Goal: Transaction & Acquisition: Purchase product/service

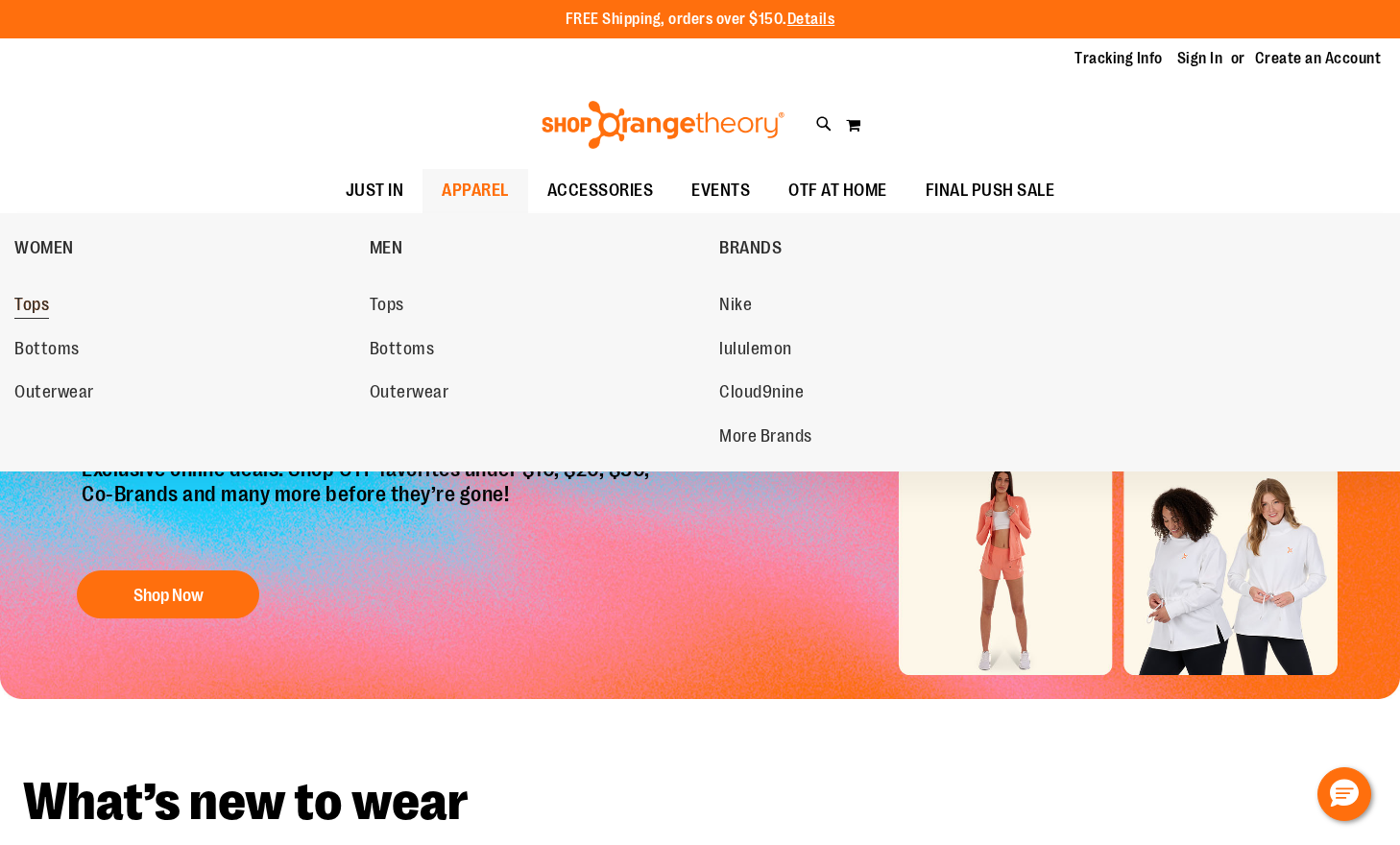
type input "**********"
click at [23, 304] on span "Tops" at bounding box center [32, 306] width 35 height 24
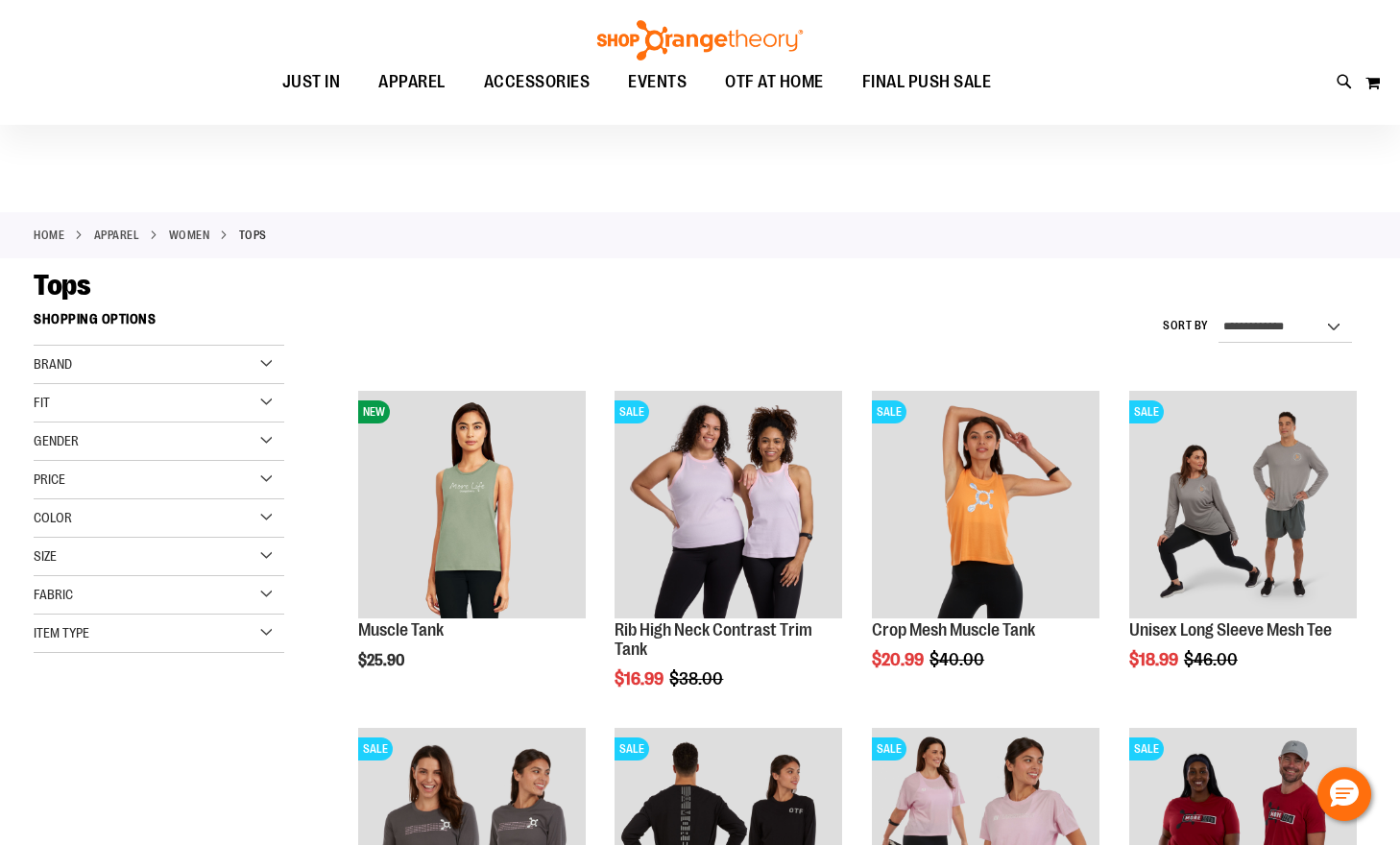
scroll to position [95, 0]
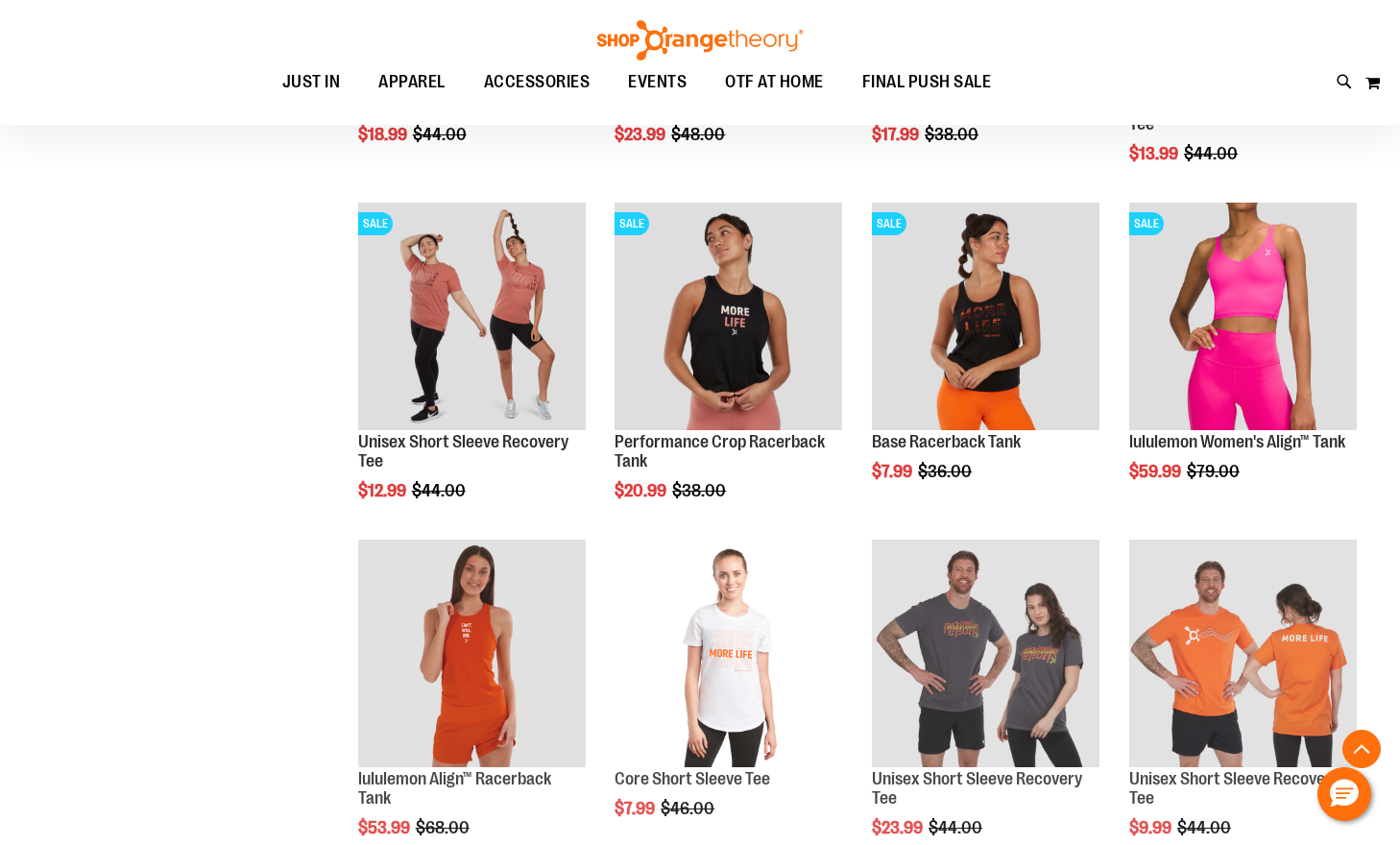
scroll to position [863, 0]
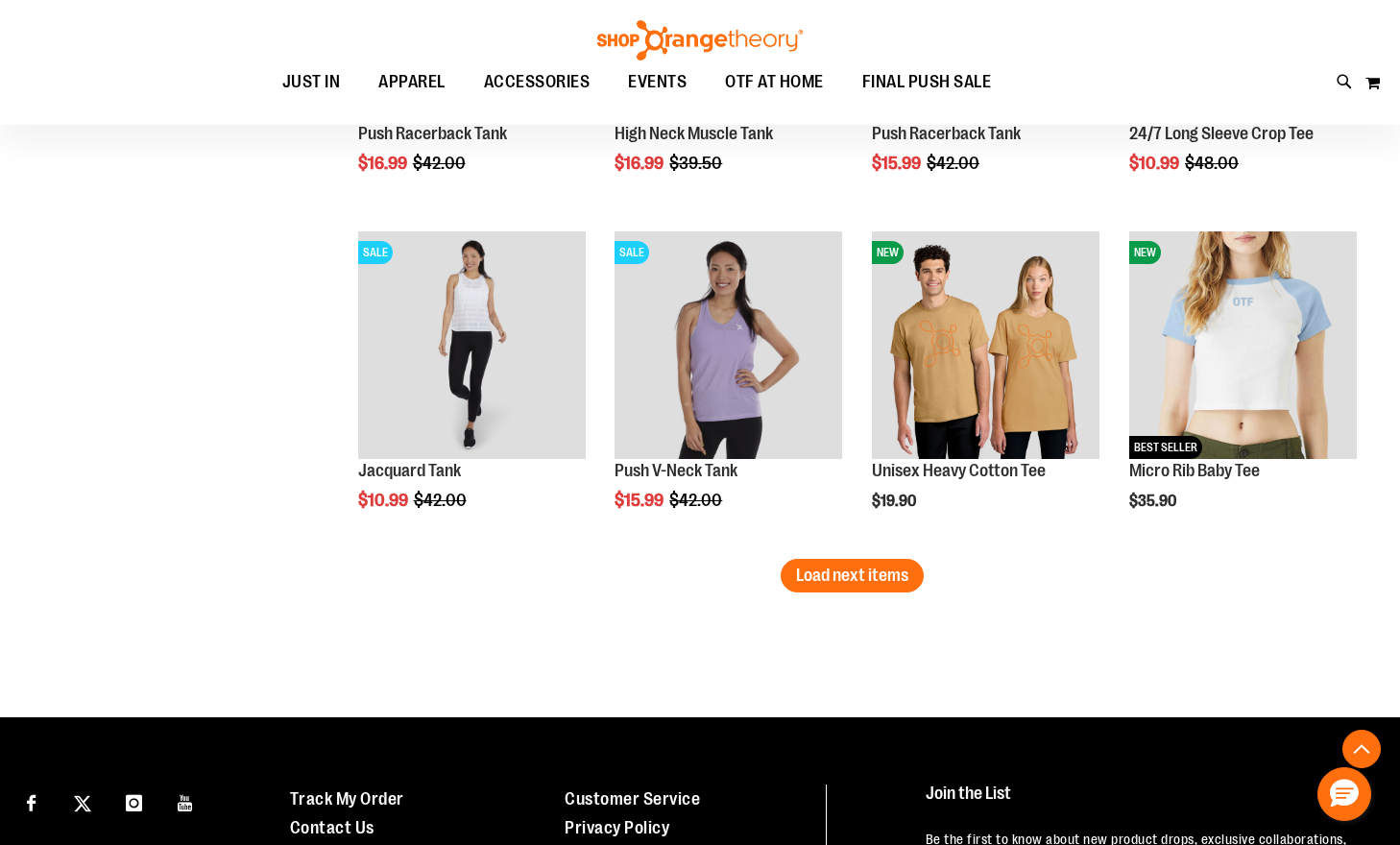
scroll to position [2881, 0]
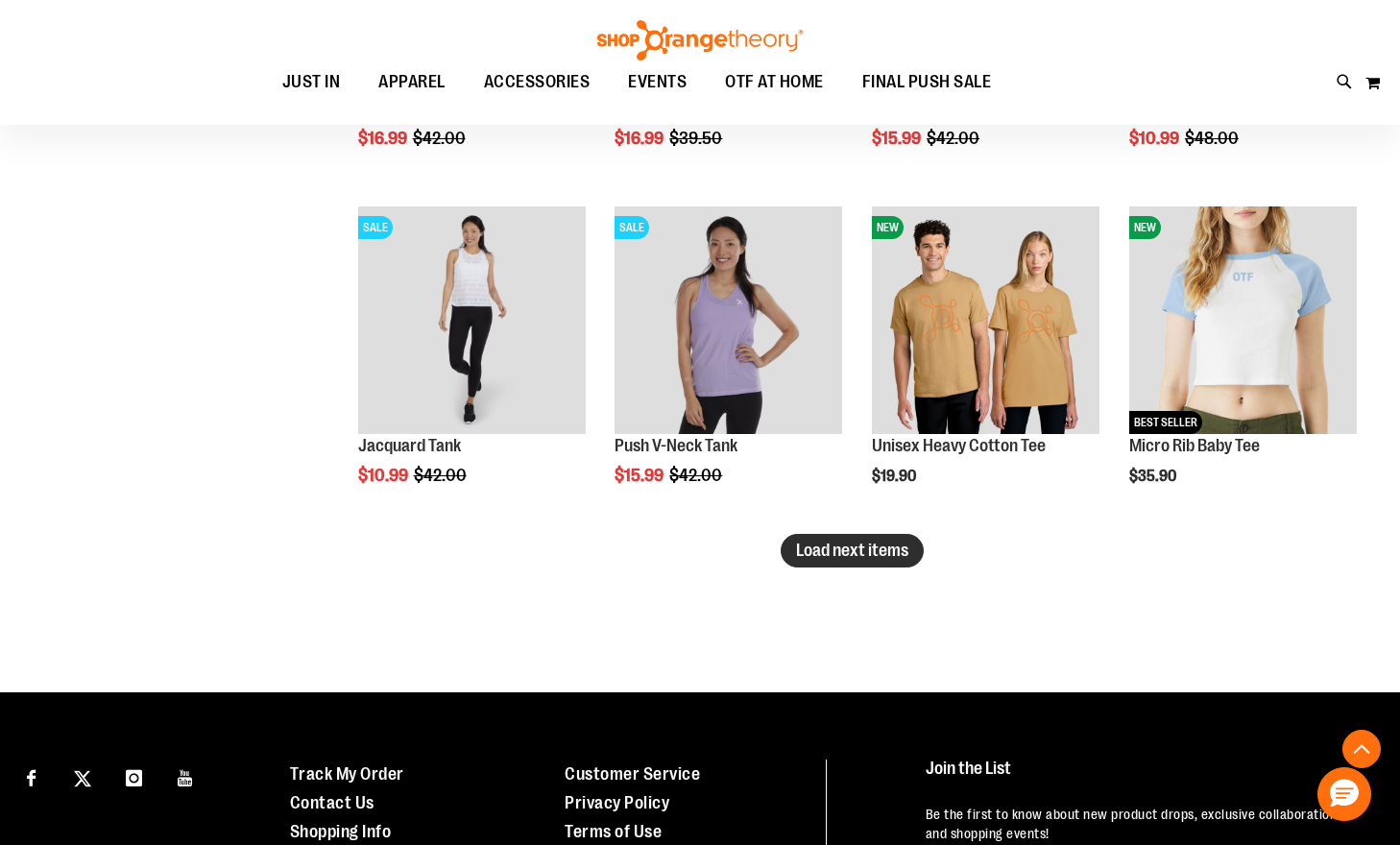
type input "**********"
click at [865, 560] on span "Load next items" at bounding box center [853, 550] width 112 height 19
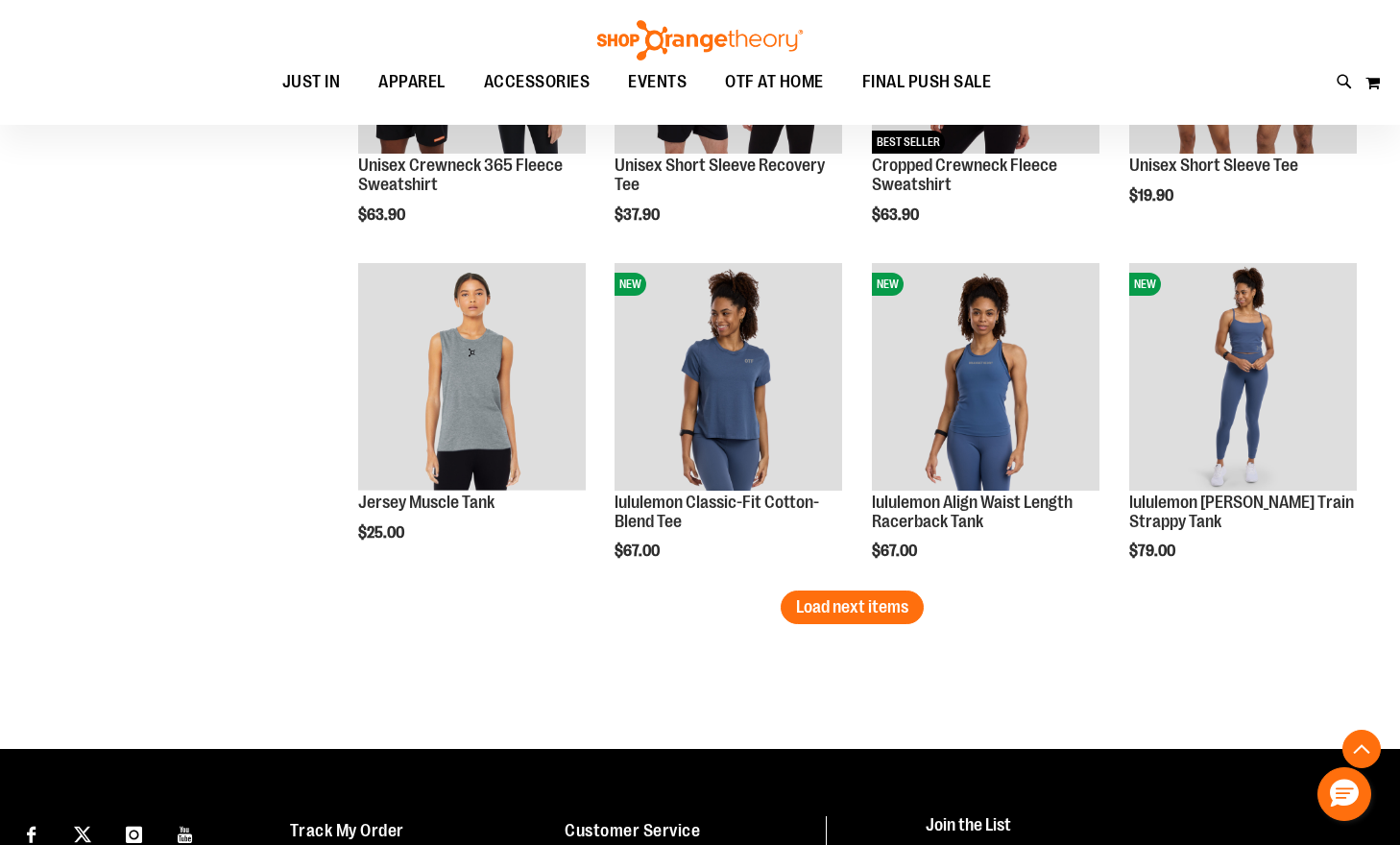
scroll to position [3829, 0]
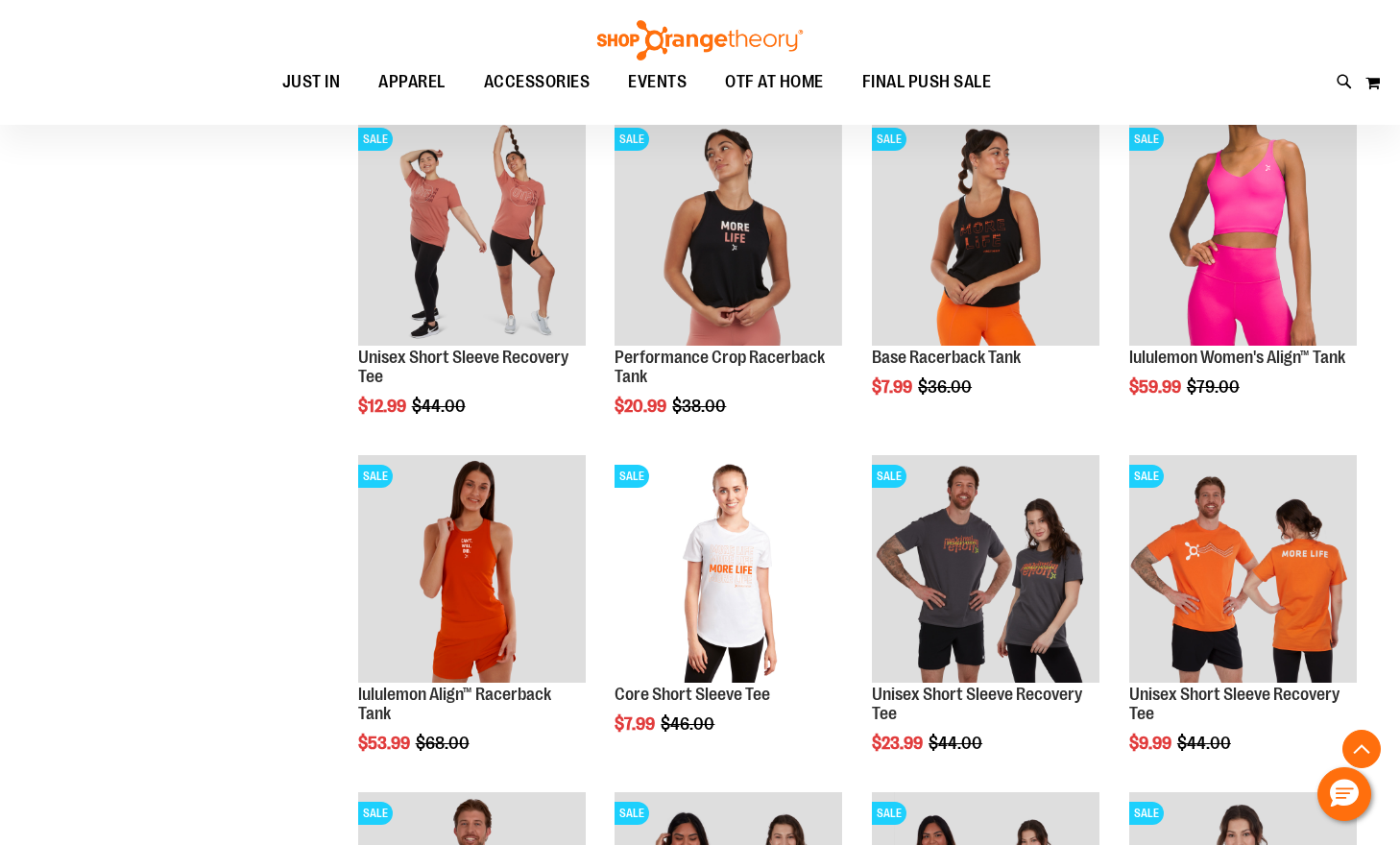
scroll to position [467, 0]
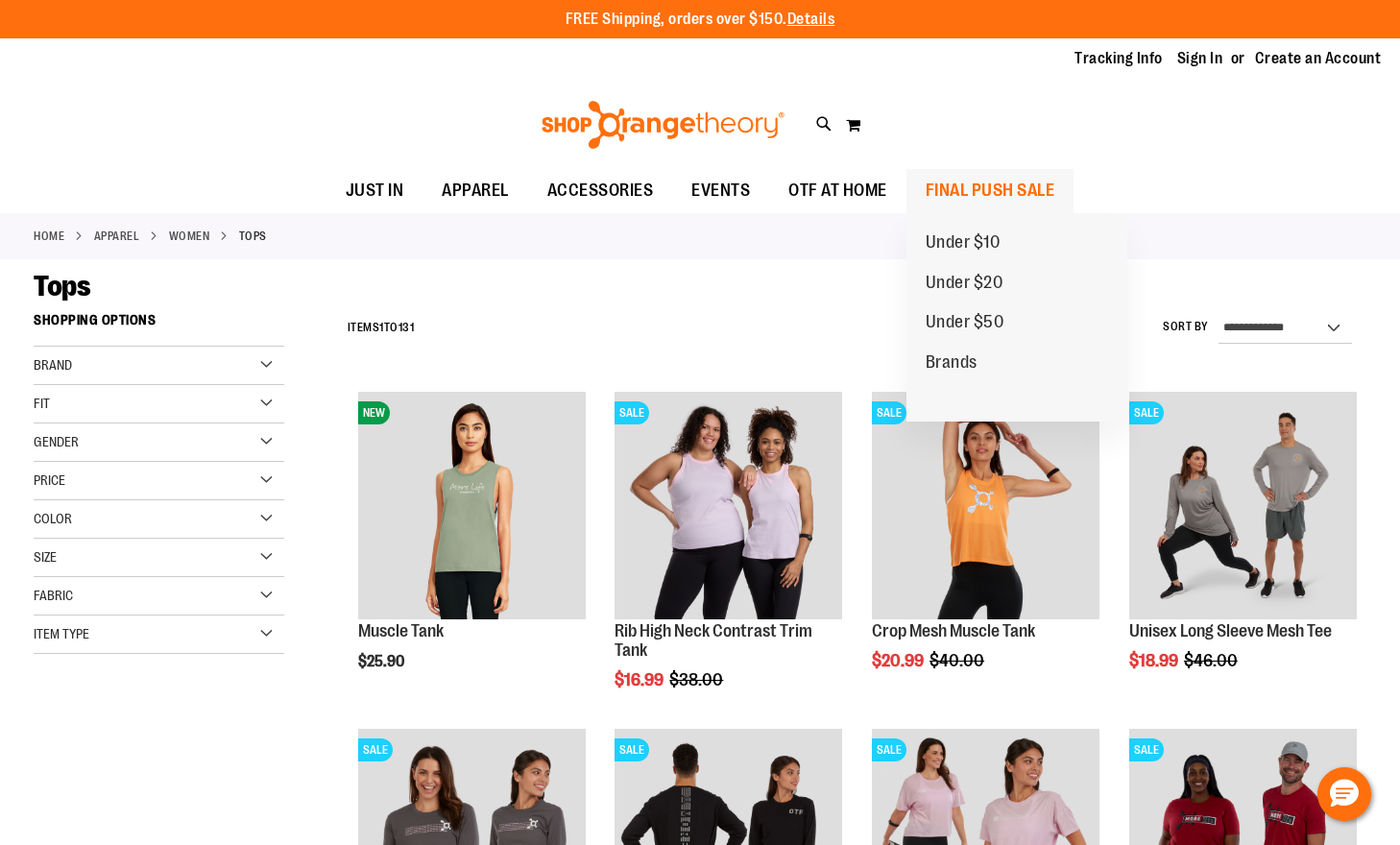
click at [963, 187] on span "FINAL PUSH SALE" at bounding box center [991, 190] width 130 height 44
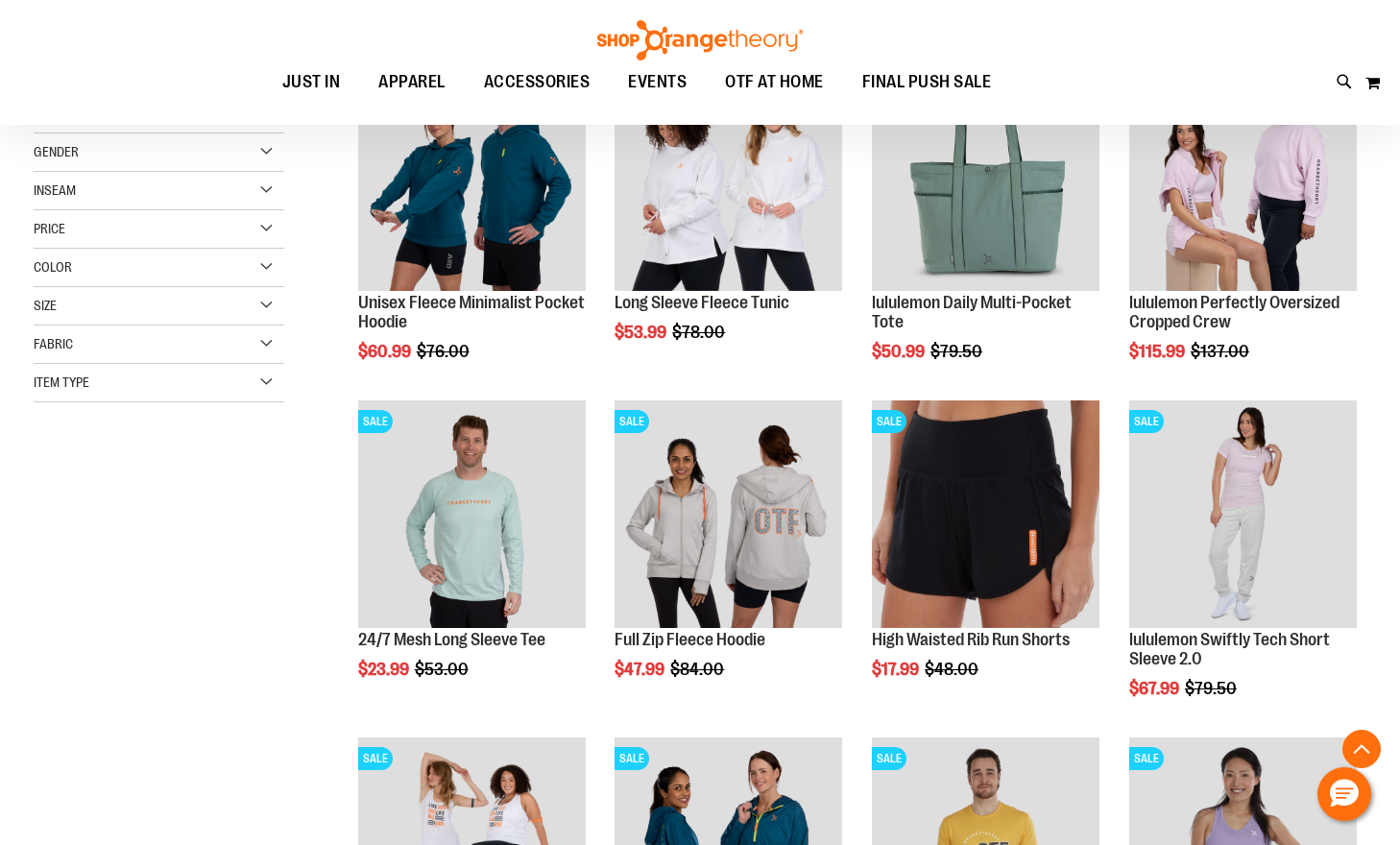
scroll to position [383, 0]
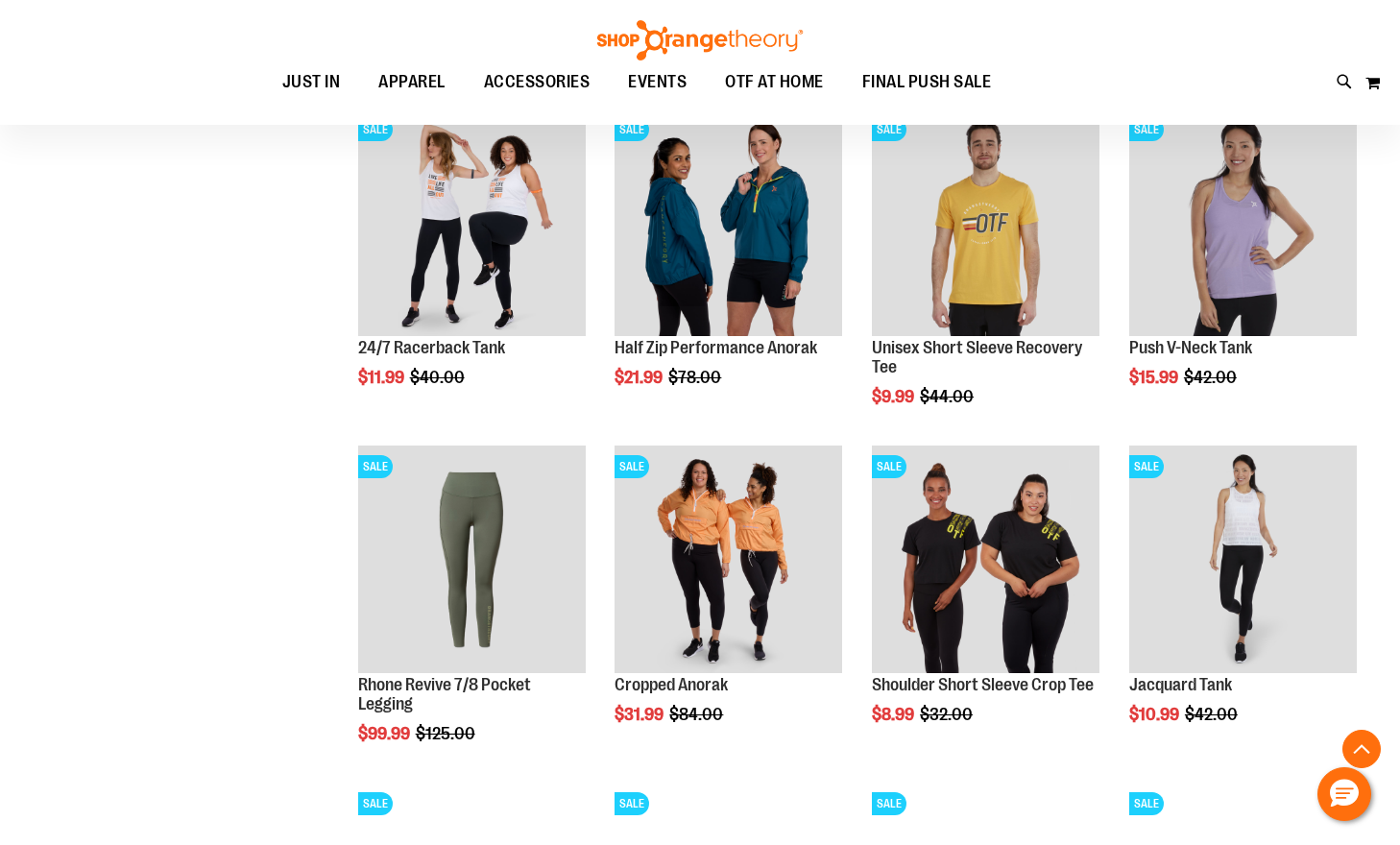
scroll to position [959, 0]
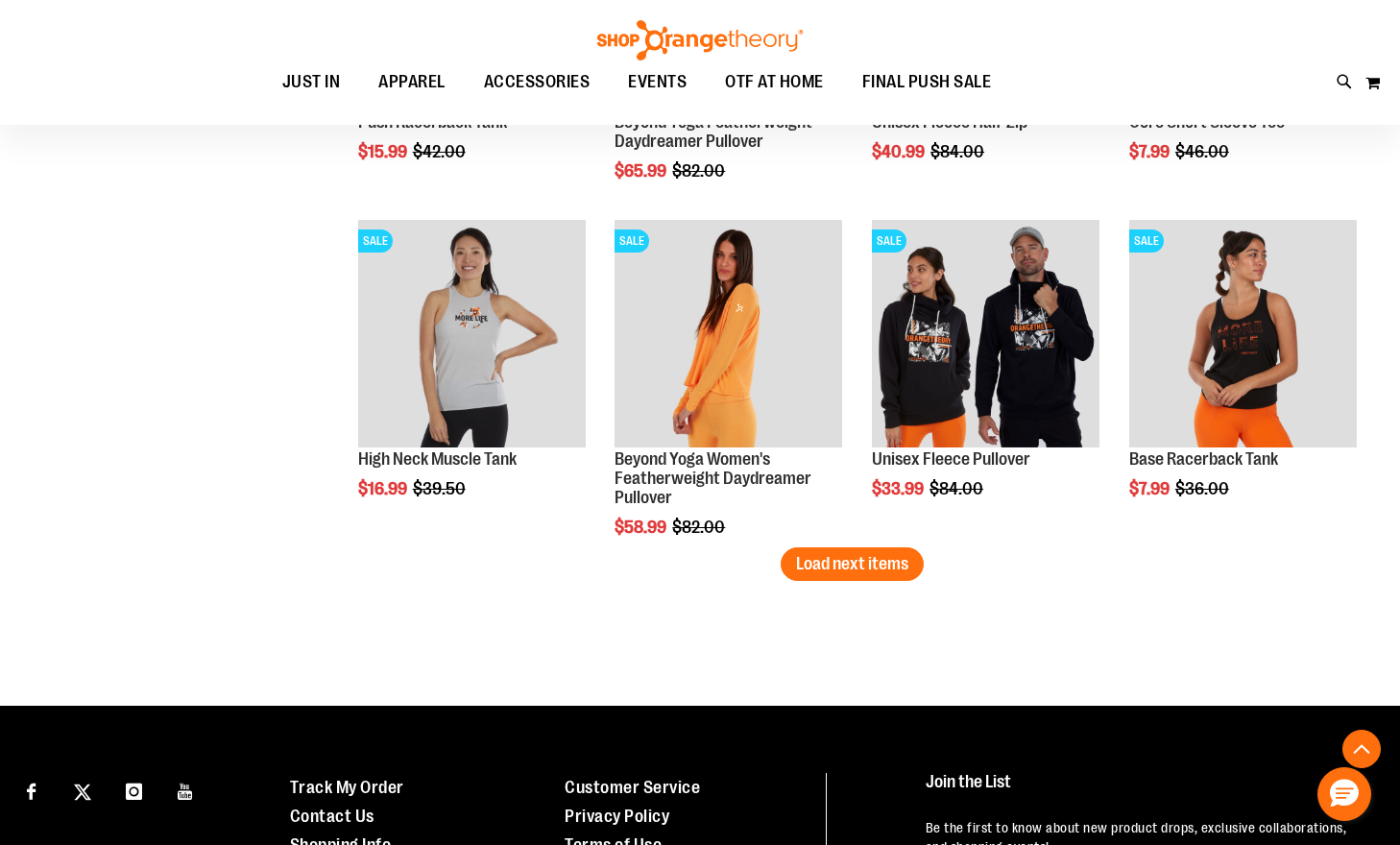
scroll to position [2881, 0]
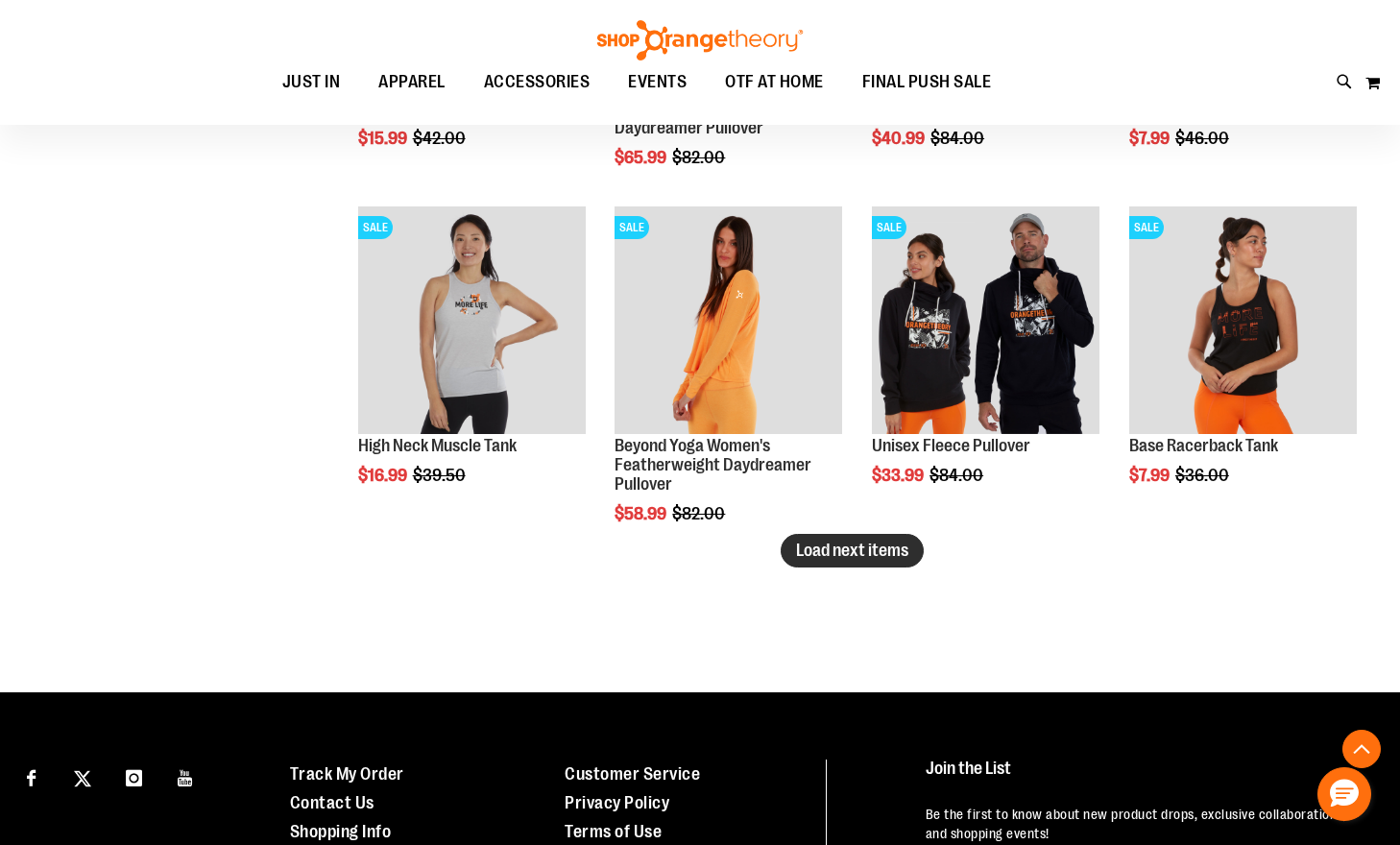
type input "**********"
click at [889, 546] on span "Load next items" at bounding box center [853, 550] width 112 height 19
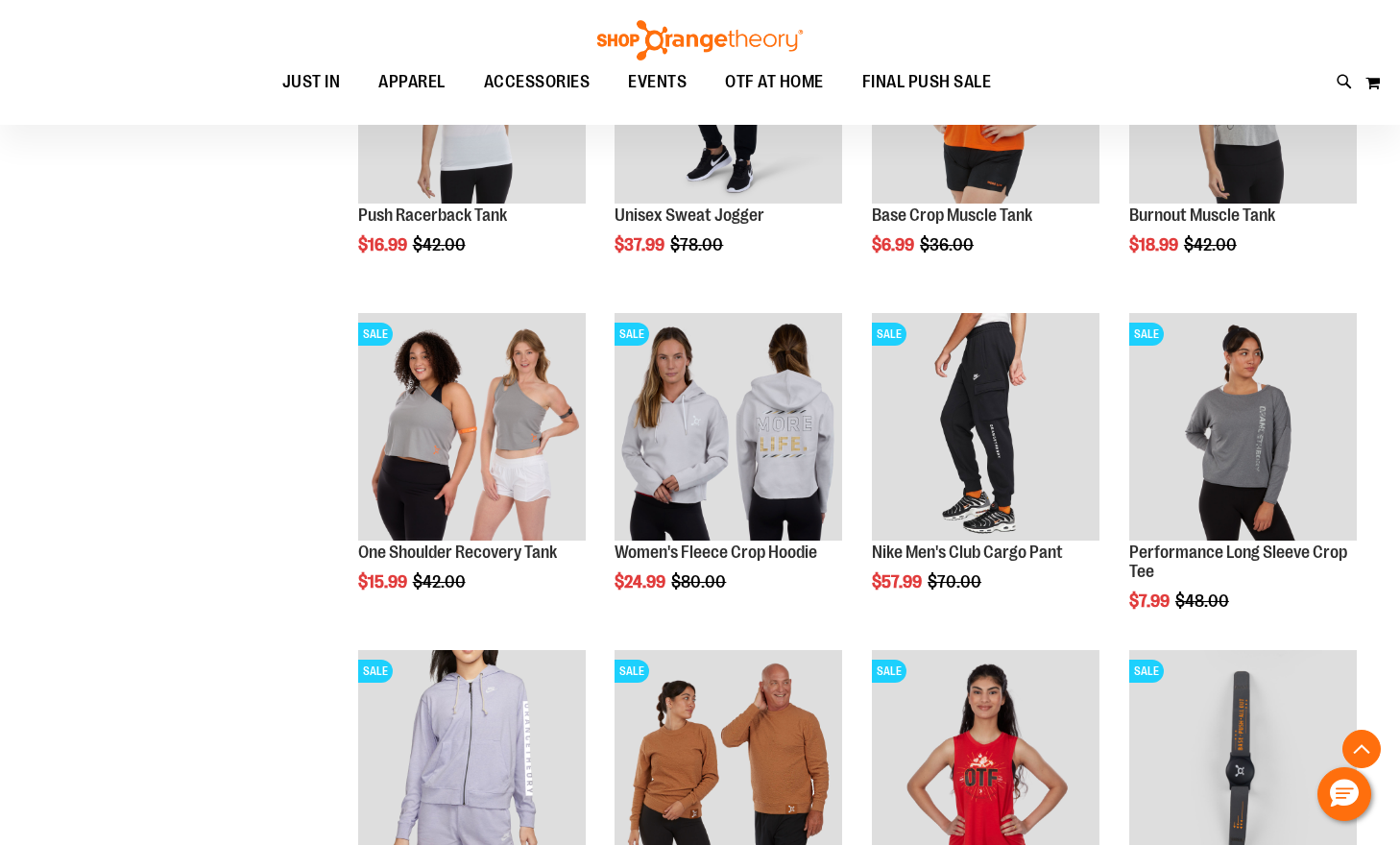
scroll to position [3457, 0]
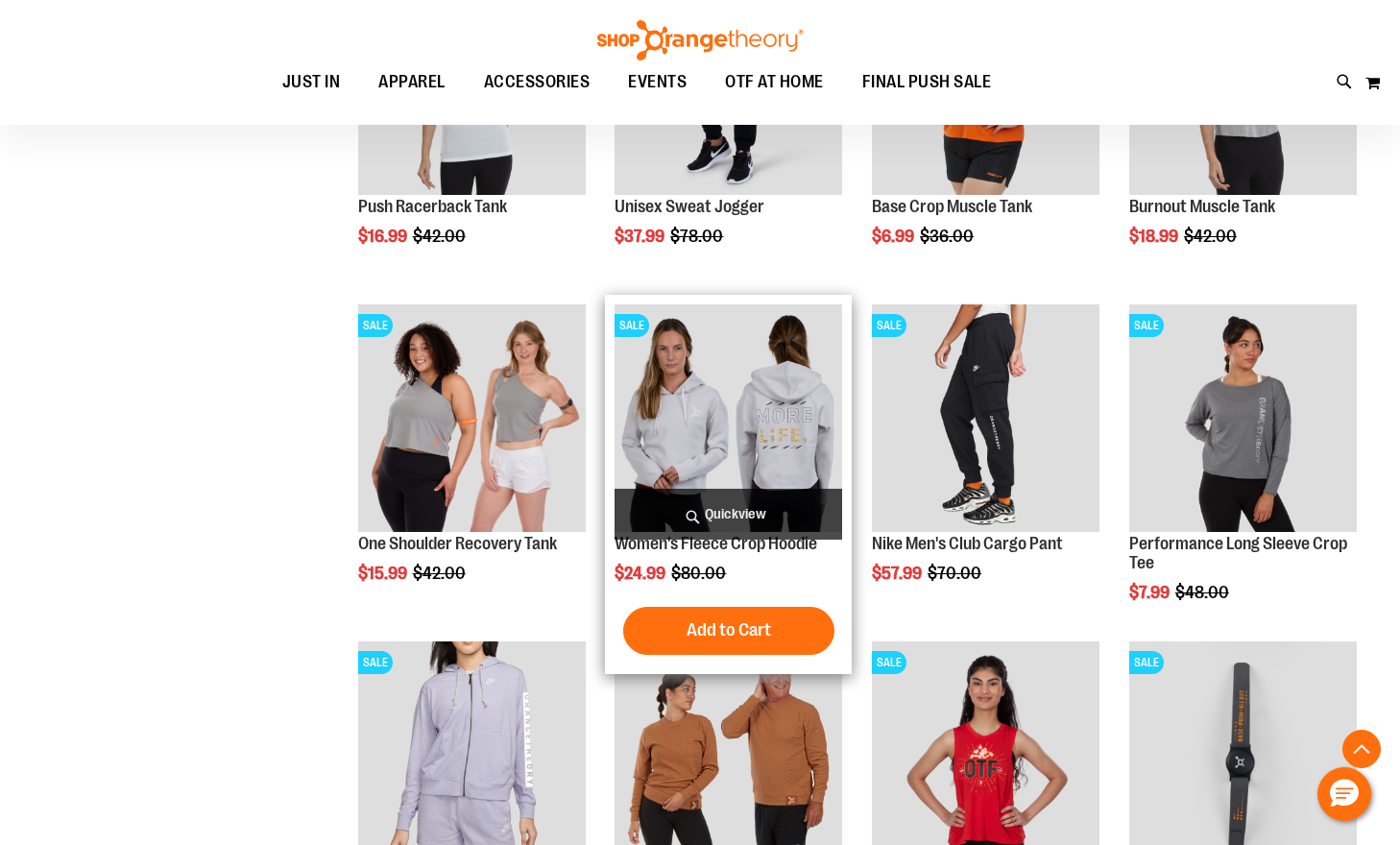
click at [776, 426] on img "product" at bounding box center [728, 418] width 228 height 228
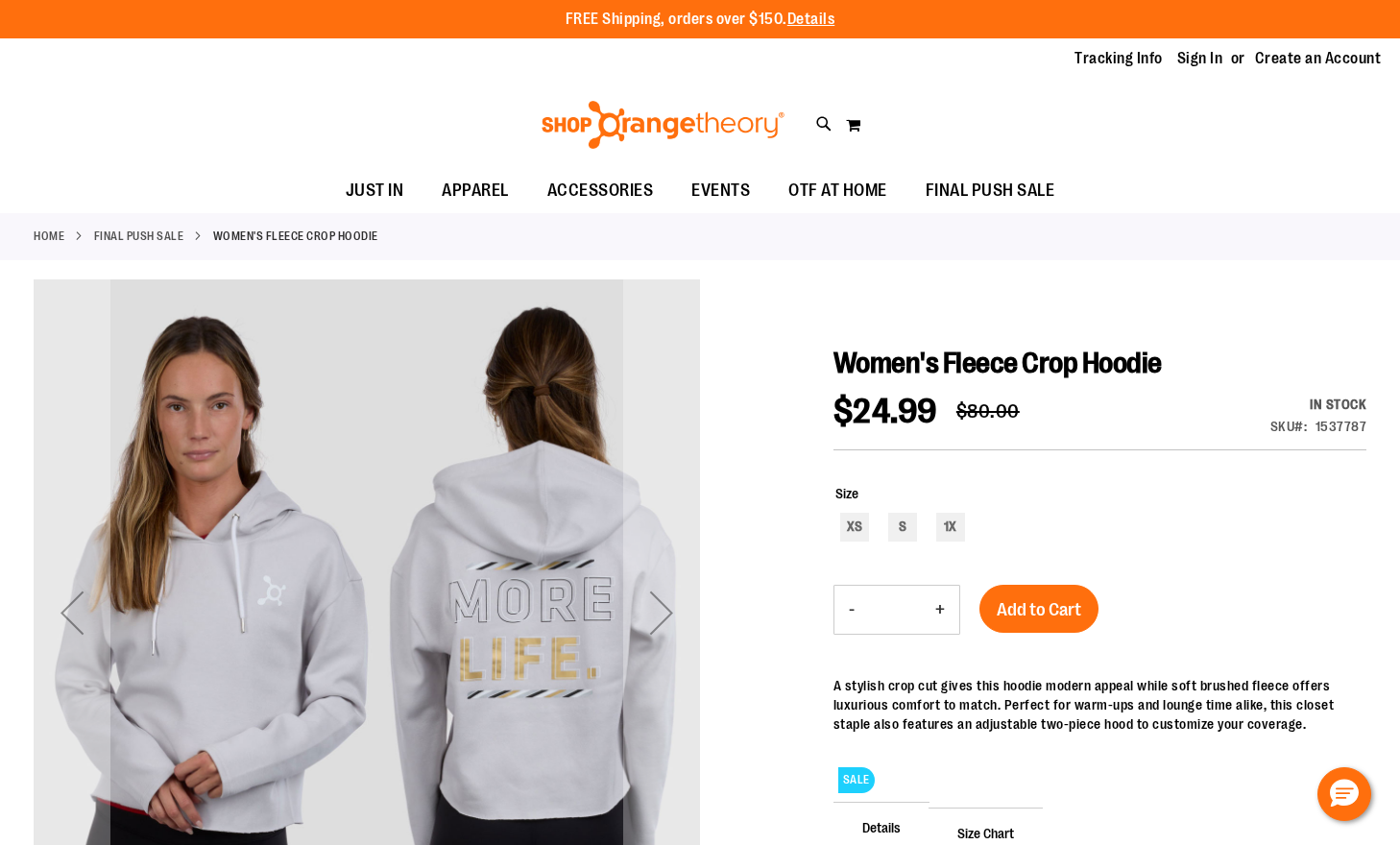
type input "**********"
click at [909, 526] on div "S" at bounding box center [903, 527] width 29 height 29
type input "***"
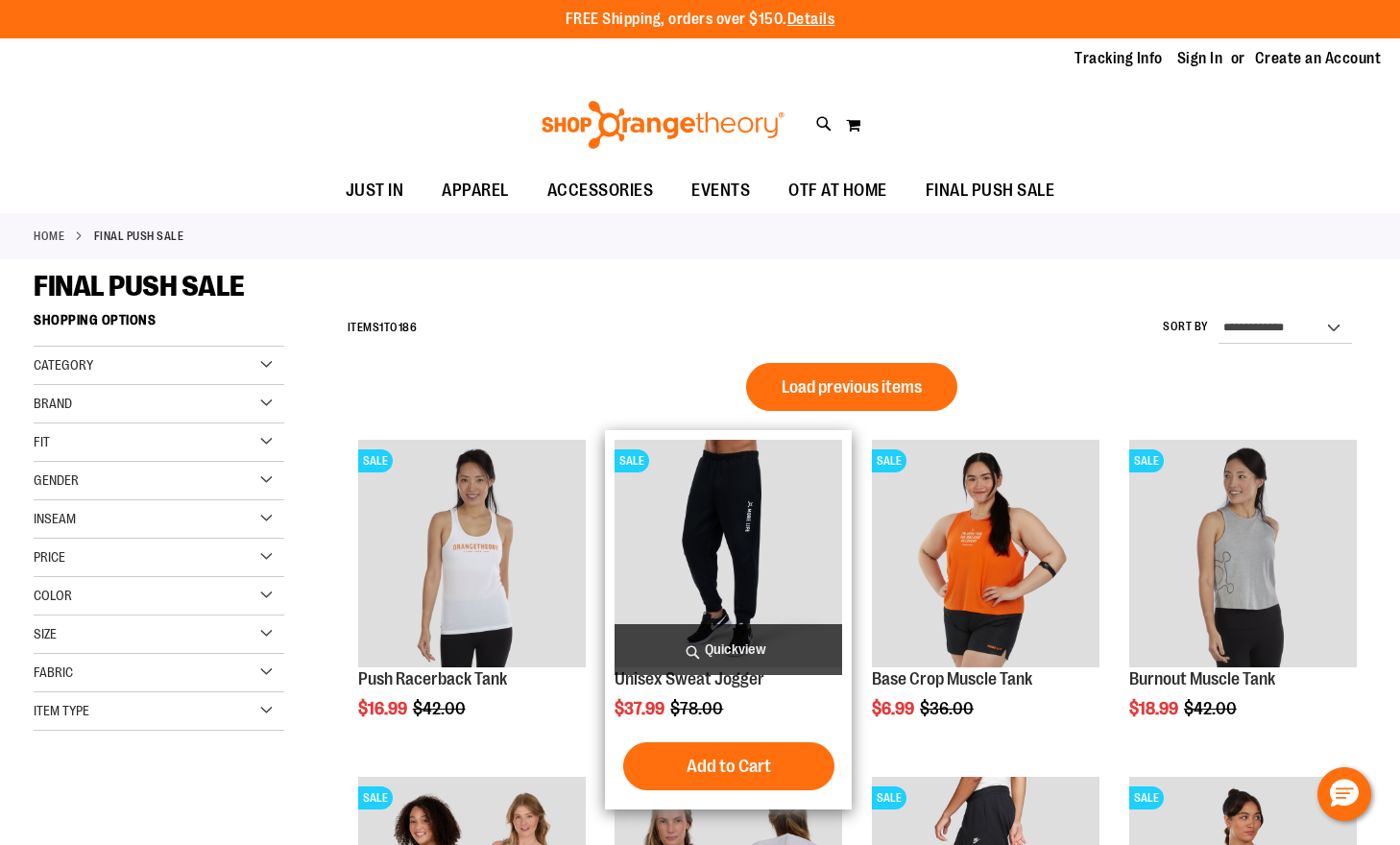
type input "**********"
click at [747, 504] on img "product" at bounding box center [728, 553] width 228 height 228
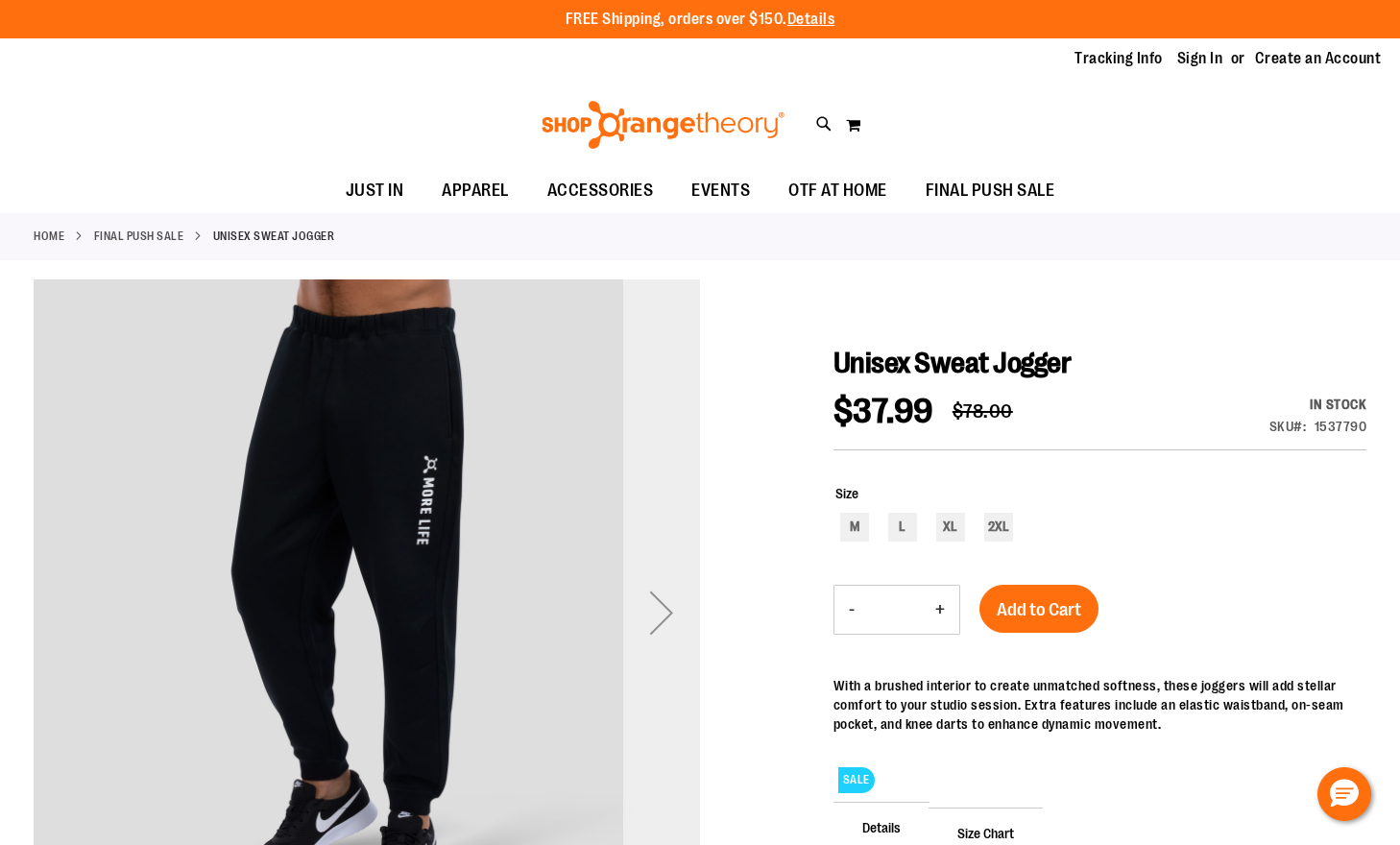
type input "**********"
click at [673, 627] on div "Next" at bounding box center [661, 612] width 77 height 77
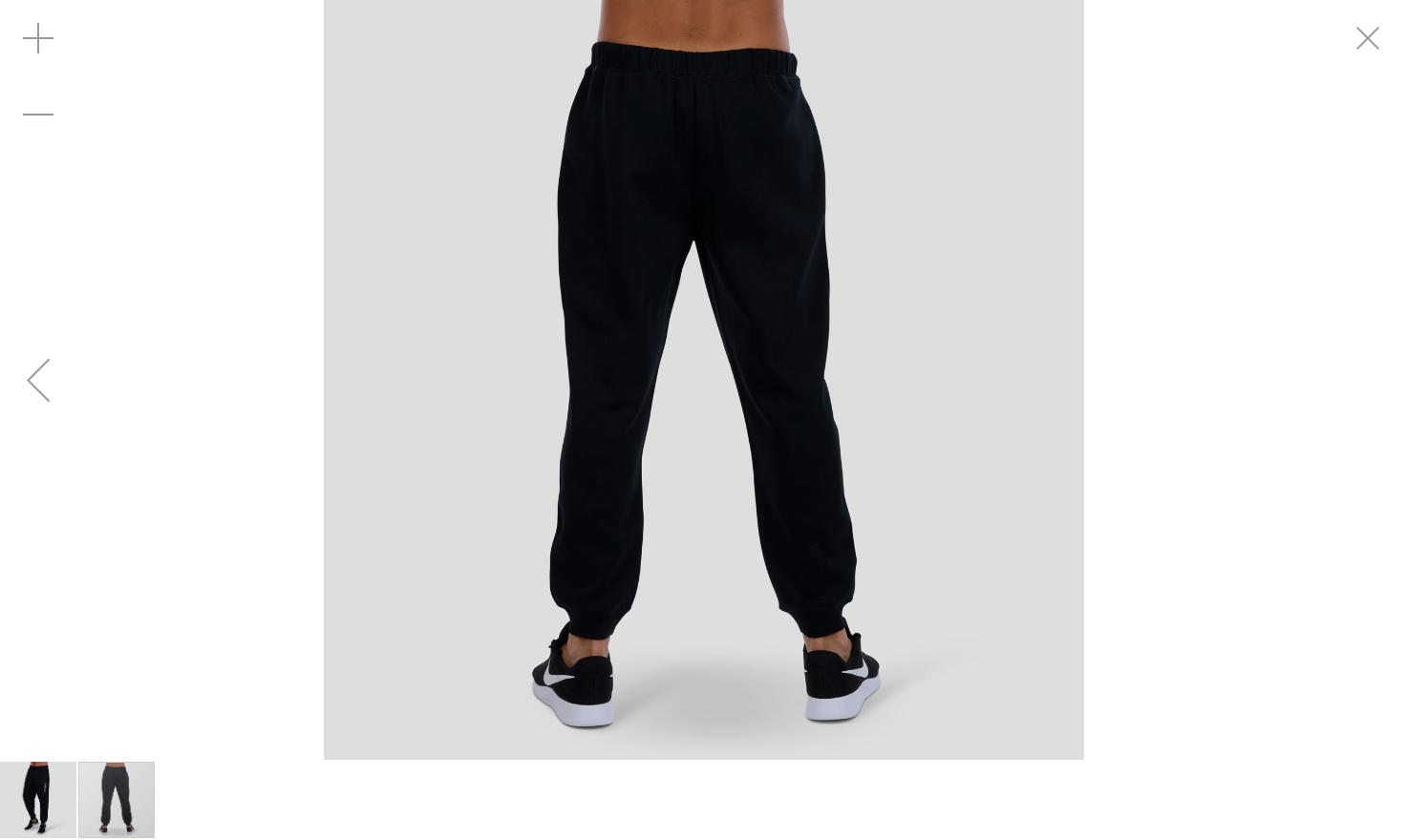
click at [84, 405] on div "carousel" at bounding box center [704, 380] width 1407 height 760
click at [54, 390] on div "Previous" at bounding box center [38, 380] width 76 height 76
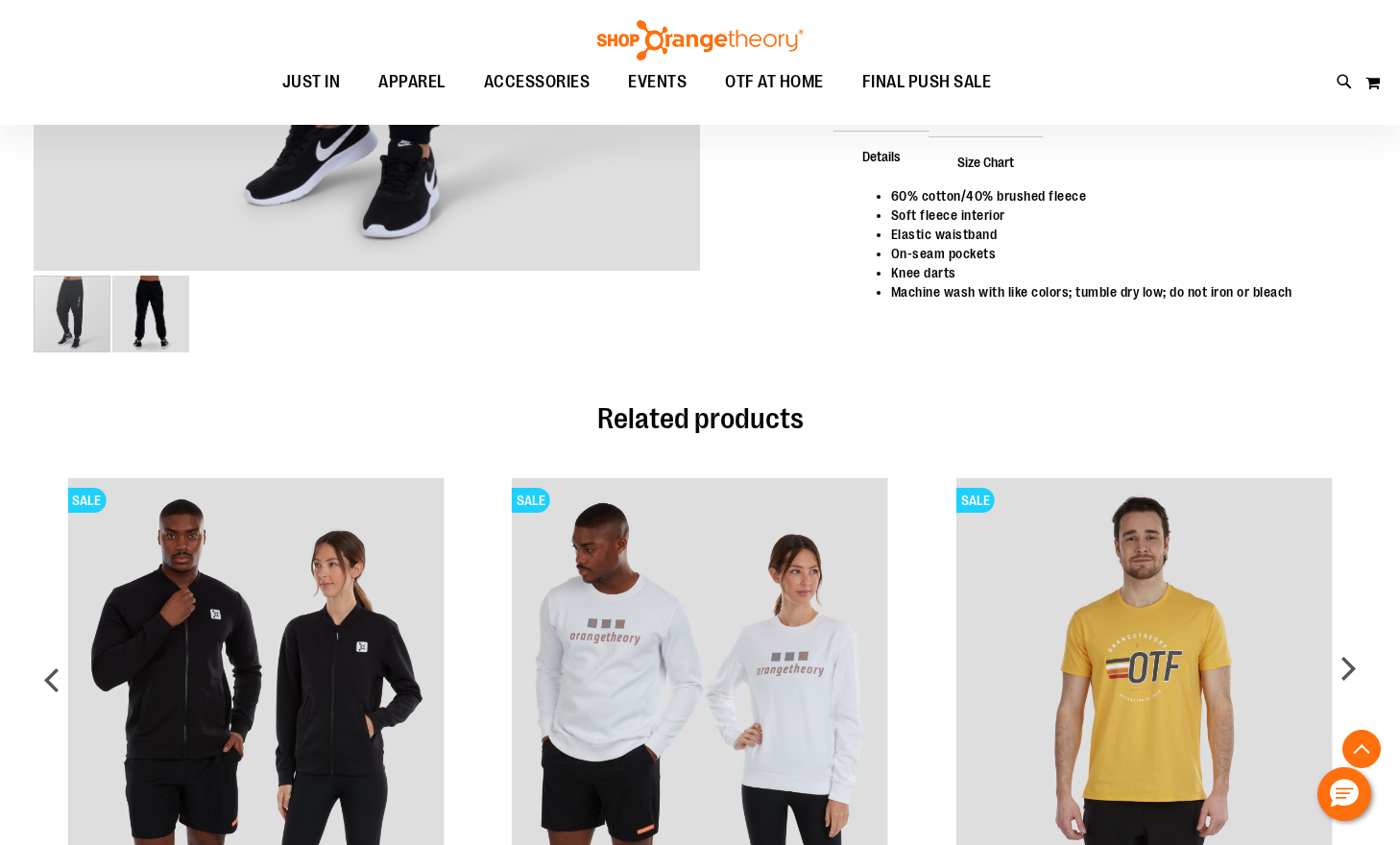
scroll to position [959, 0]
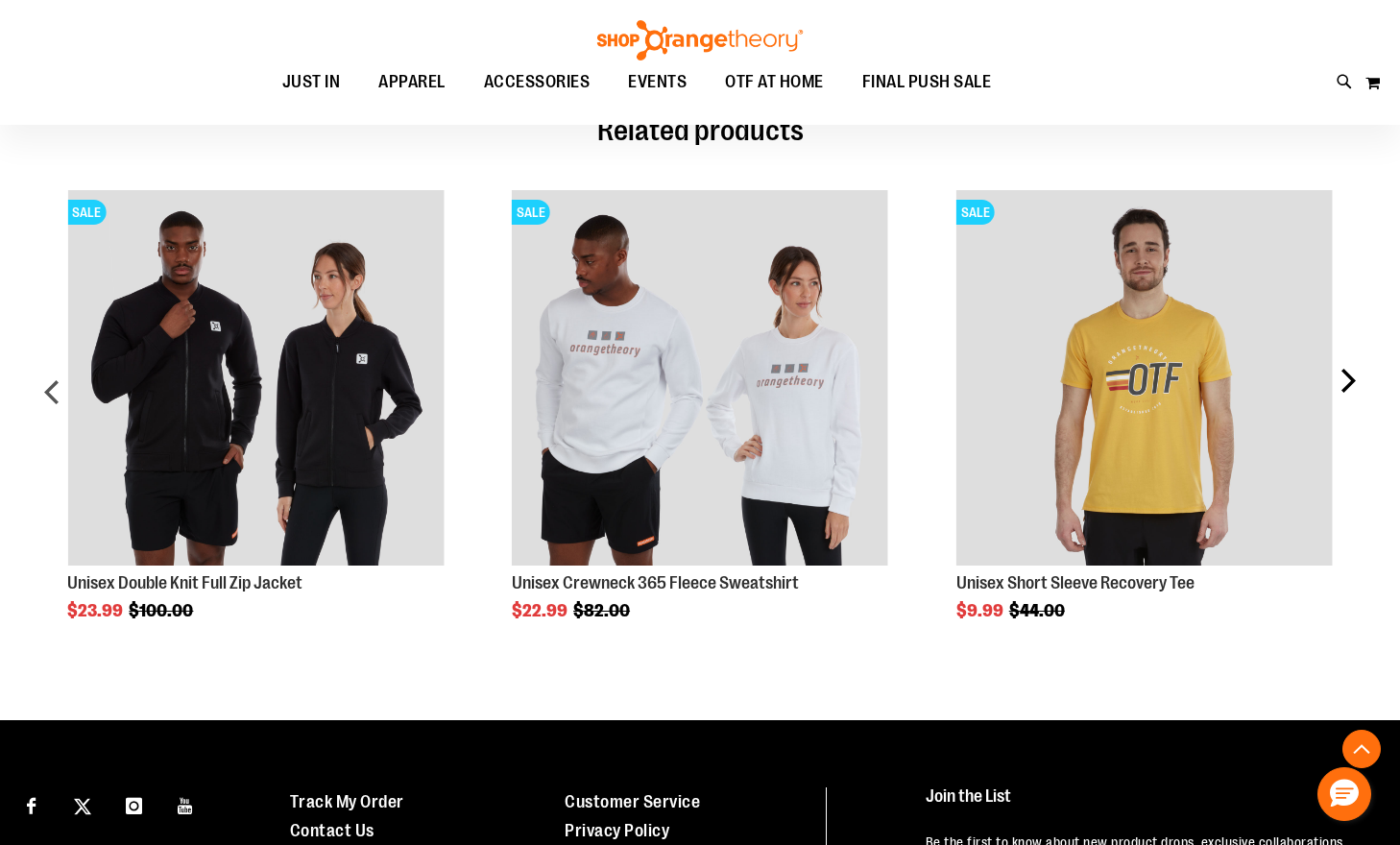
click at [1353, 366] on div "next" at bounding box center [1348, 401] width 39 height 479
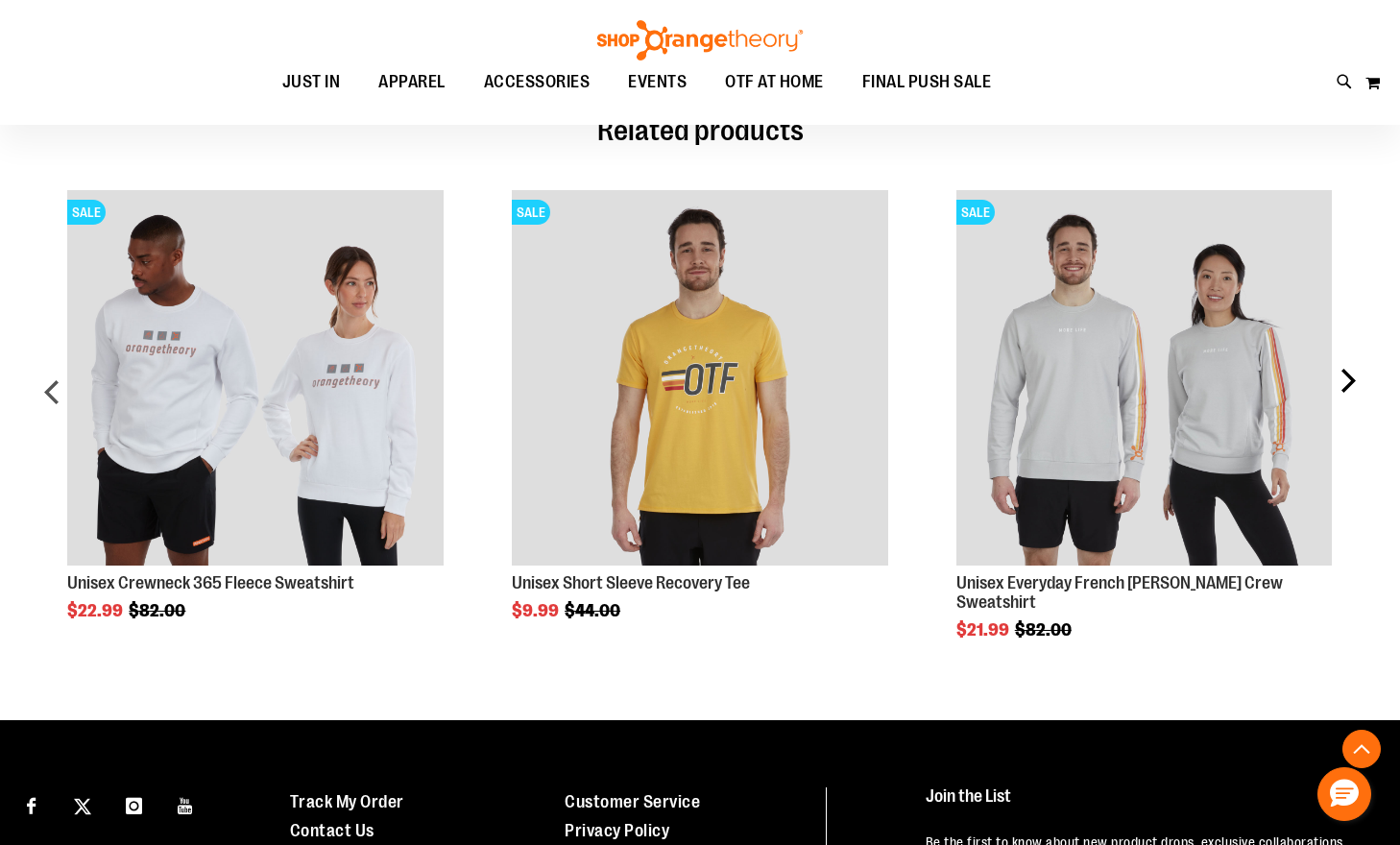
click at [1353, 366] on div "next" at bounding box center [1348, 401] width 39 height 479
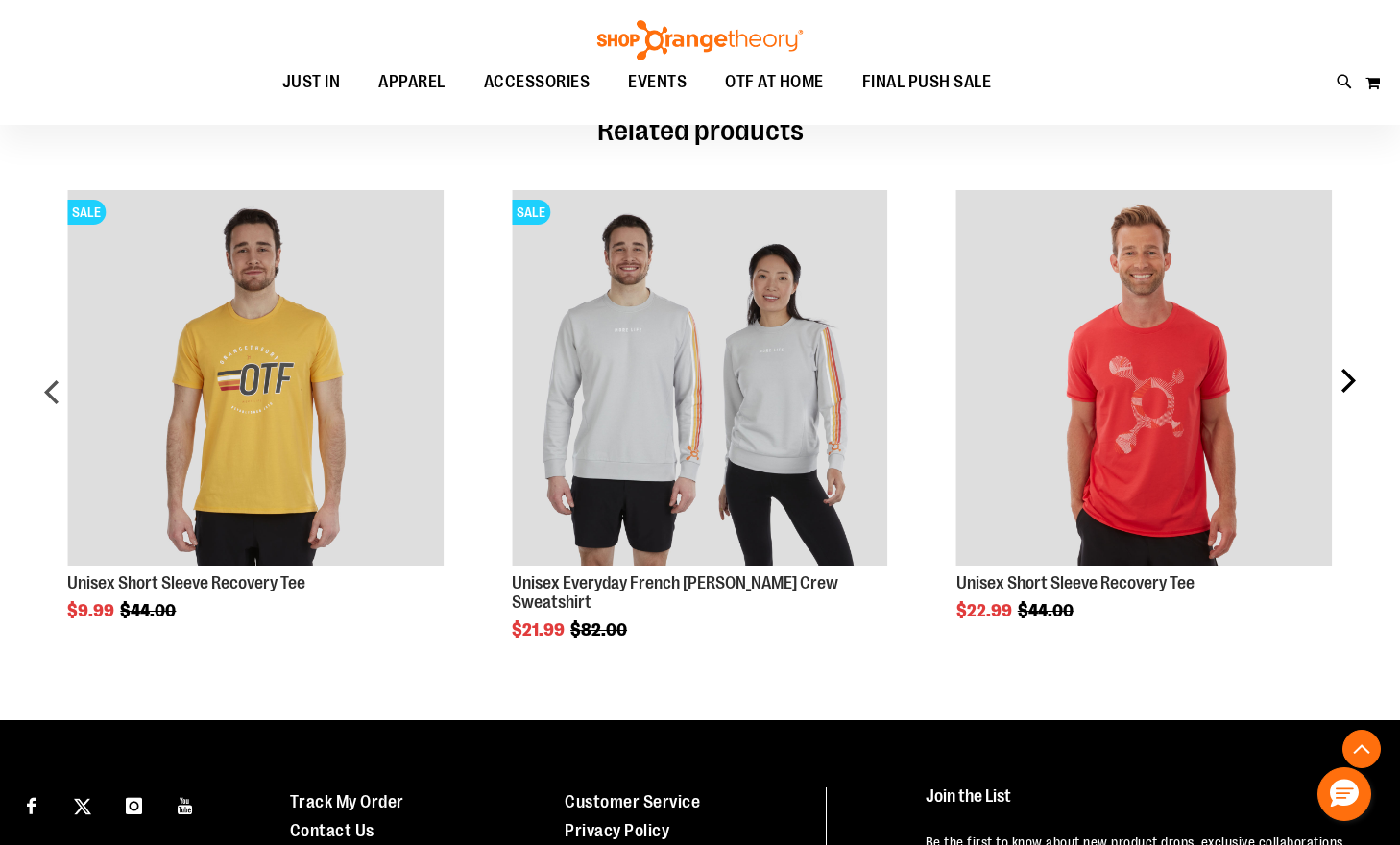
click at [1353, 366] on div "next" at bounding box center [1348, 401] width 39 height 479
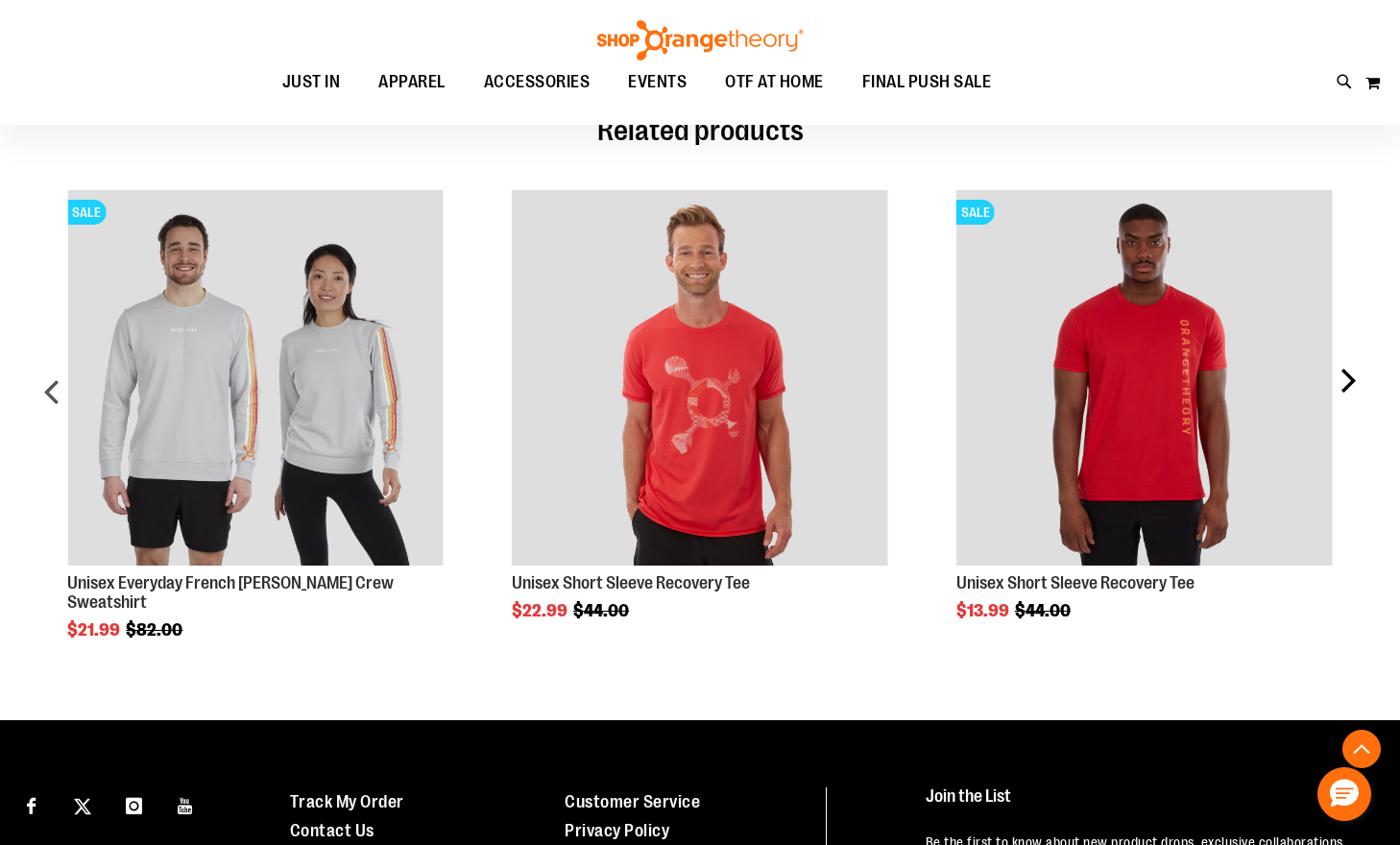
click at [1353, 366] on div "next" at bounding box center [1348, 401] width 39 height 479
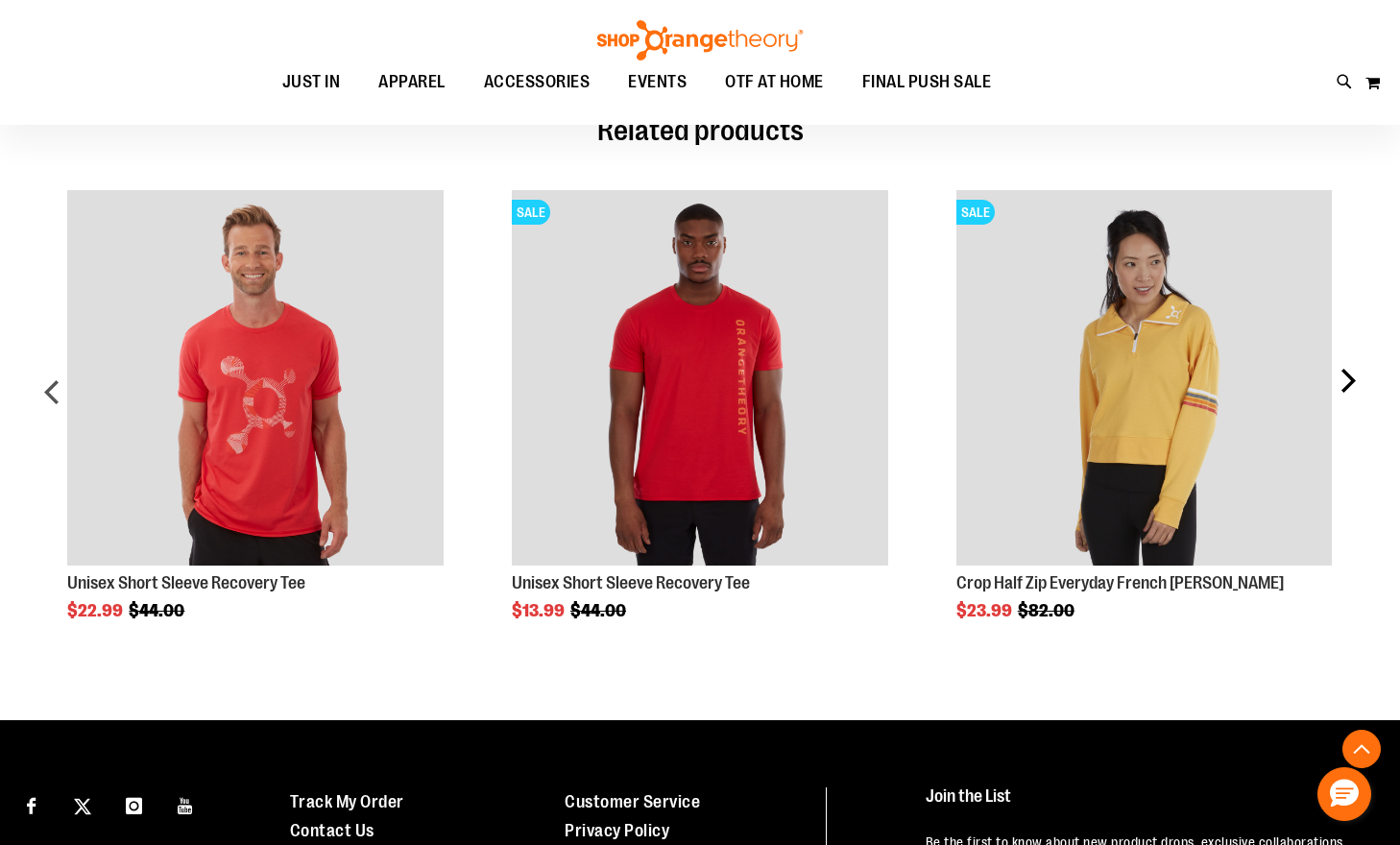
click at [1353, 366] on div "next" at bounding box center [1348, 401] width 39 height 479
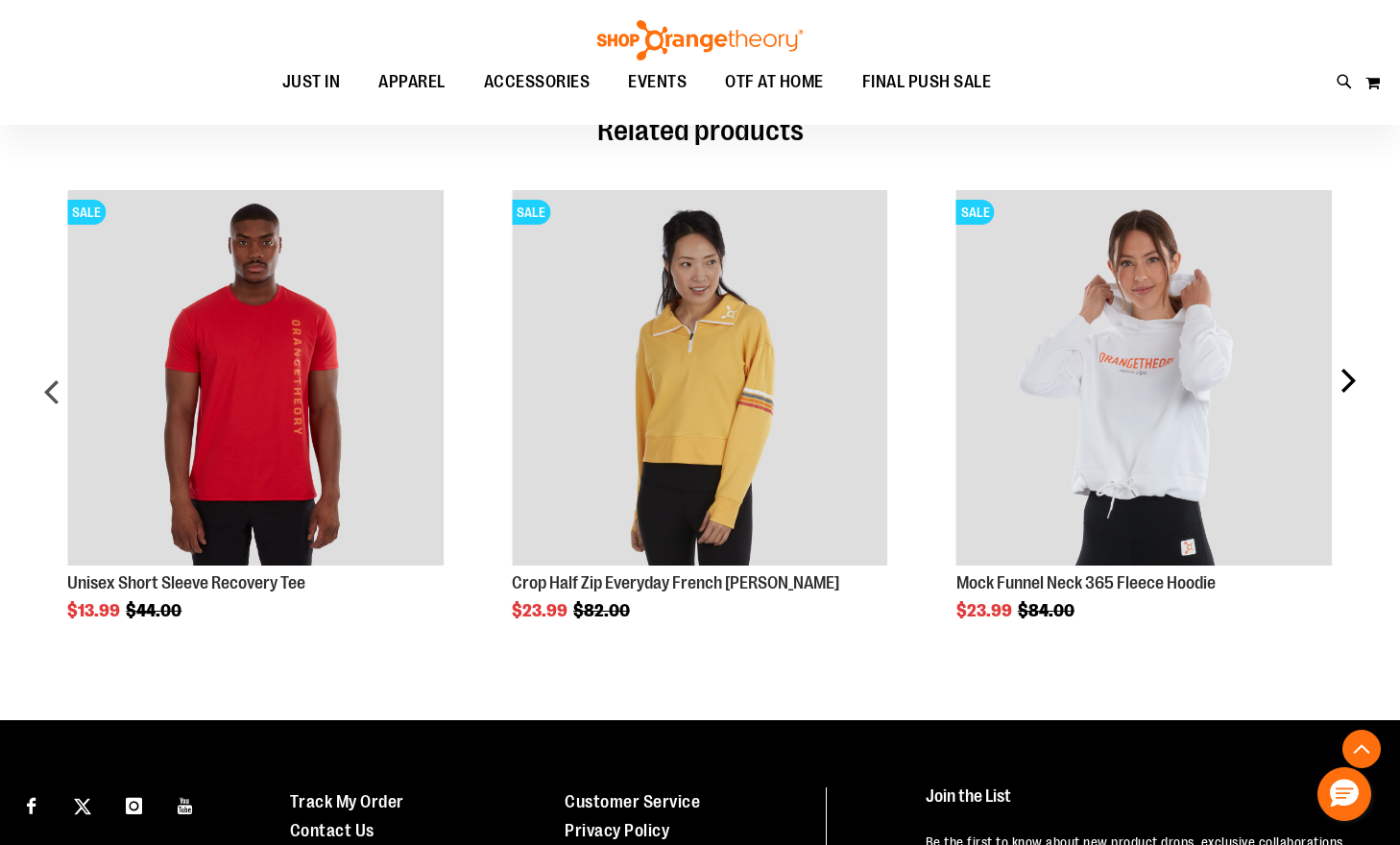
click at [1353, 366] on div "next" at bounding box center [1348, 401] width 39 height 479
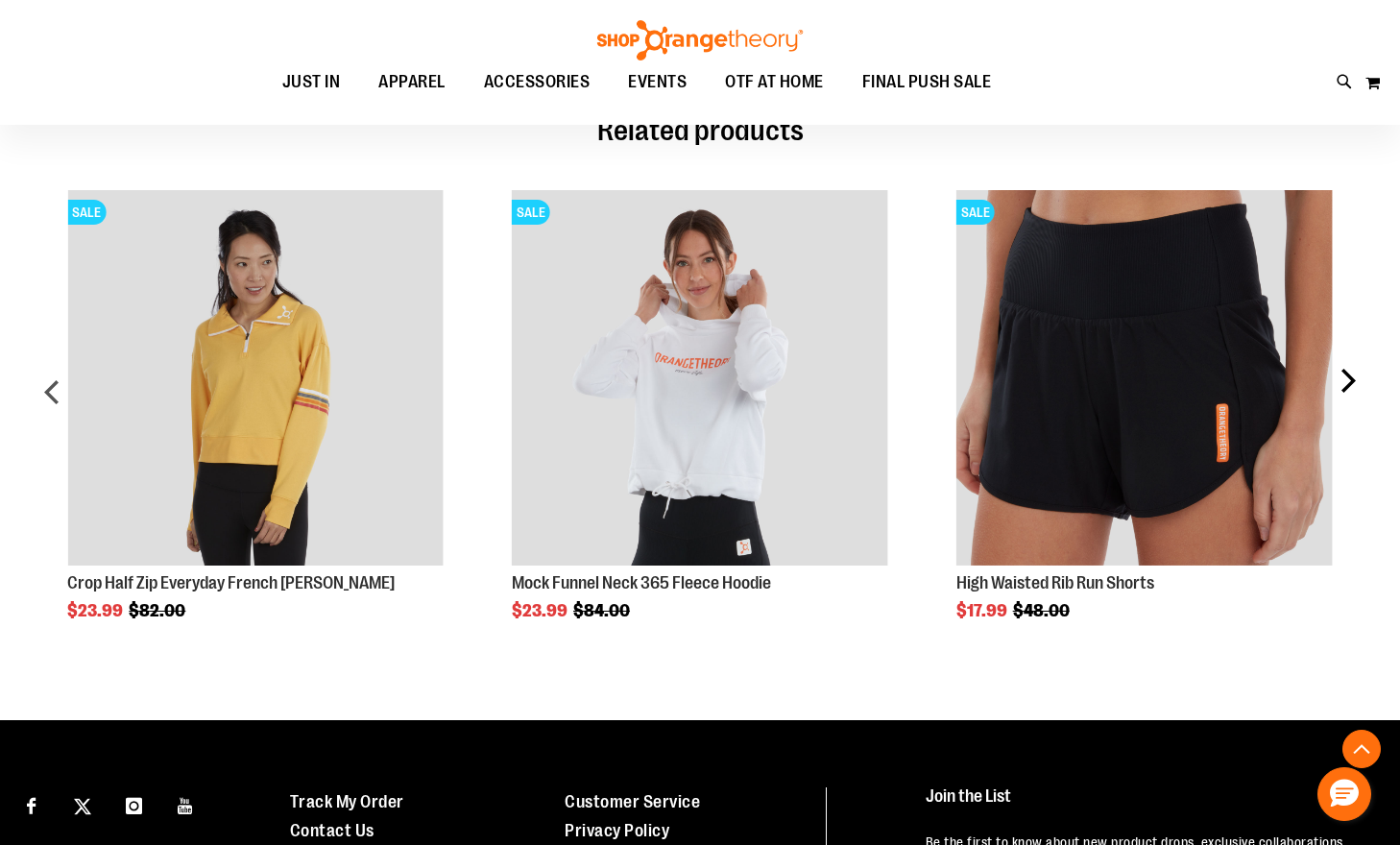
click at [1353, 366] on div "next" at bounding box center [1348, 401] width 39 height 479
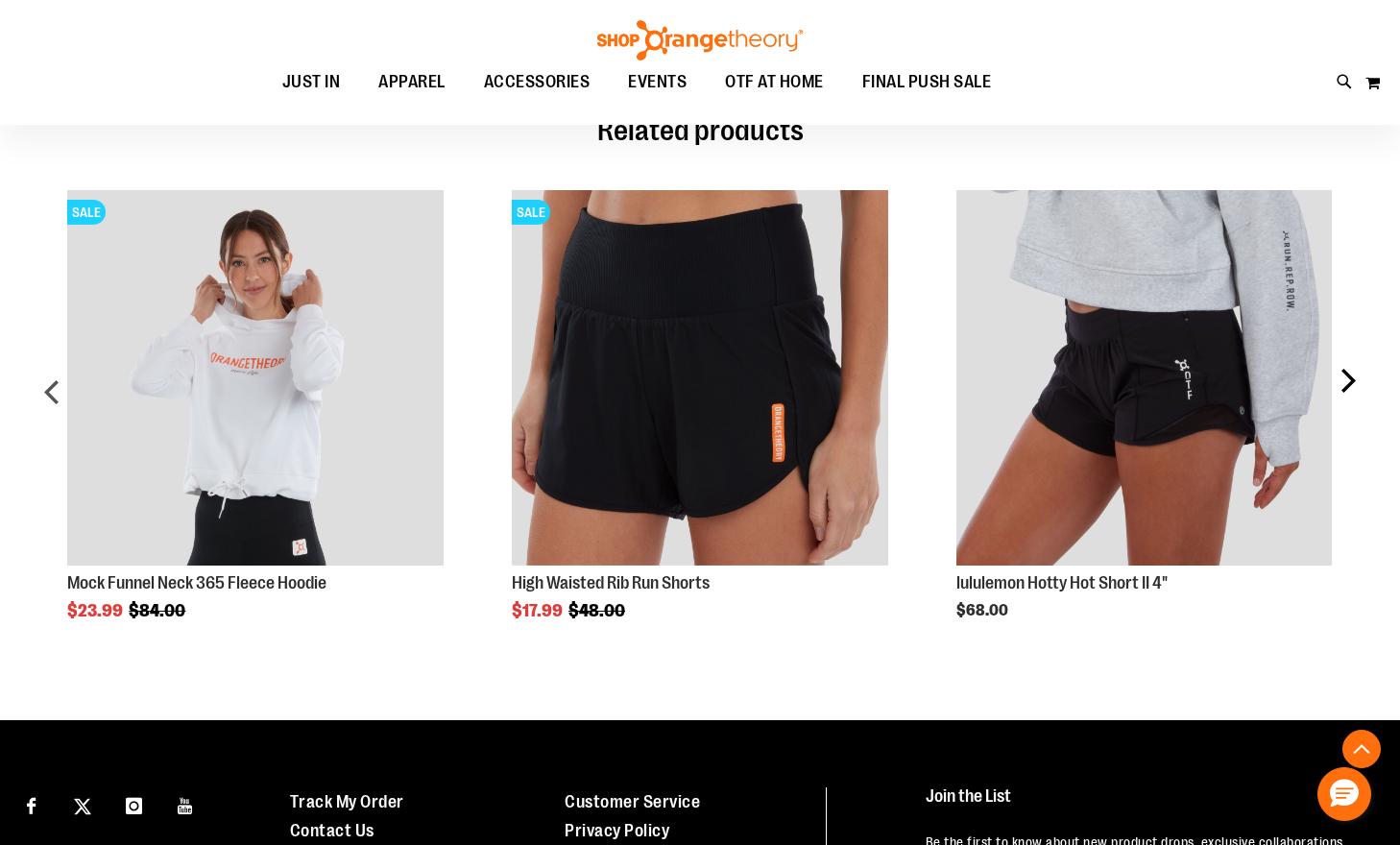
click at [1353, 366] on div "next" at bounding box center [1348, 401] width 39 height 479
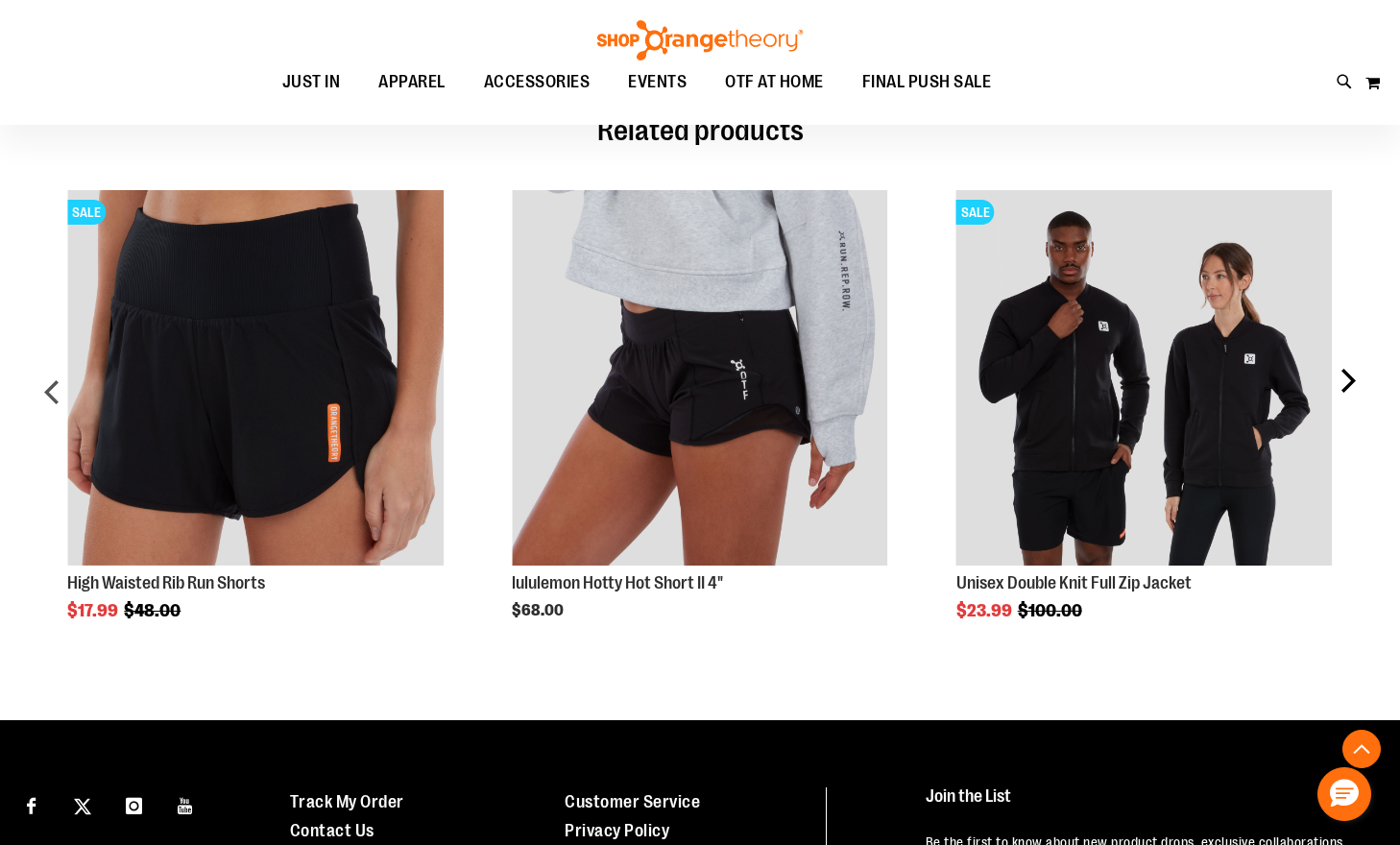
click at [1353, 366] on div "next" at bounding box center [1348, 401] width 39 height 479
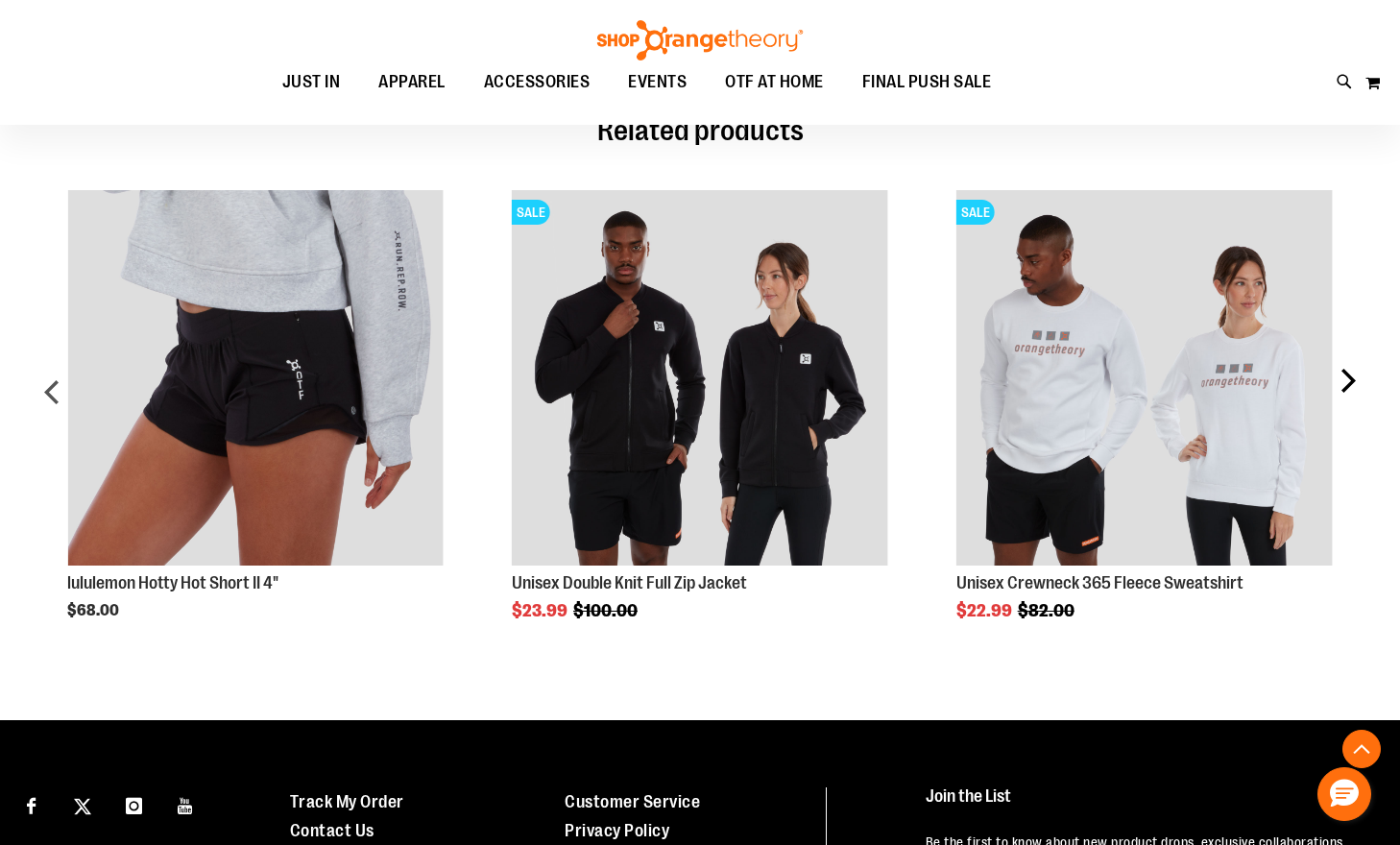
click at [1353, 366] on div "next" at bounding box center [1348, 401] width 39 height 479
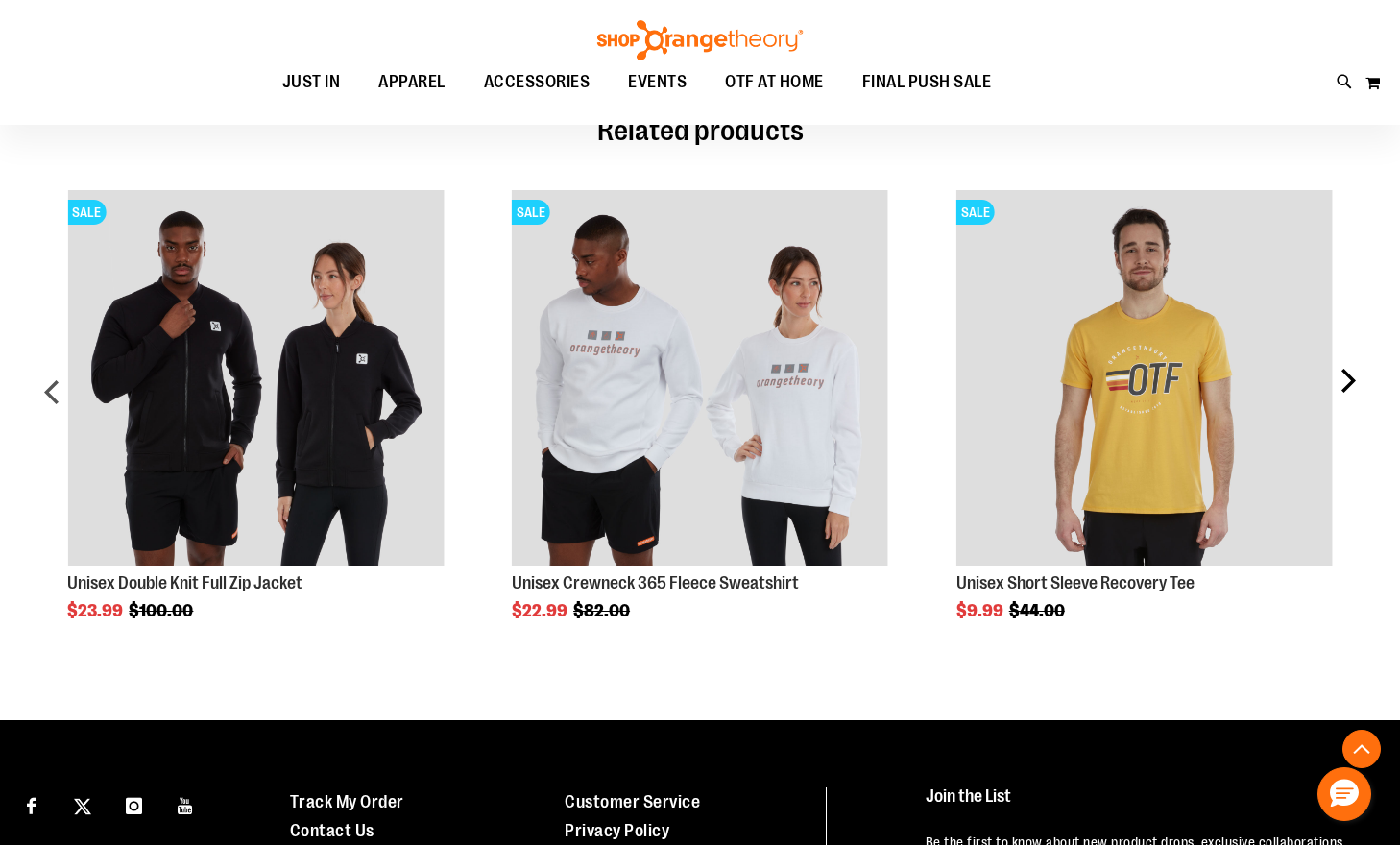
click at [1353, 366] on div "next" at bounding box center [1348, 401] width 39 height 479
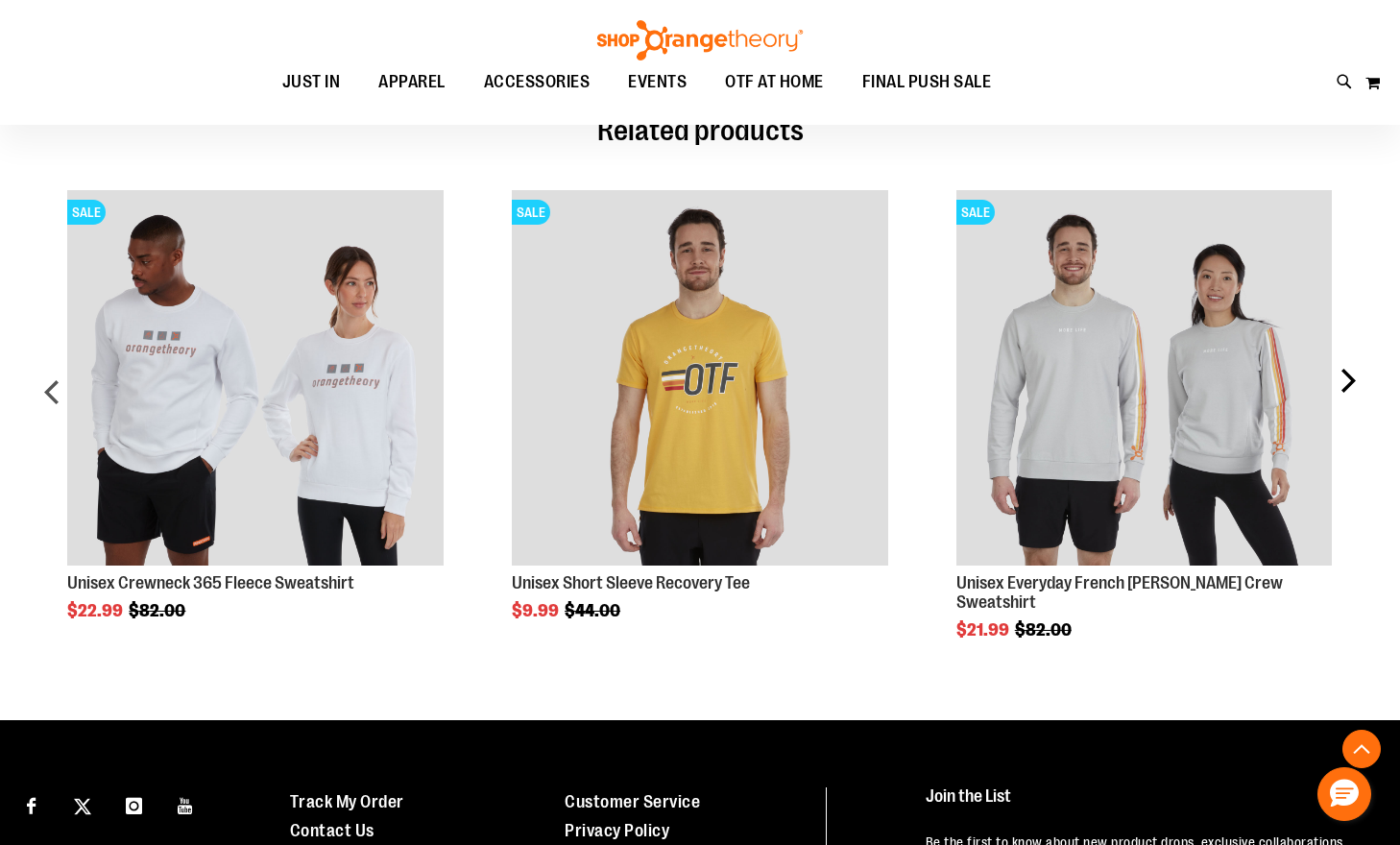
click at [1353, 366] on div "next" at bounding box center [1348, 401] width 39 height 479
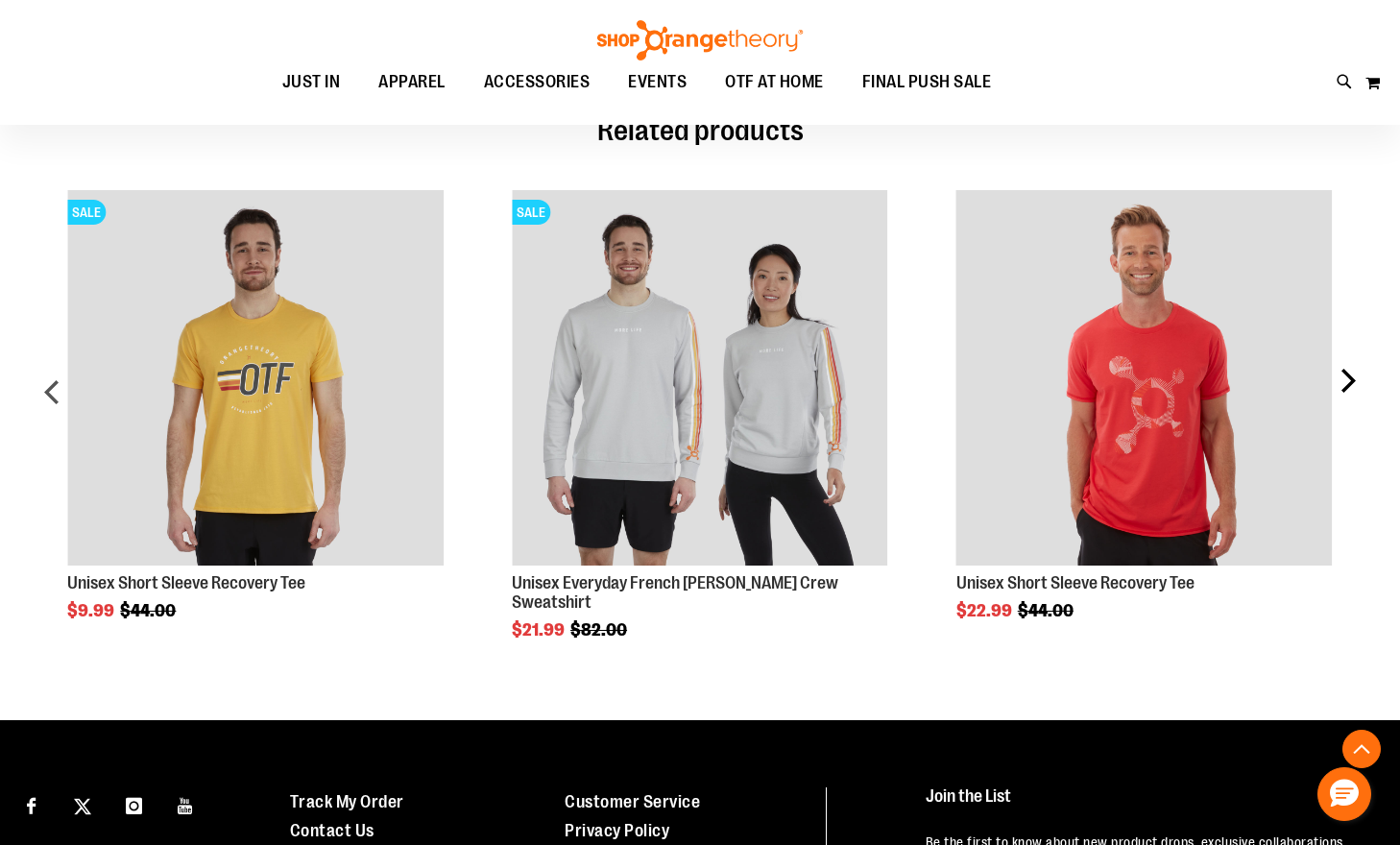
click at [1353, 366] on div "next" at bounding box center [1348, 401] width 39 height 479
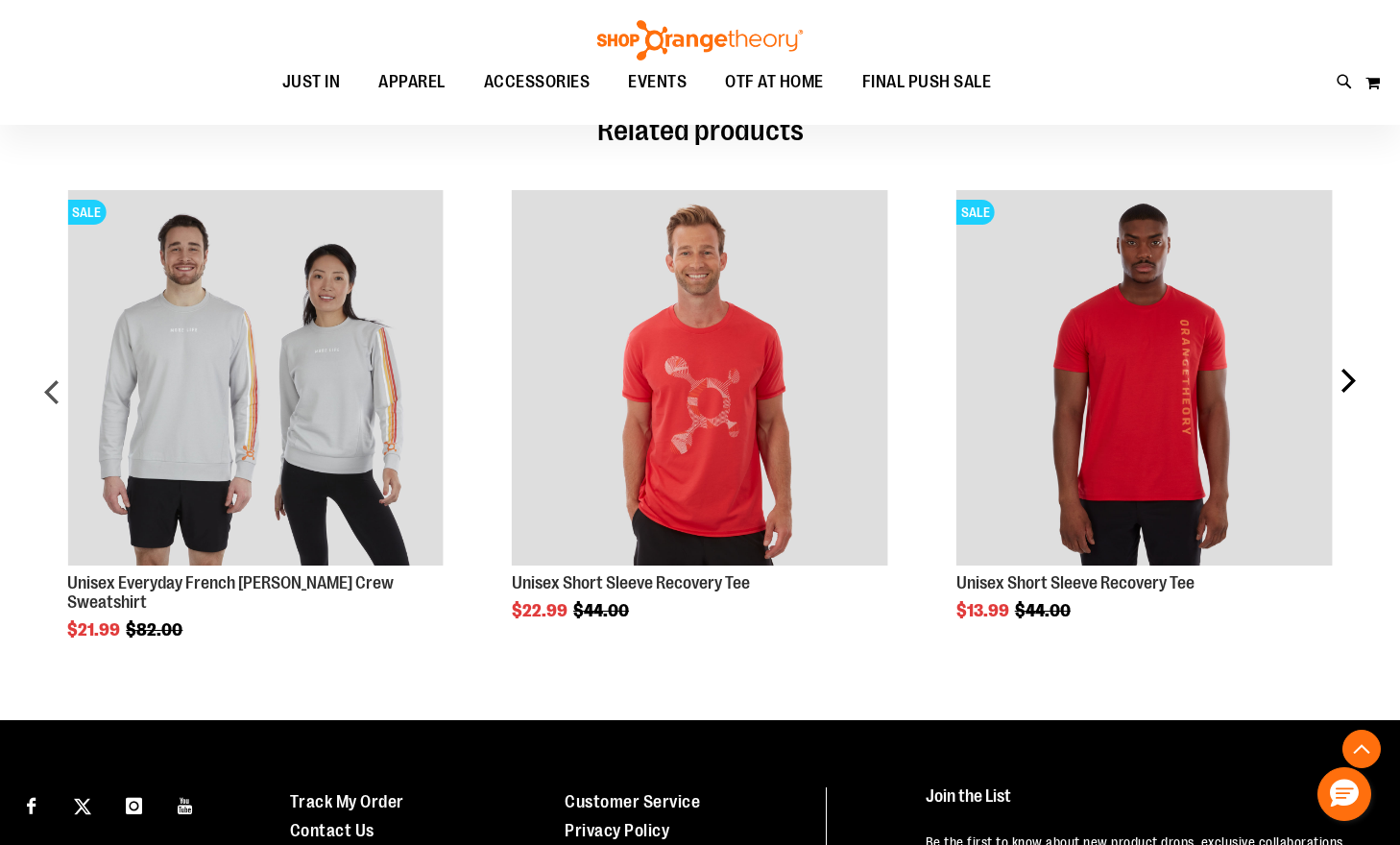
click at [1353, 366] on div "next" at bounding box center [1348, 401] width 39 height 479
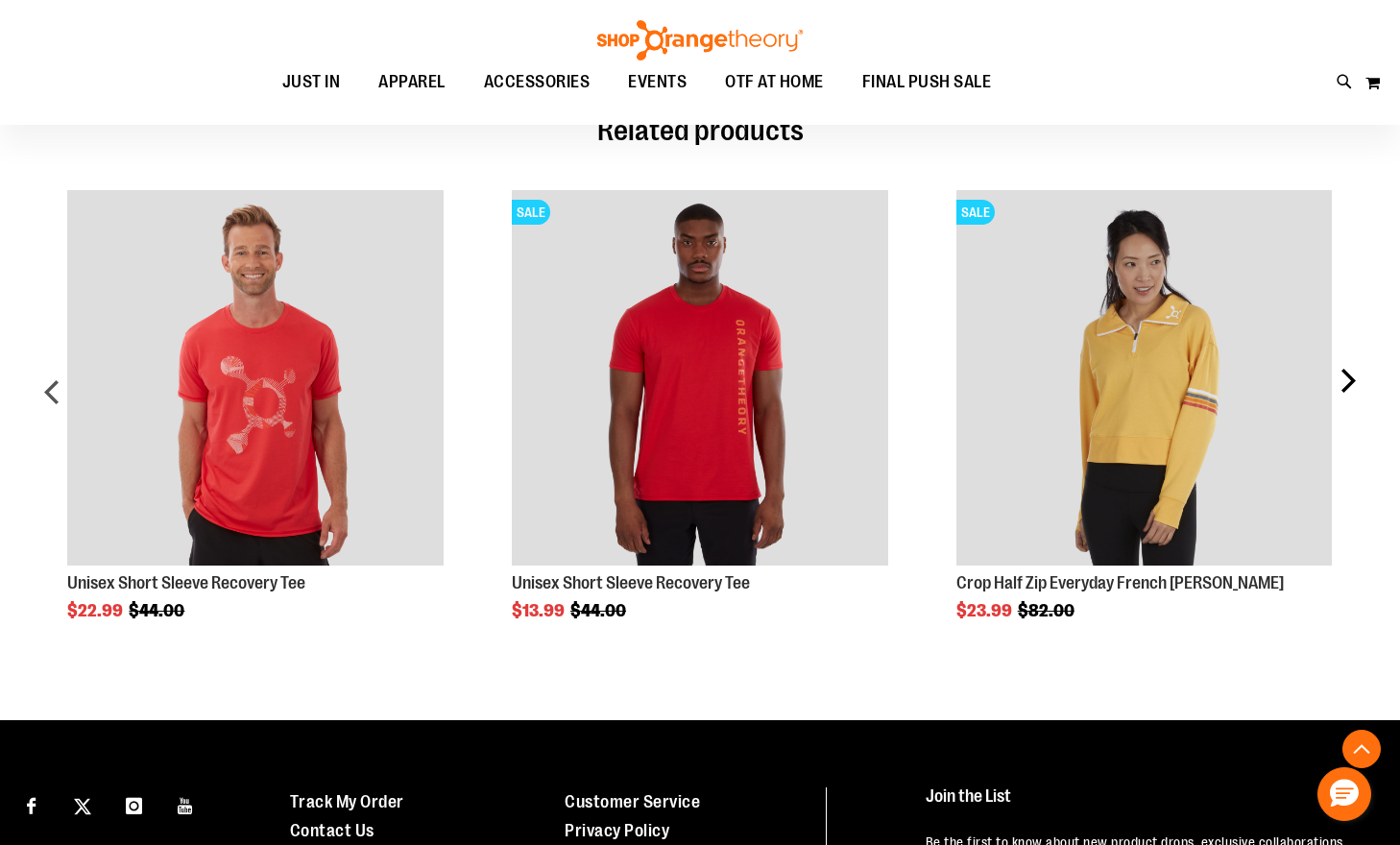
click at [1353, 366] on div "next" at bounding box center [1348, 401] width 39 height 479
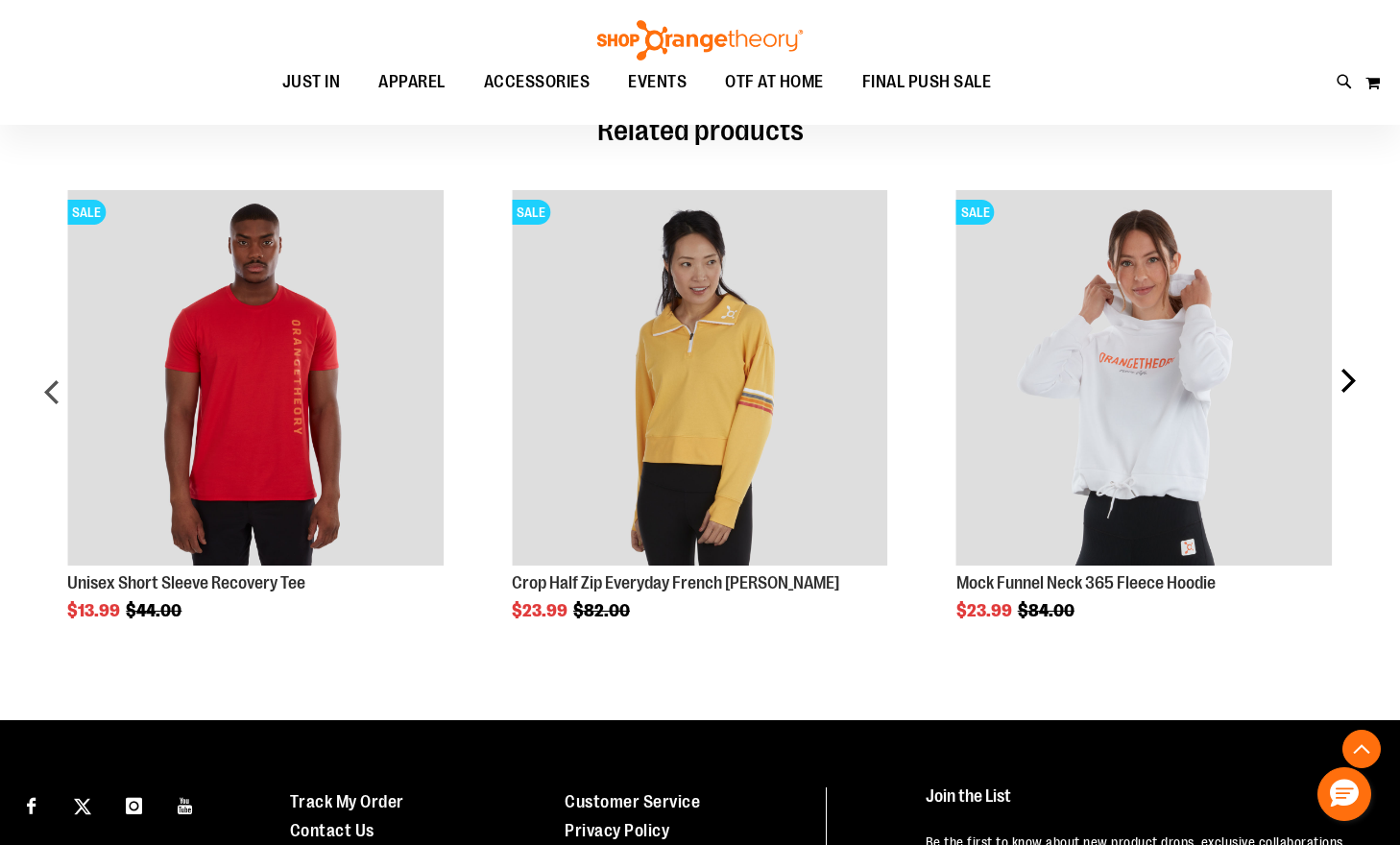
click at [1353, 366] on div "next" at bounding box center [1348, 401] width 39 height 479
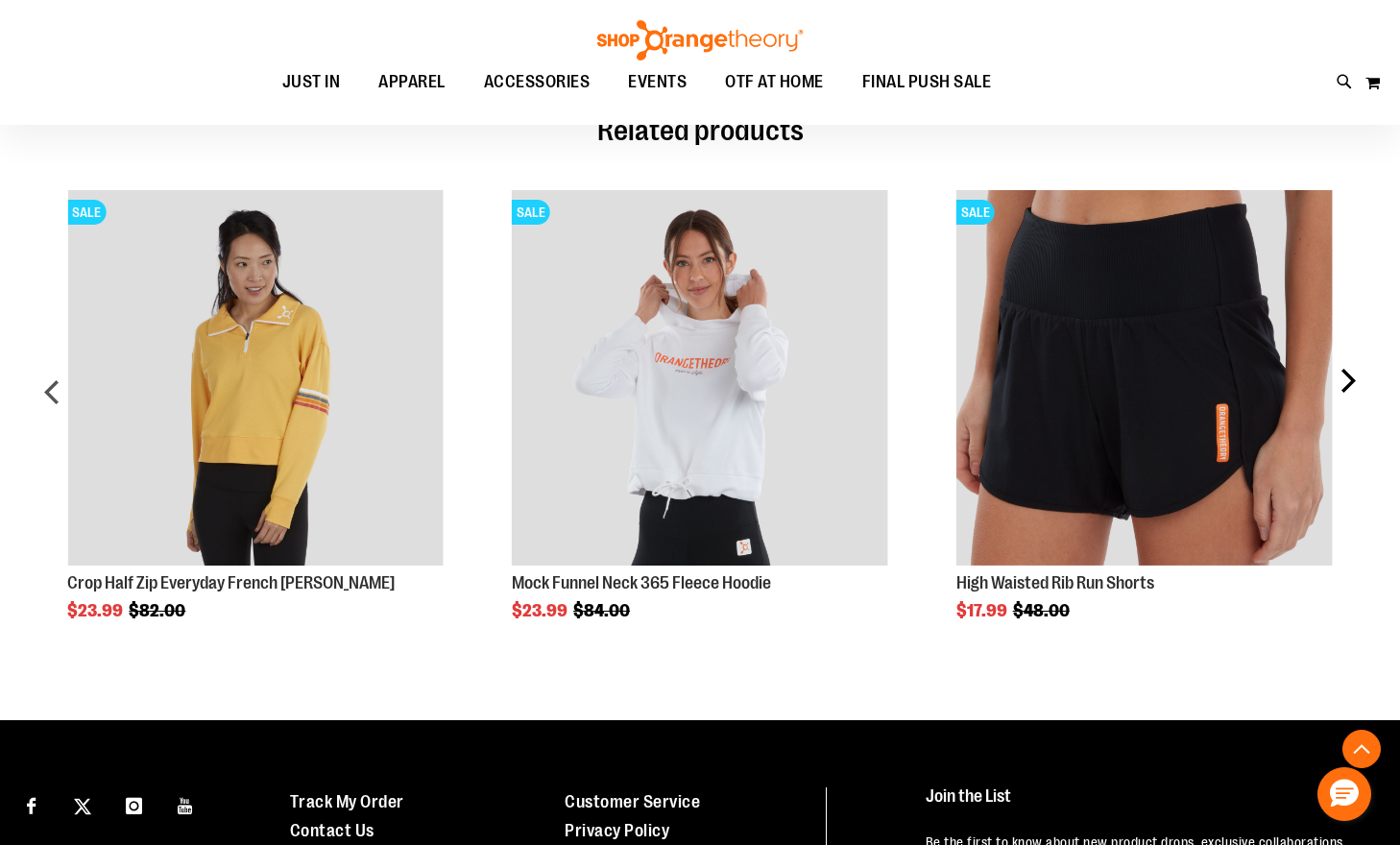
click at [1353, 366] on div "next" at bounding box center [1348, 401] width 39 height 479
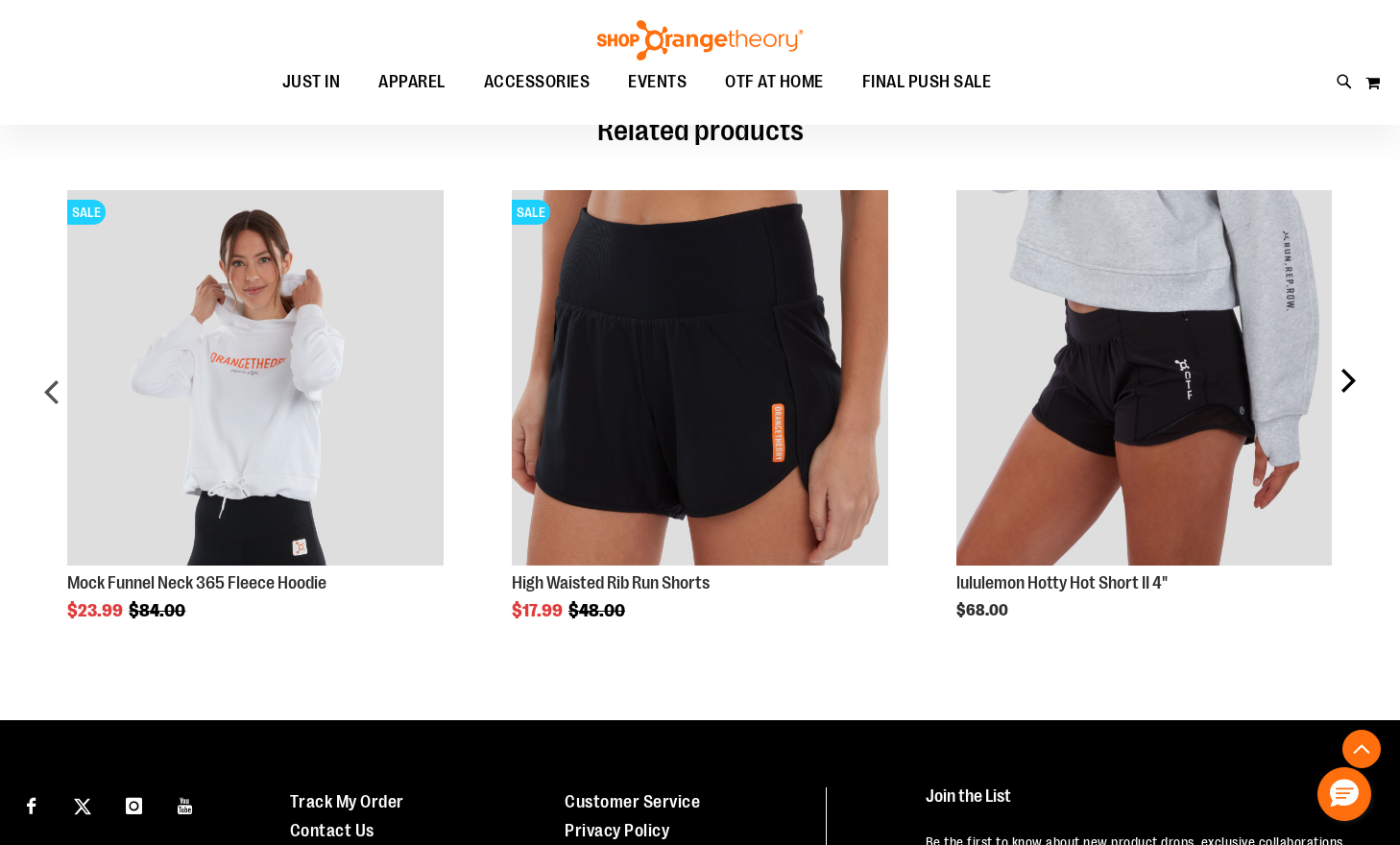
click at [1353, 366] on div "next" at bounding box center [1348, 401] width 39 height 479
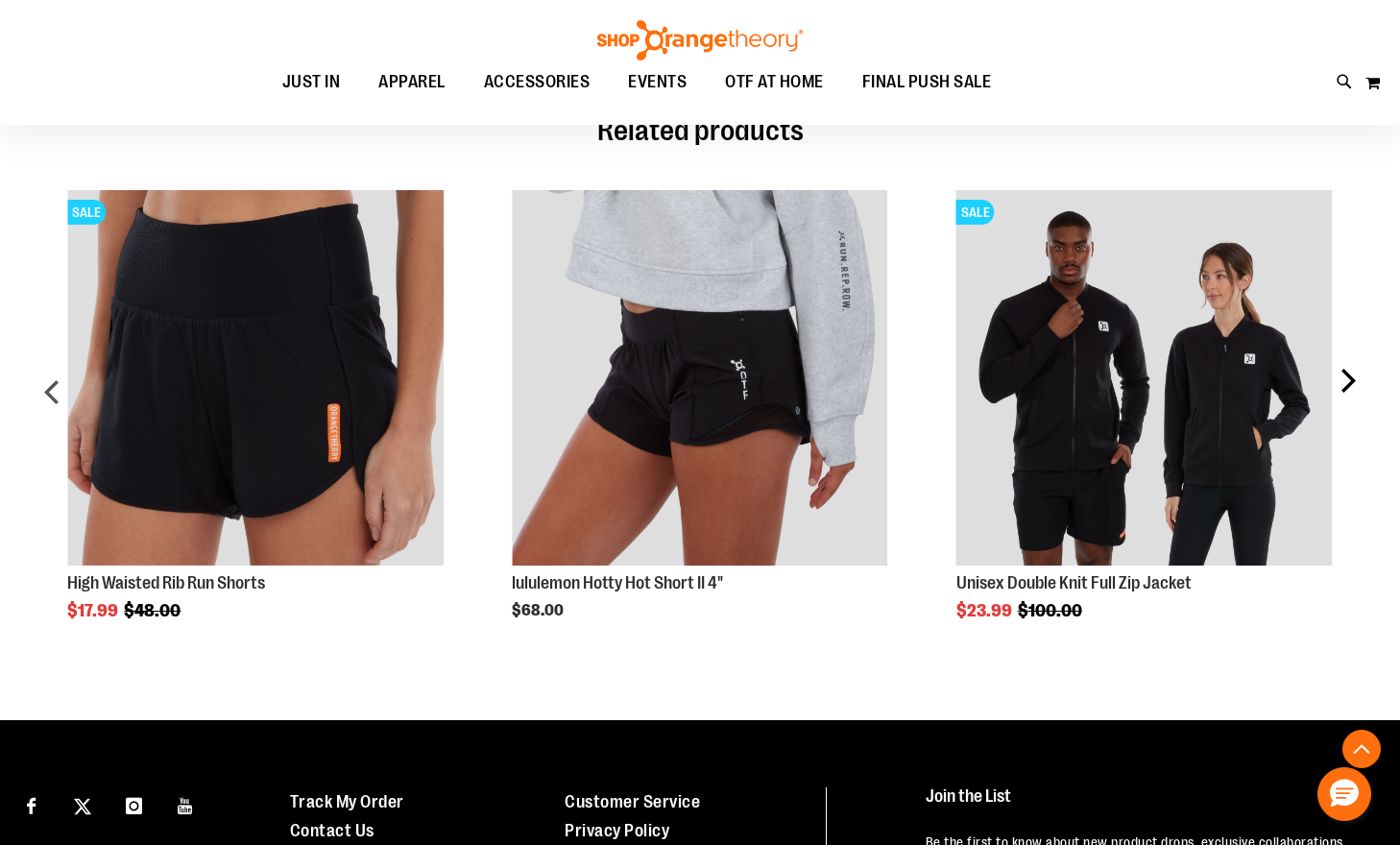
click at [1353, 366] on div "next" at bounding box center [1348, 401] width 39 height 479
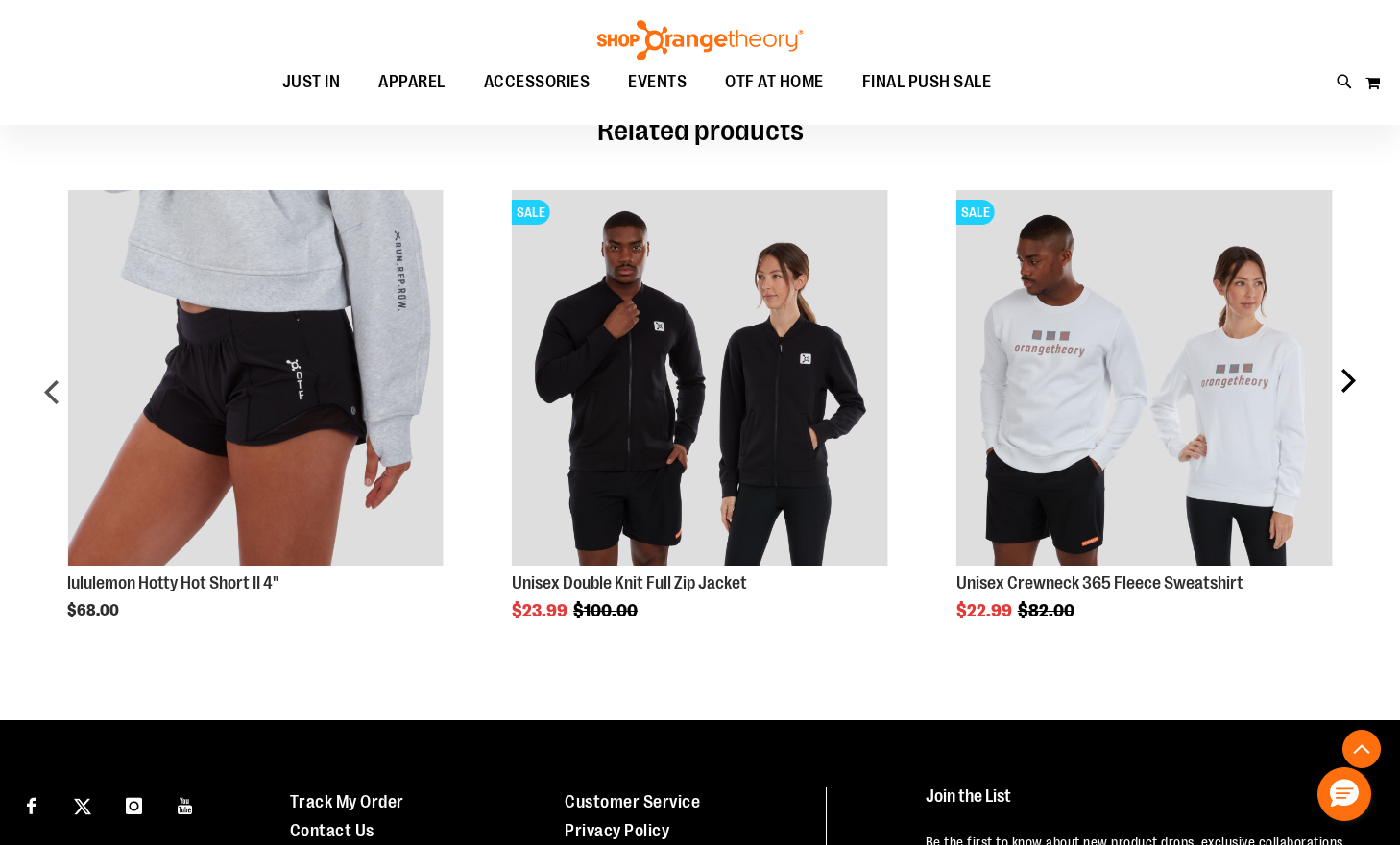
click at [1353, 366] on div "next" at bounding box center [1348, 401] width 39 height 479
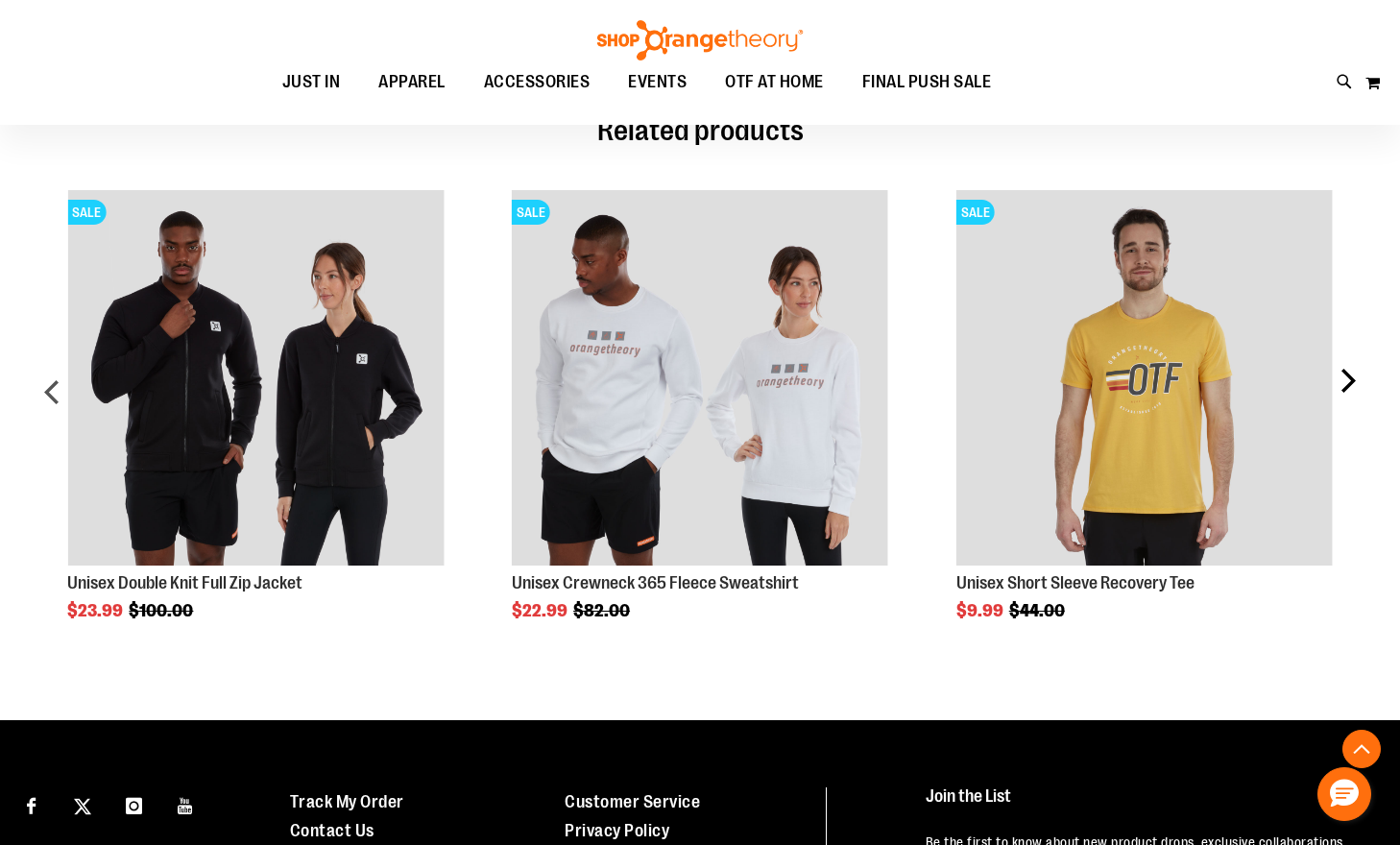
click at [1353, 366] on div "next" at bounding box center [1348, 401] width 39 height 479
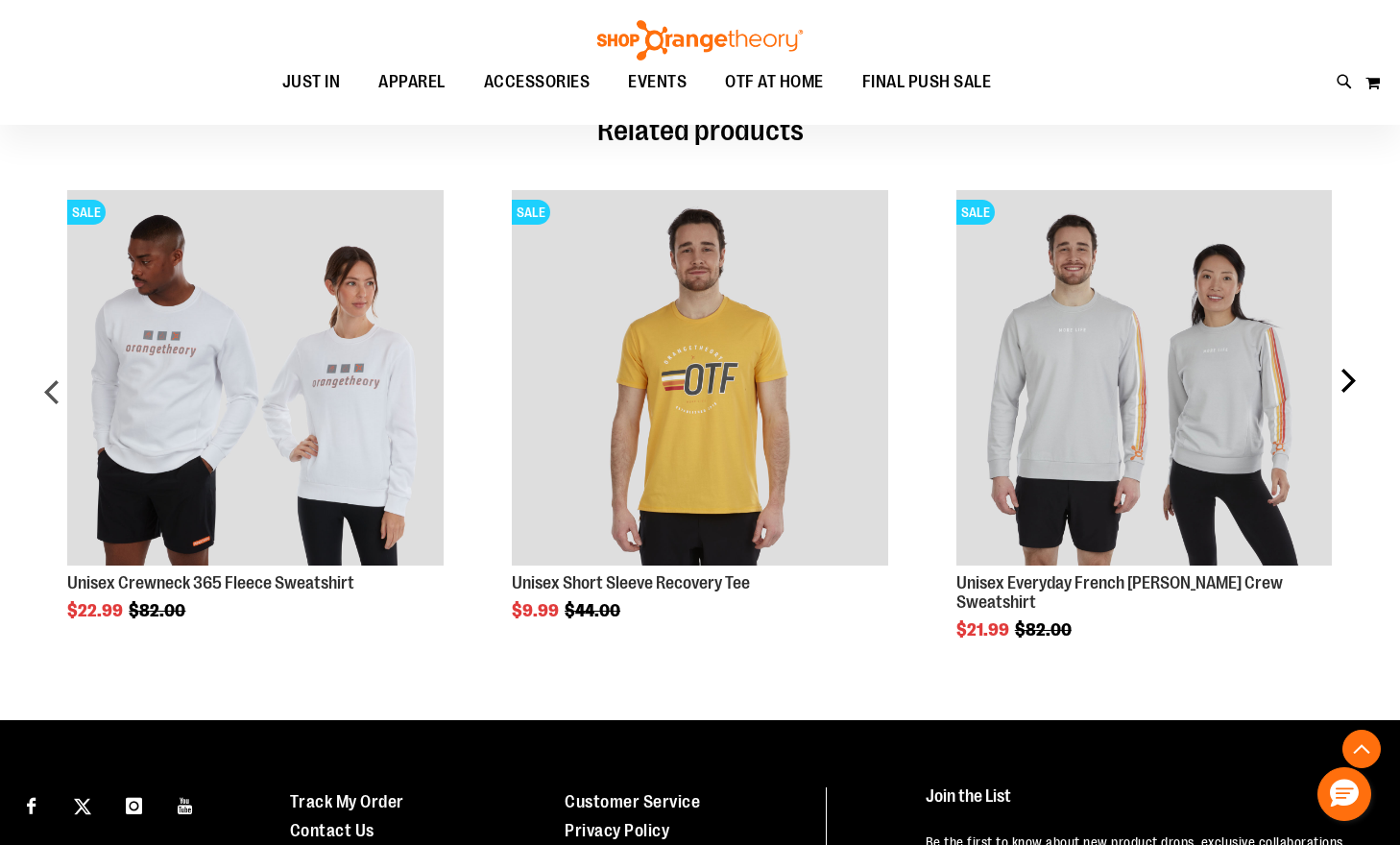
click at [1353, 366] on div "next" at bounding box center [1348, 401] width 39 height 479
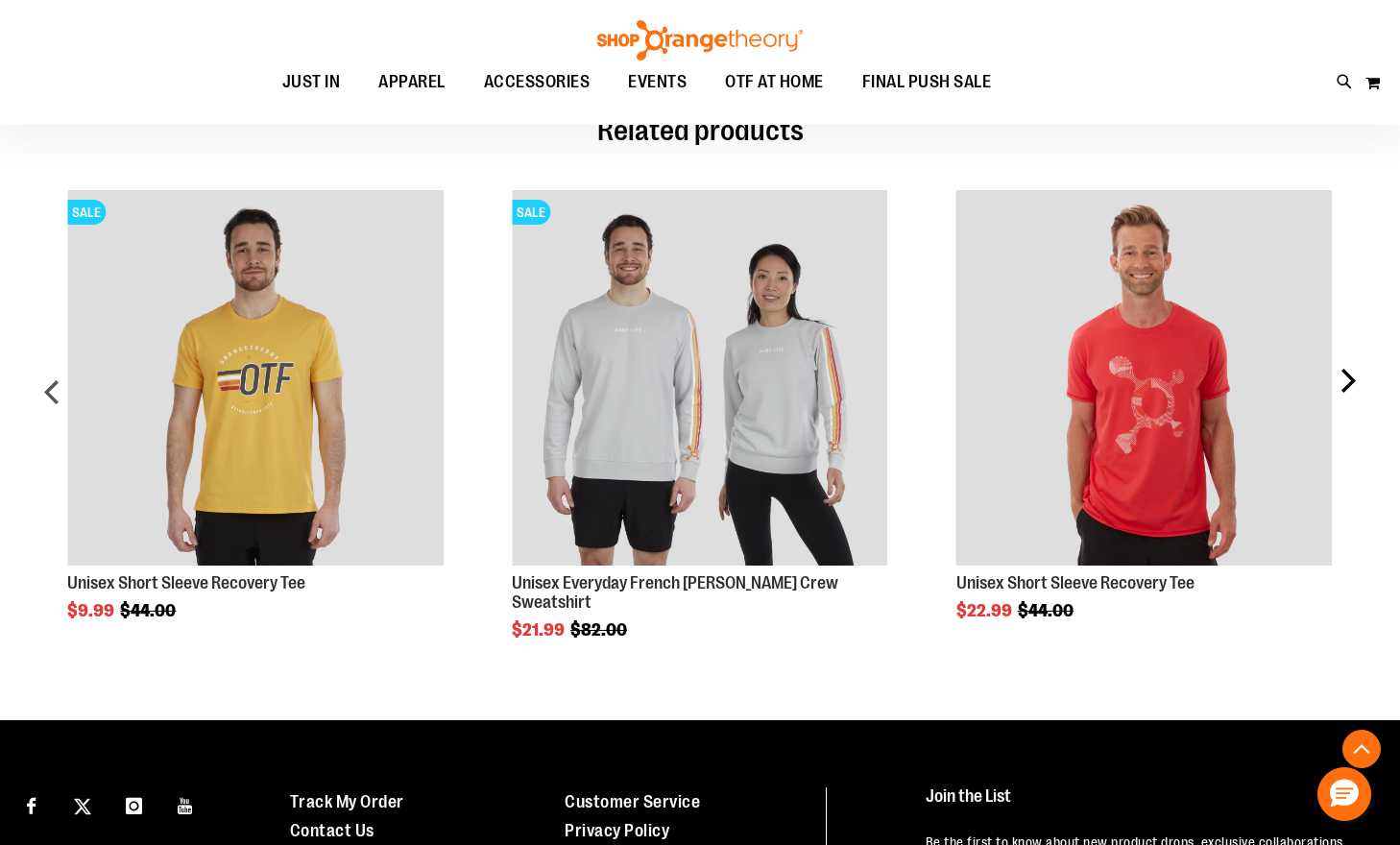
click at [1353, 366] on div "next" at bounding box center [1348, 401] width 39 height 479
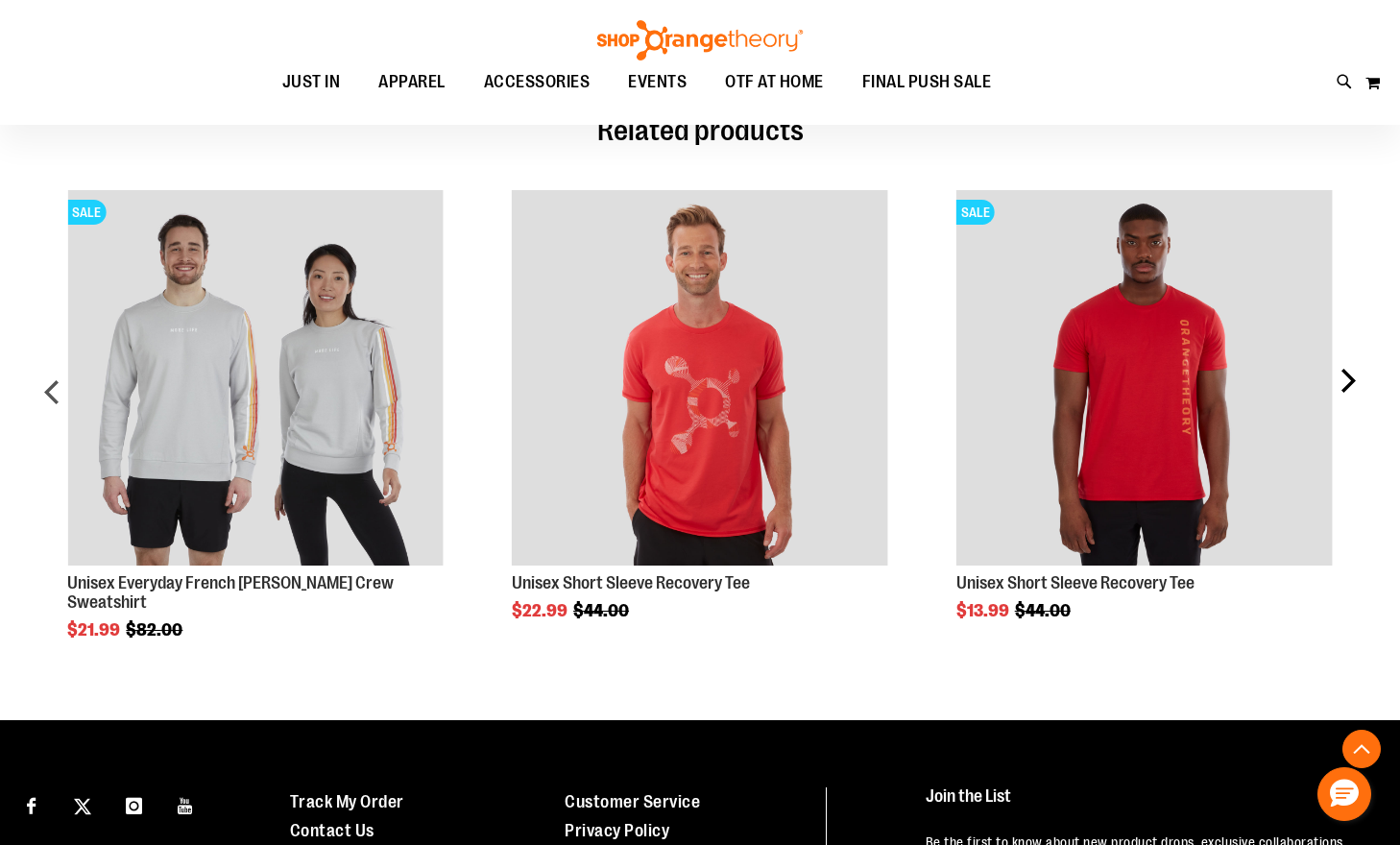
click at [1353, 366] on div "next" at bounding box center [1348, 401] width 39 height 479
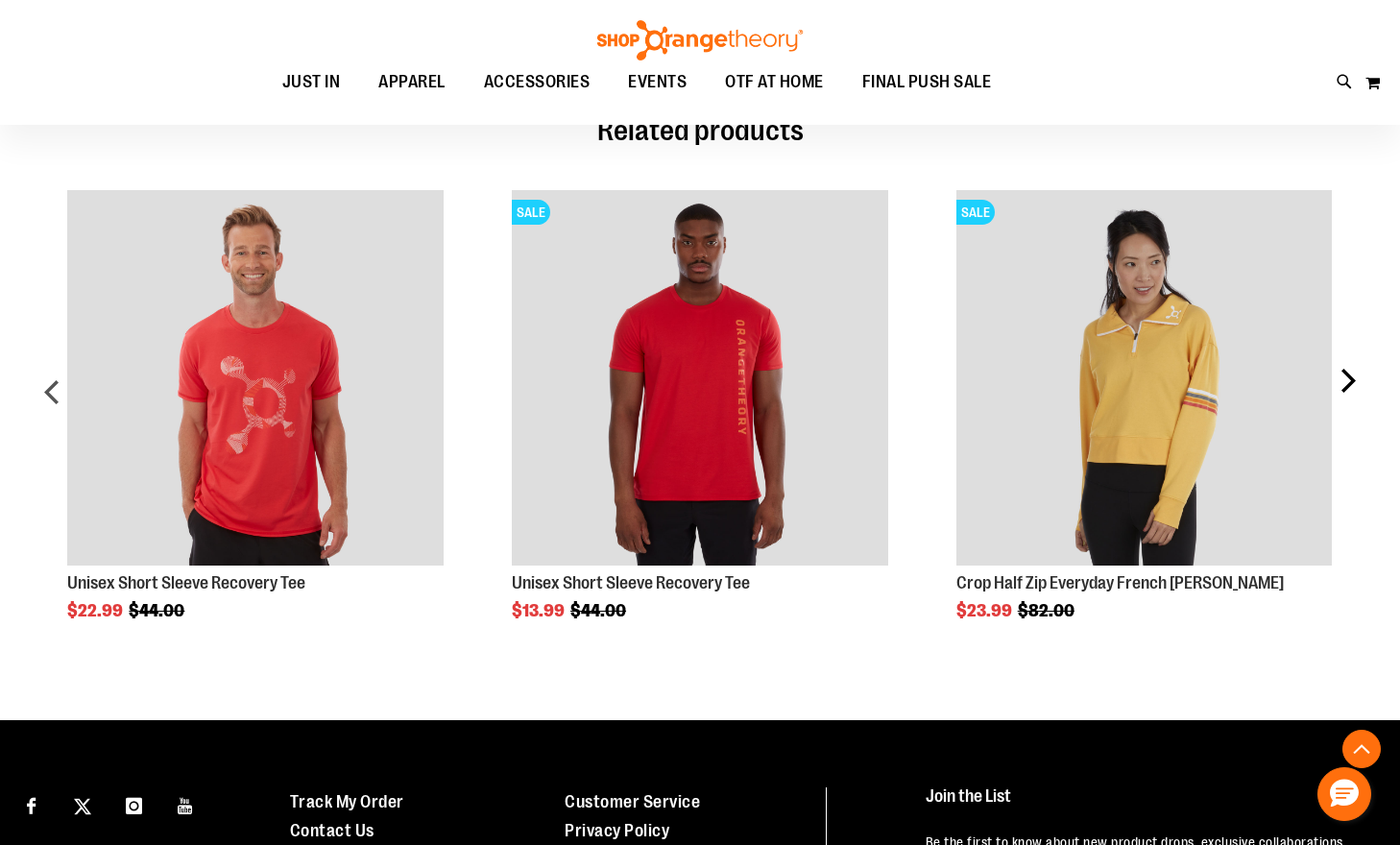
click at [1353, 366] on div "next" at bounding box center [1348, 401] width 39 height 479
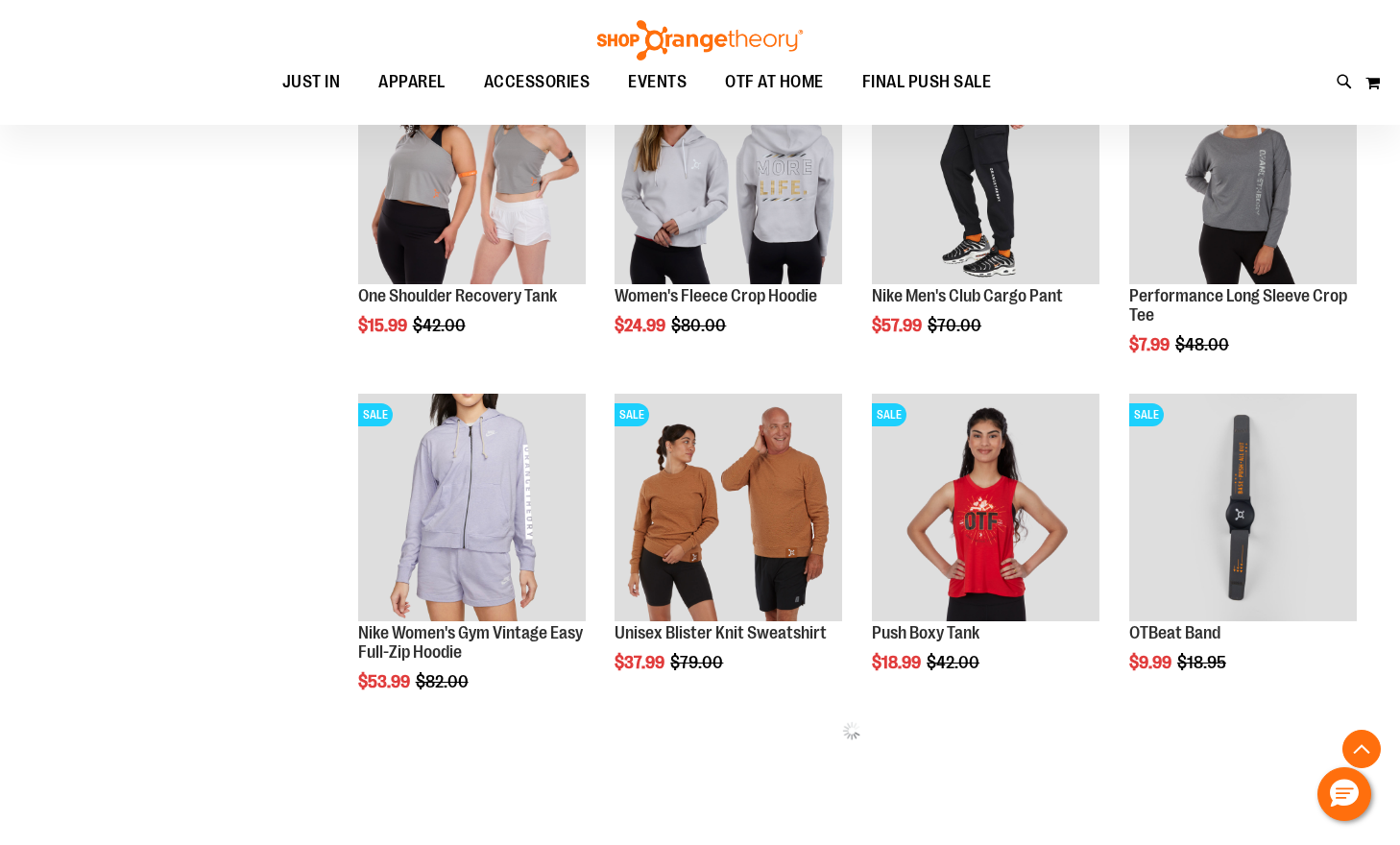
scroll to position [720, 0]
type input "**********"
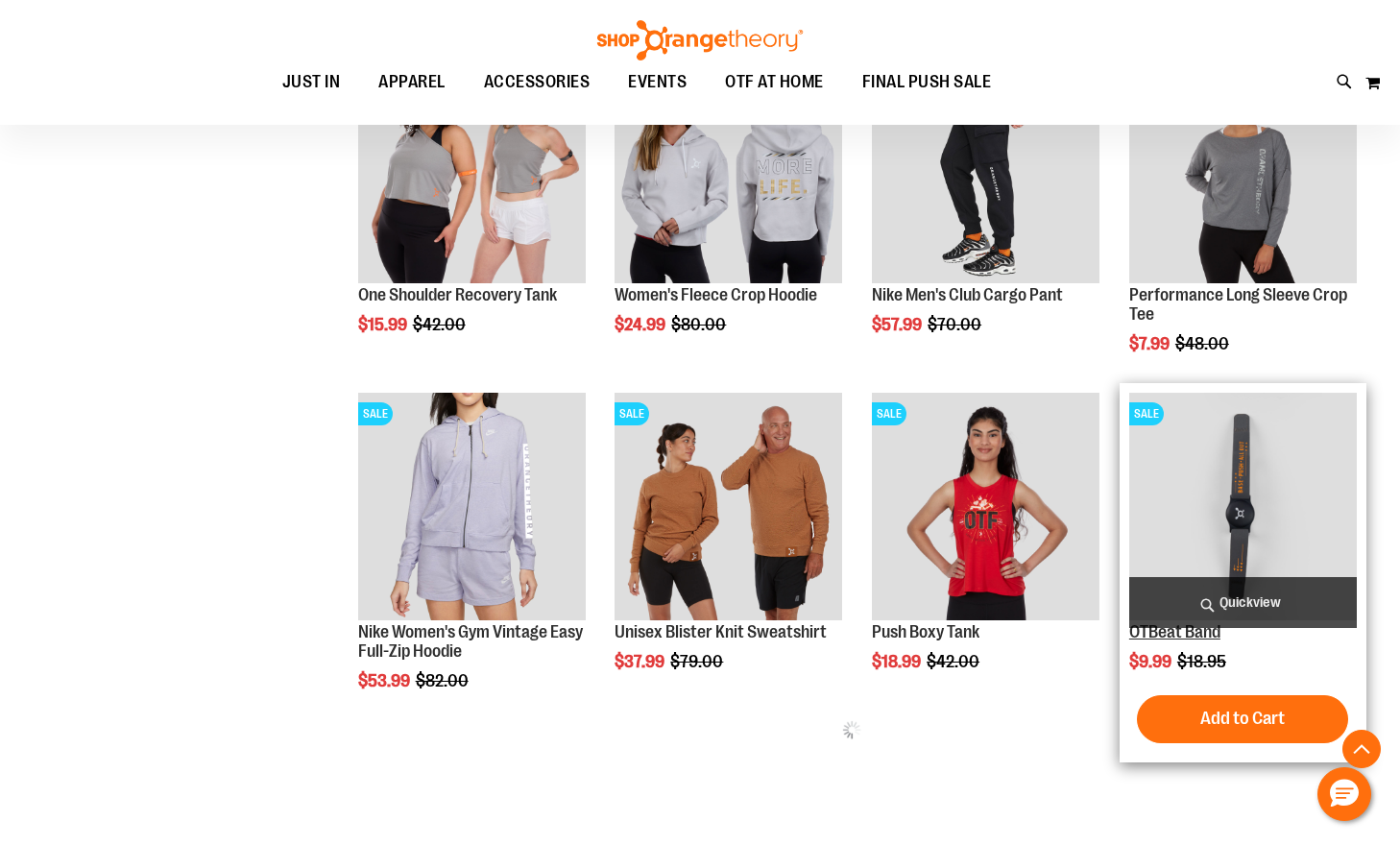
click at [1140, 639] on link "OTBeat Band" at bounding box center [1175, 632] width 91 height 19
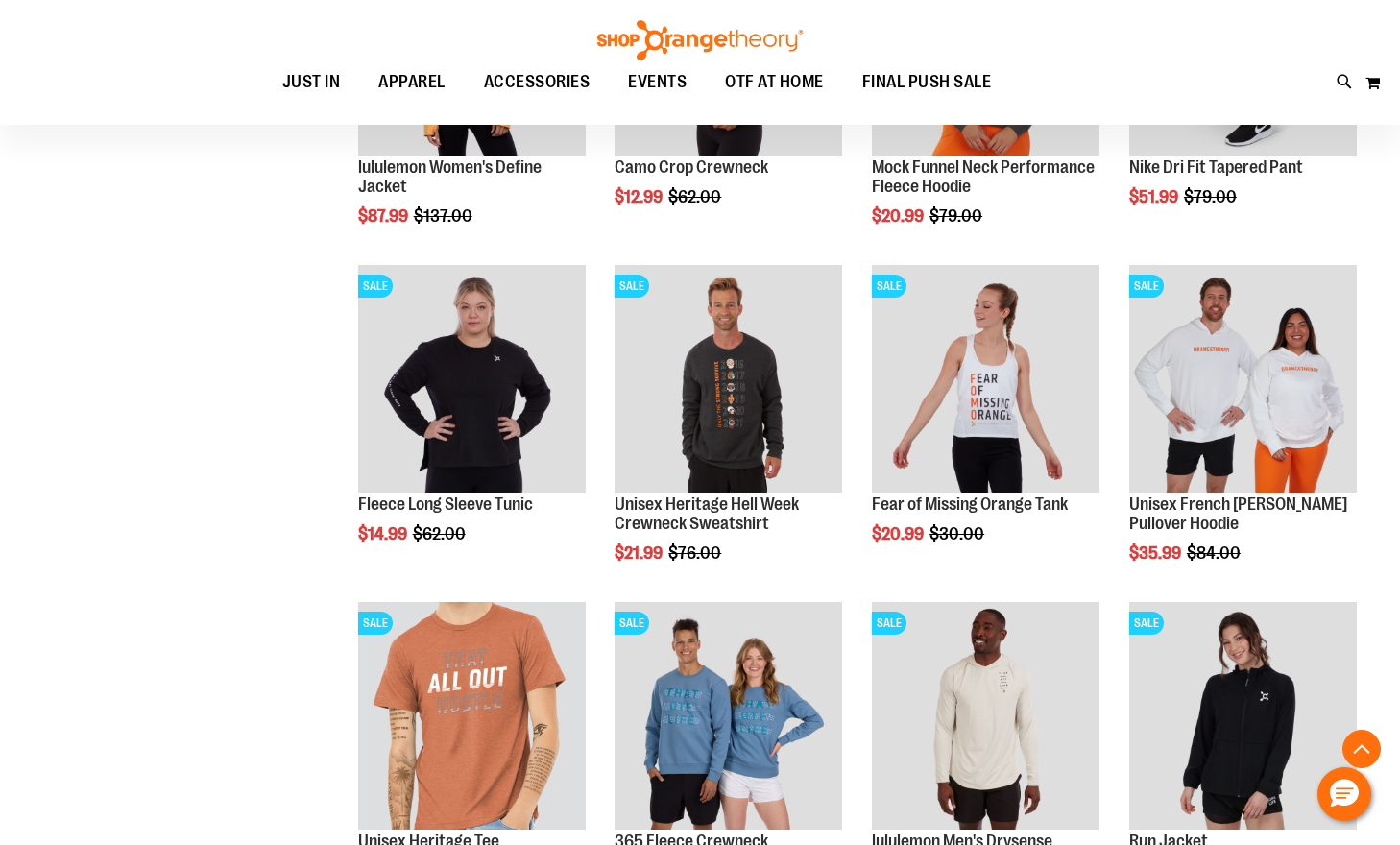
scroll to position [1151, 0]
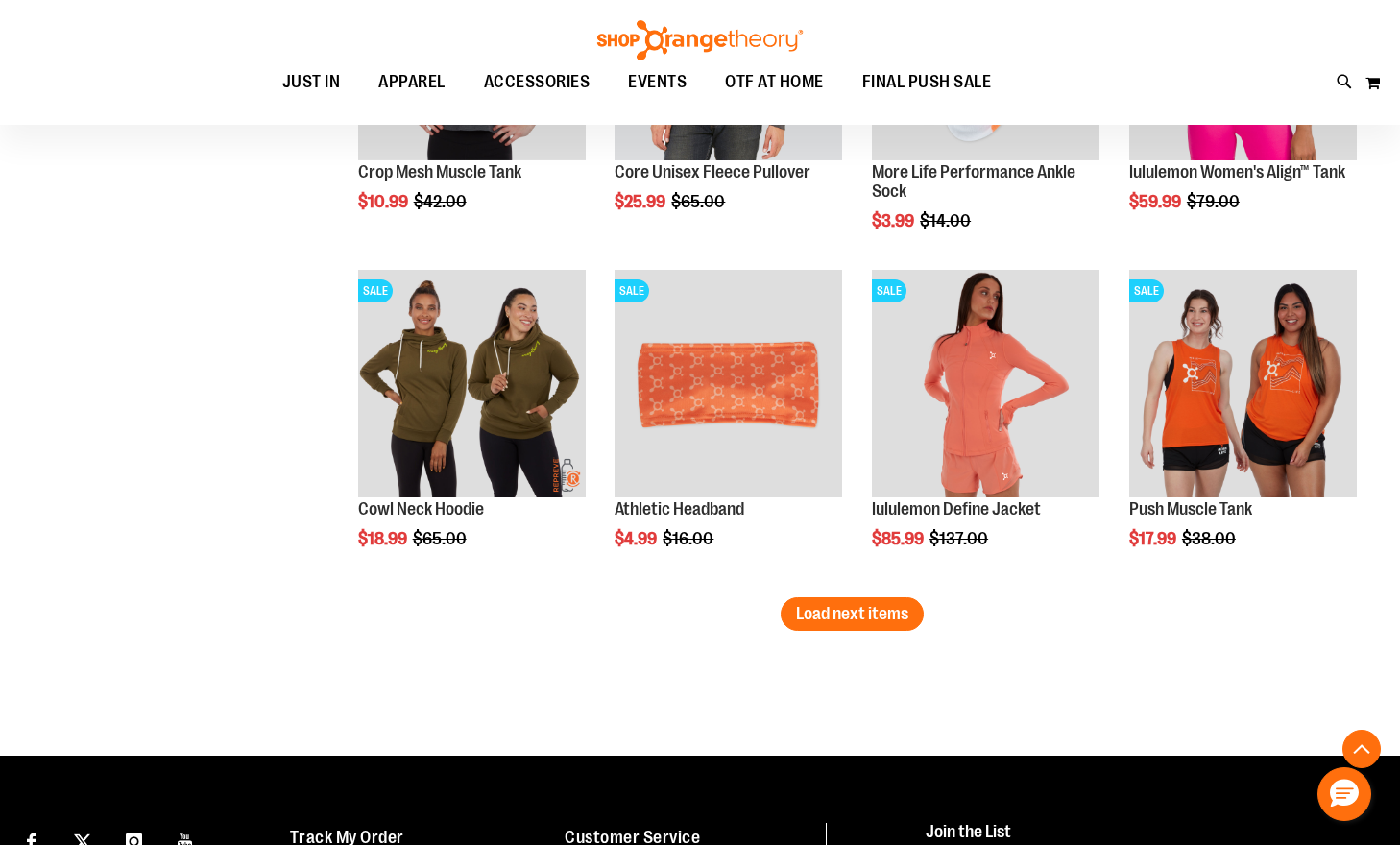
scroll to position [2891, 0]
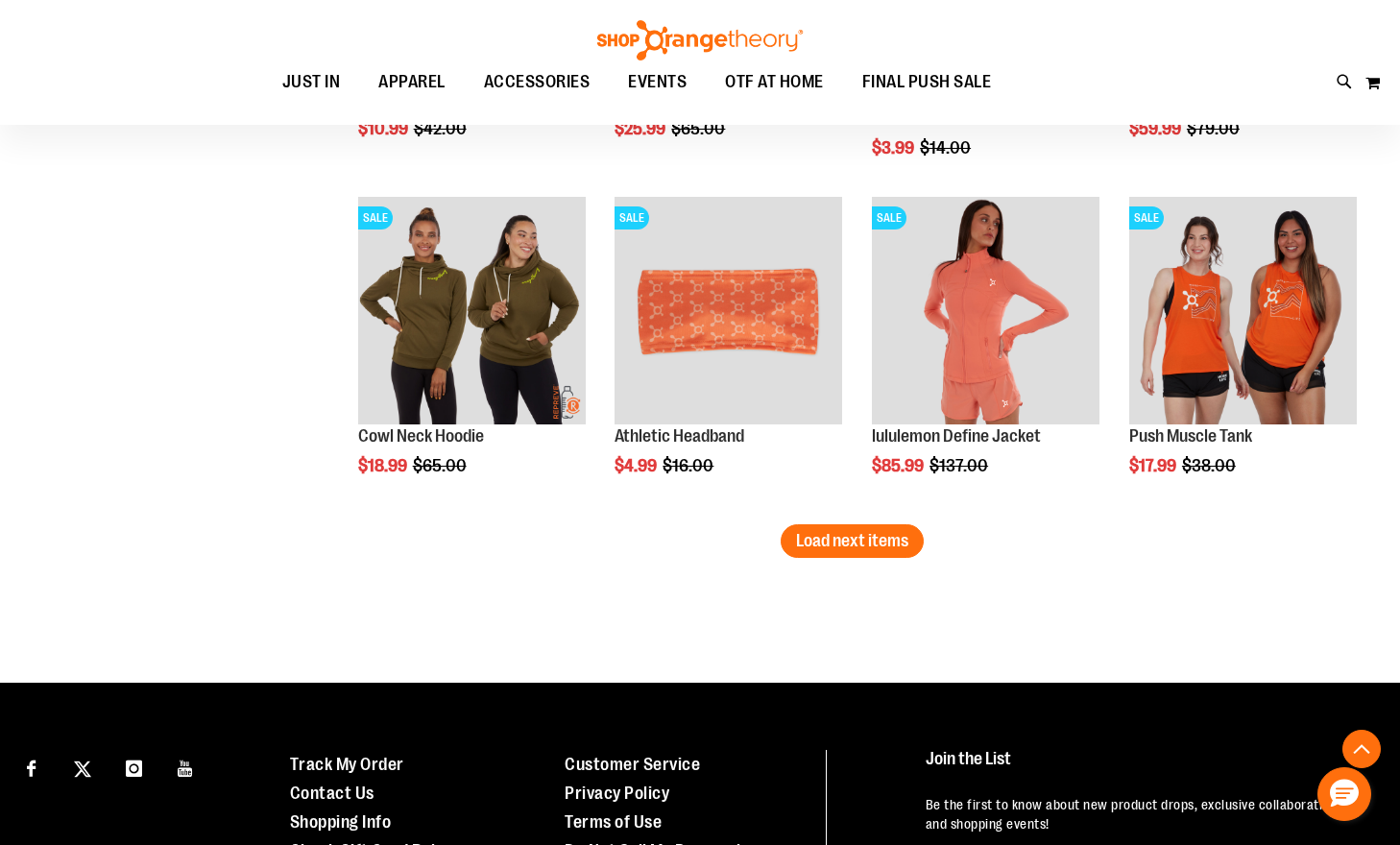
type input "**********"
click at [842, 554] on button "Load next items" at bounding box center [853, 541] width 143 height 34
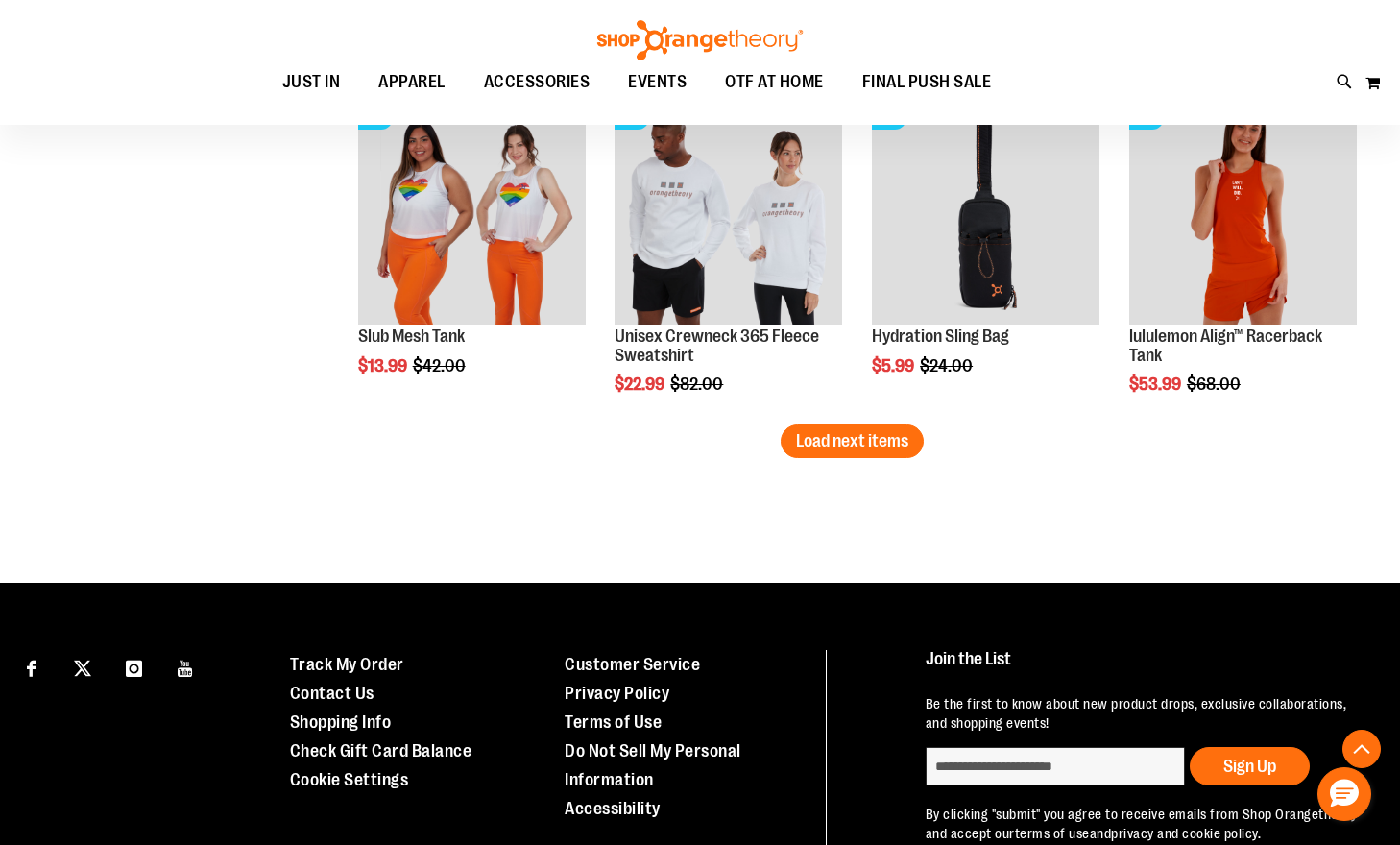
scroll to position [3989, 0]
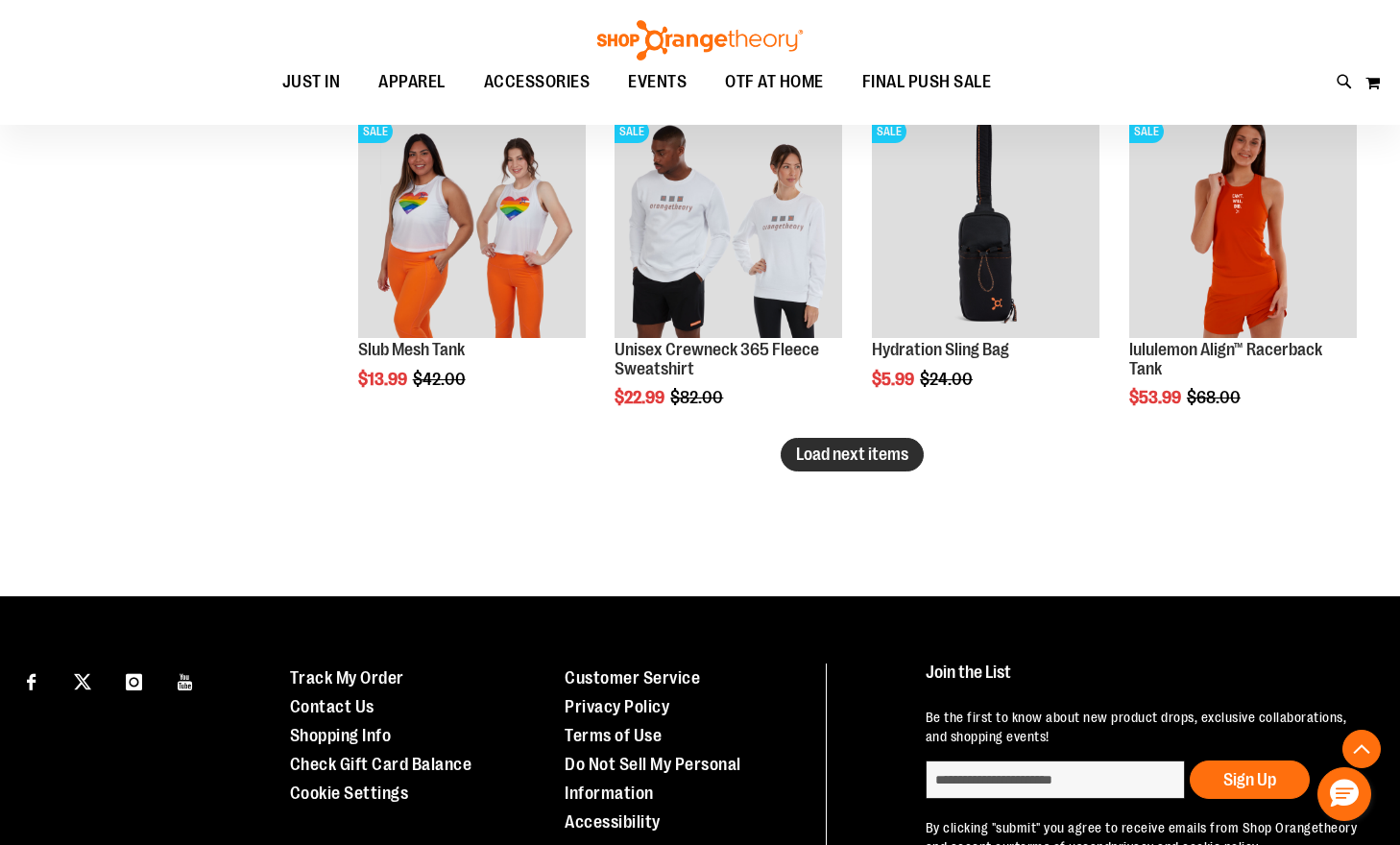
click at [886, 455] on span "Load next items" at bounding box center [853, 454] width 112 height 19
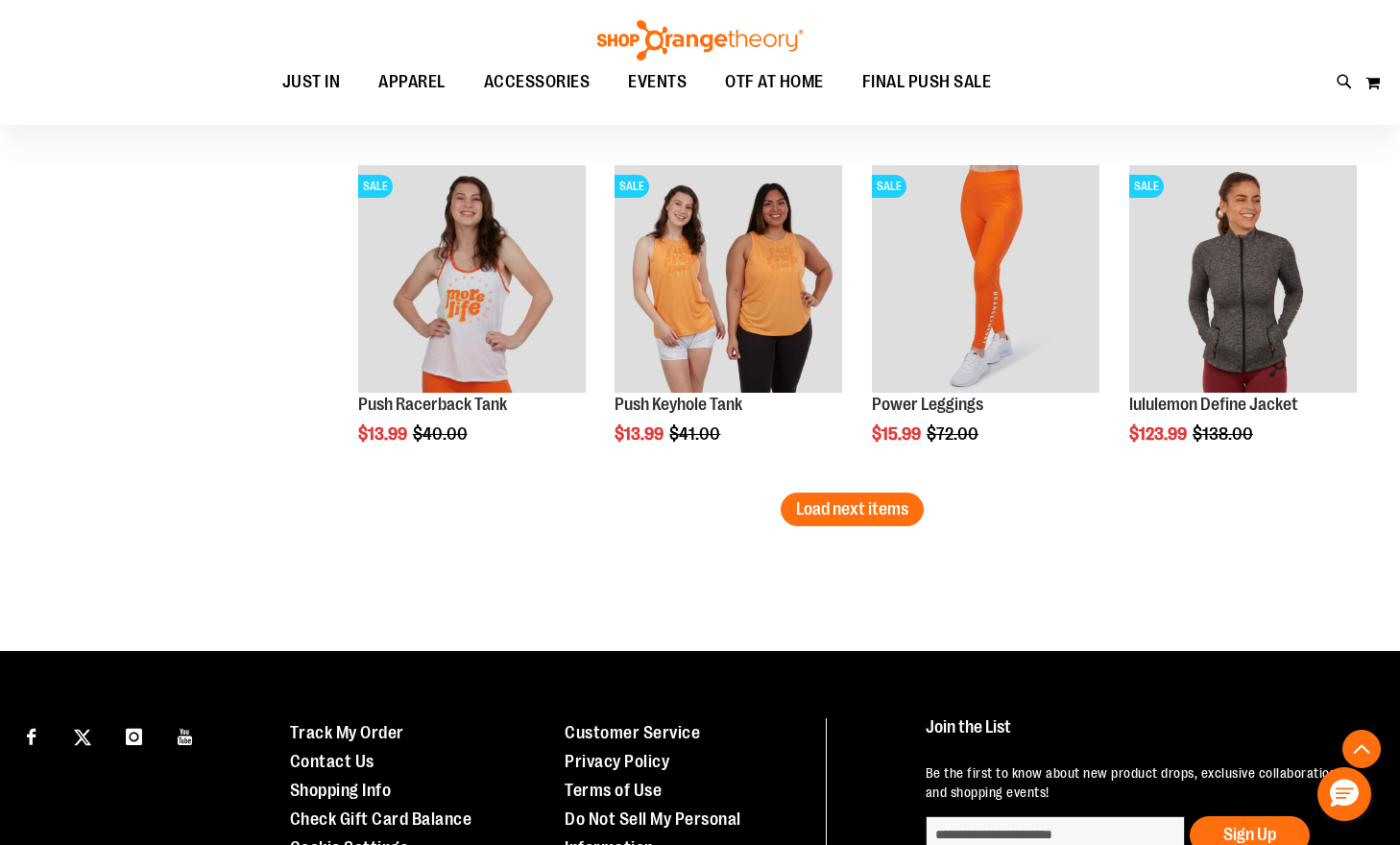
scroll to position [4986, 0]
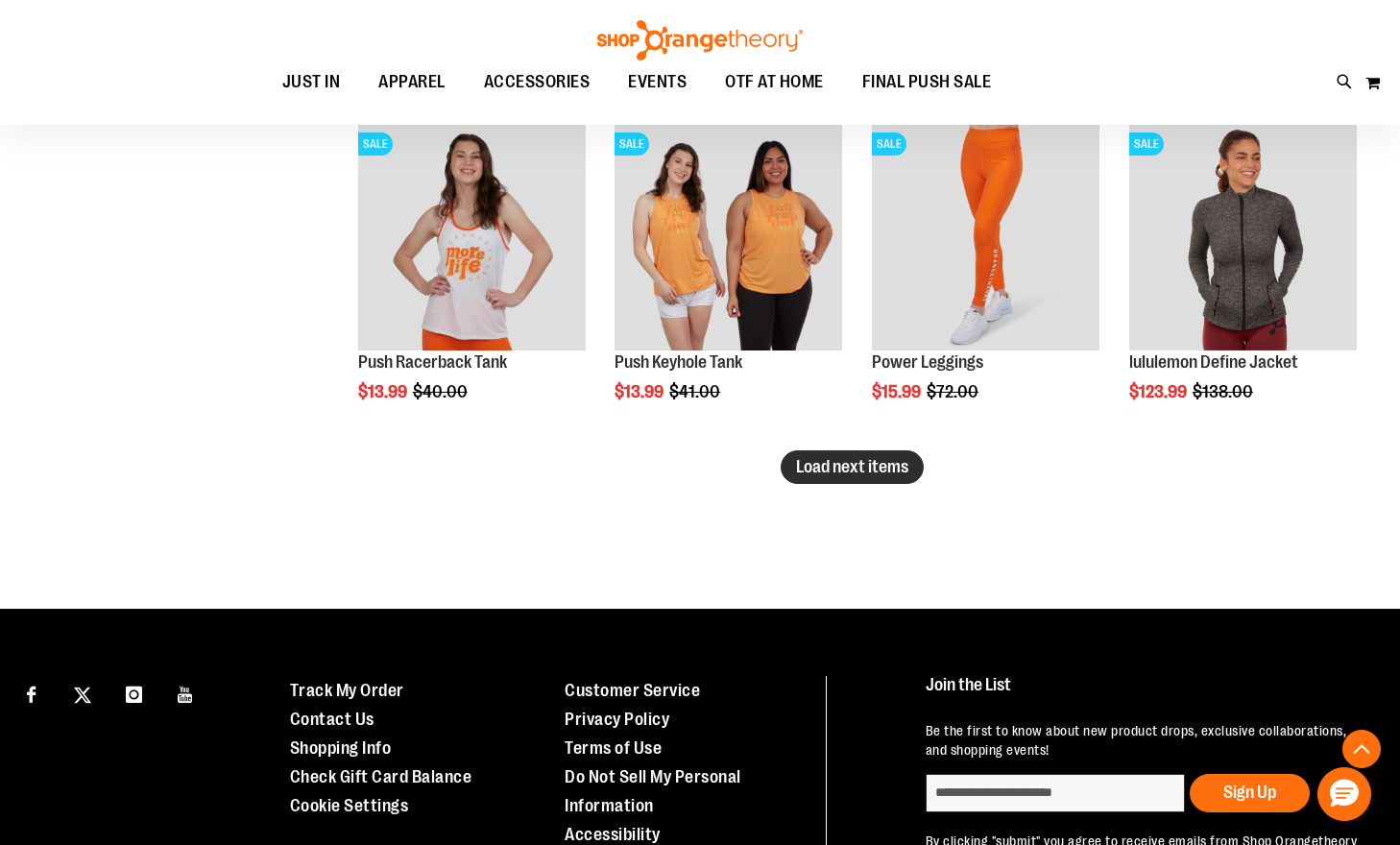
click at [886, 469] on span "Load next items" at bounding box center [853, 467] width 112 height 19
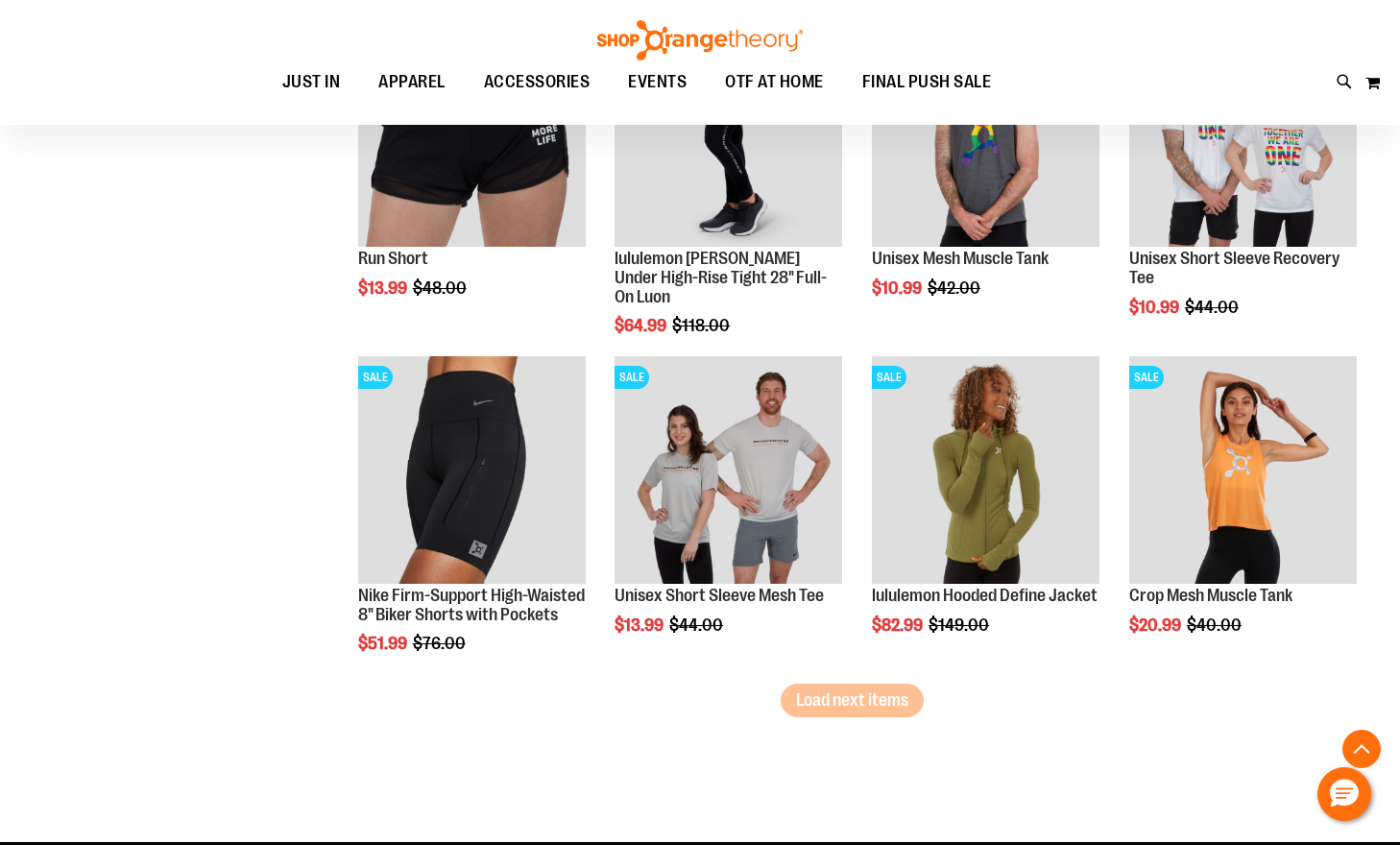
scroll to position [5812, 0]
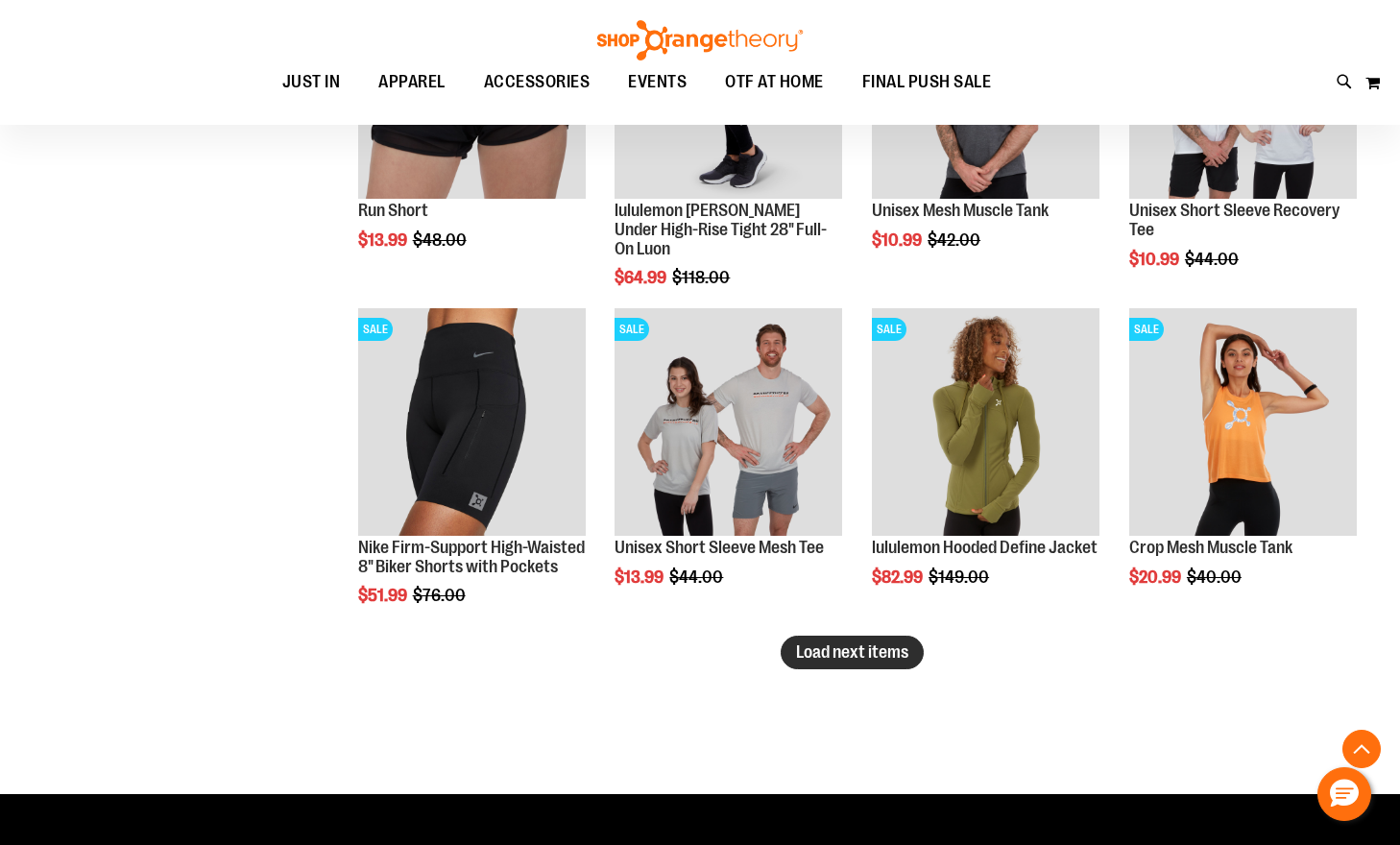
click at [900, 663] on button "Load next items" at bounding box center [853, 652] width 143 height 34
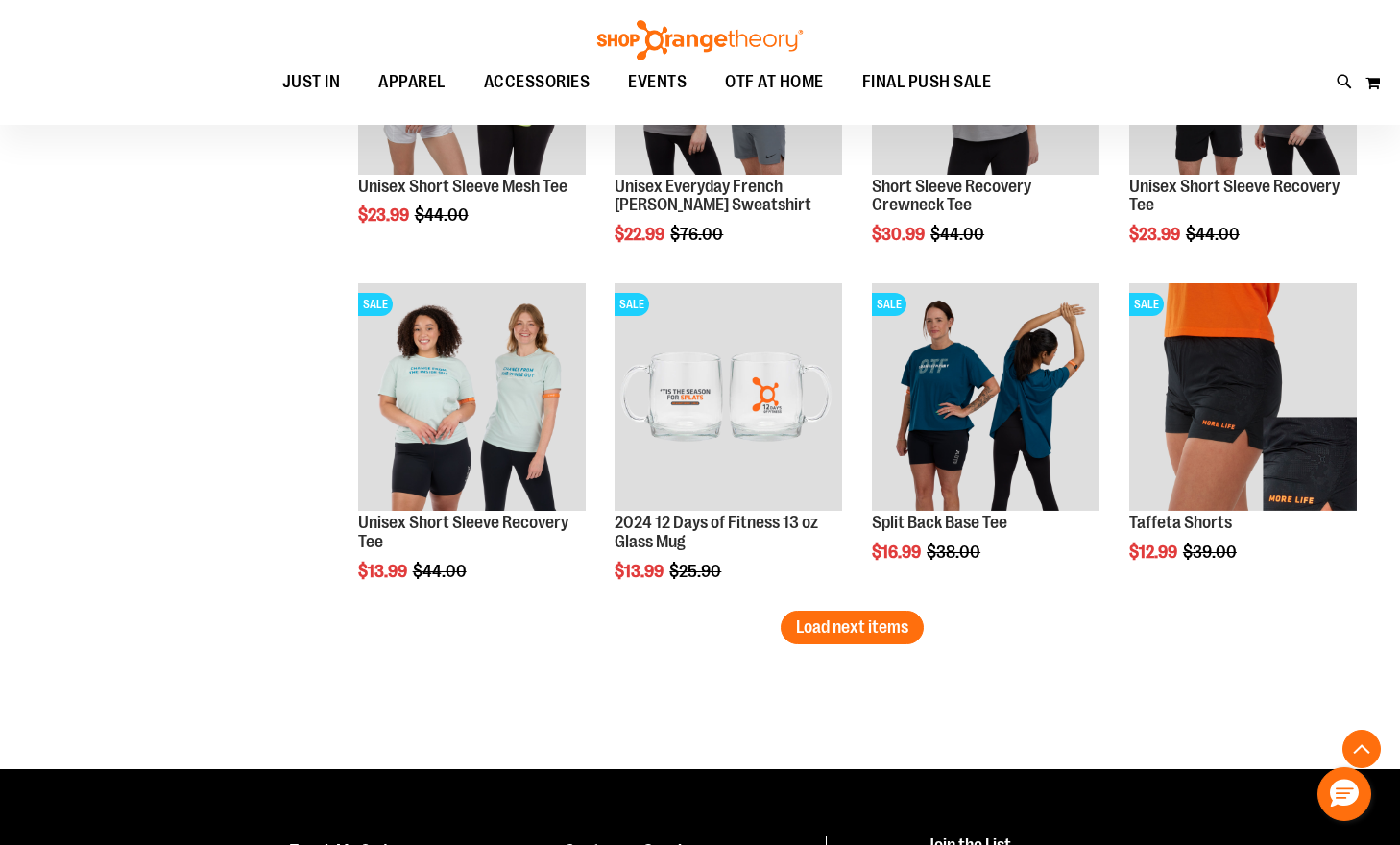
scroll to position [6843, 0]
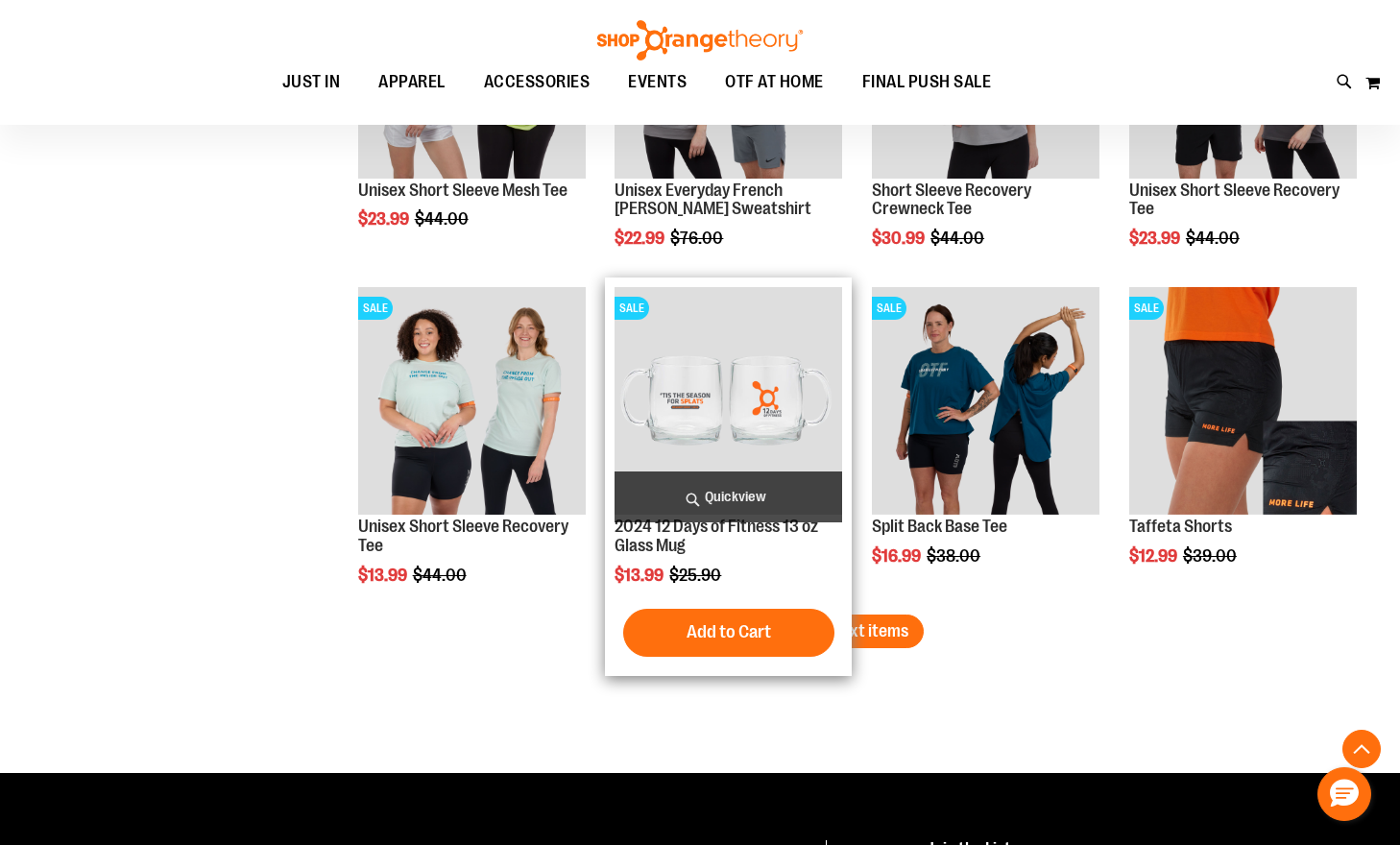
click at [842, 613] on div "Add to Cart In stock" at bounding box center [728, 633] width 228 height 48
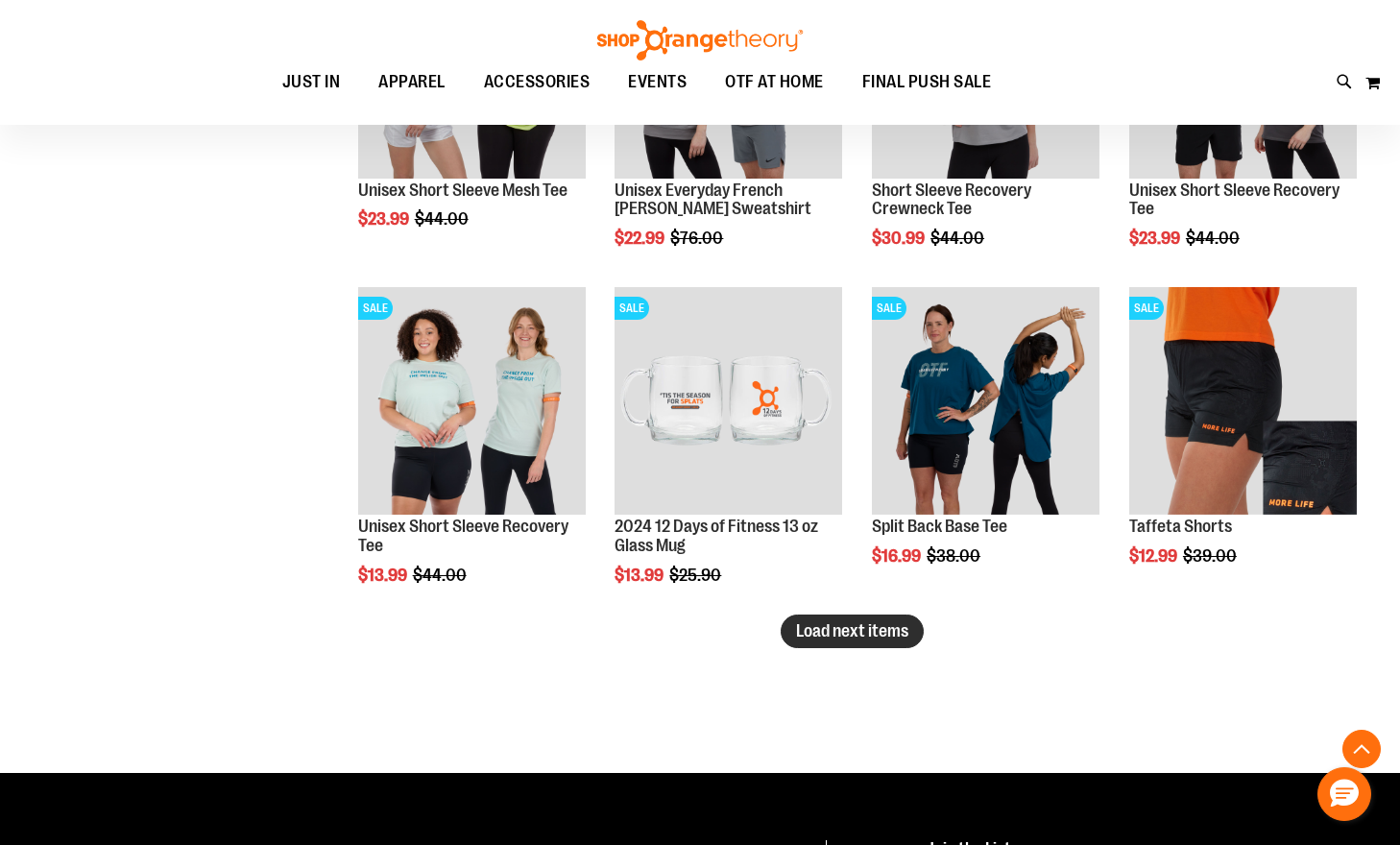
click at [904, 618] on button "Load next items" at bounding box center [853, 631] width 143 height 34
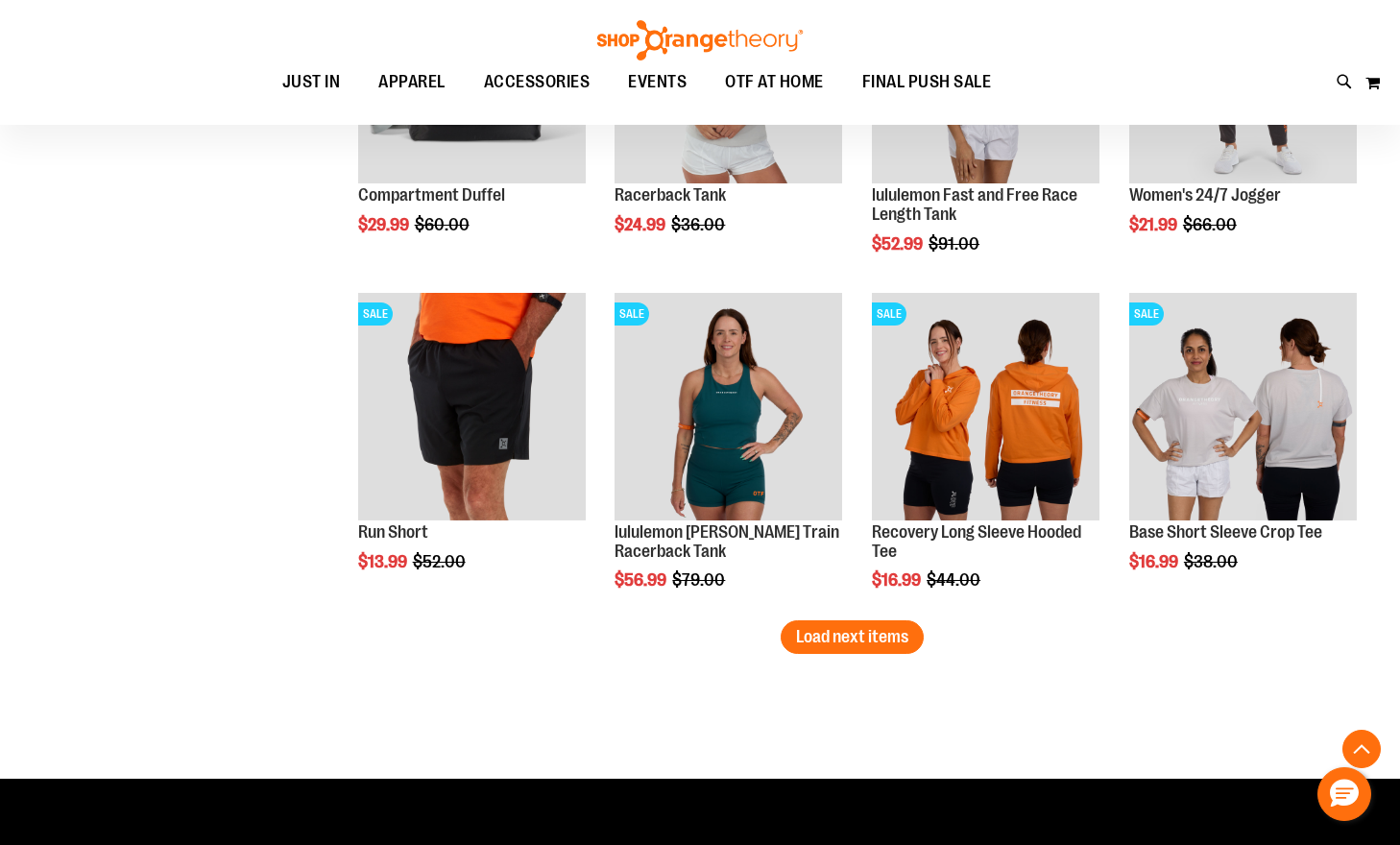
scroll to position [7850, 0]
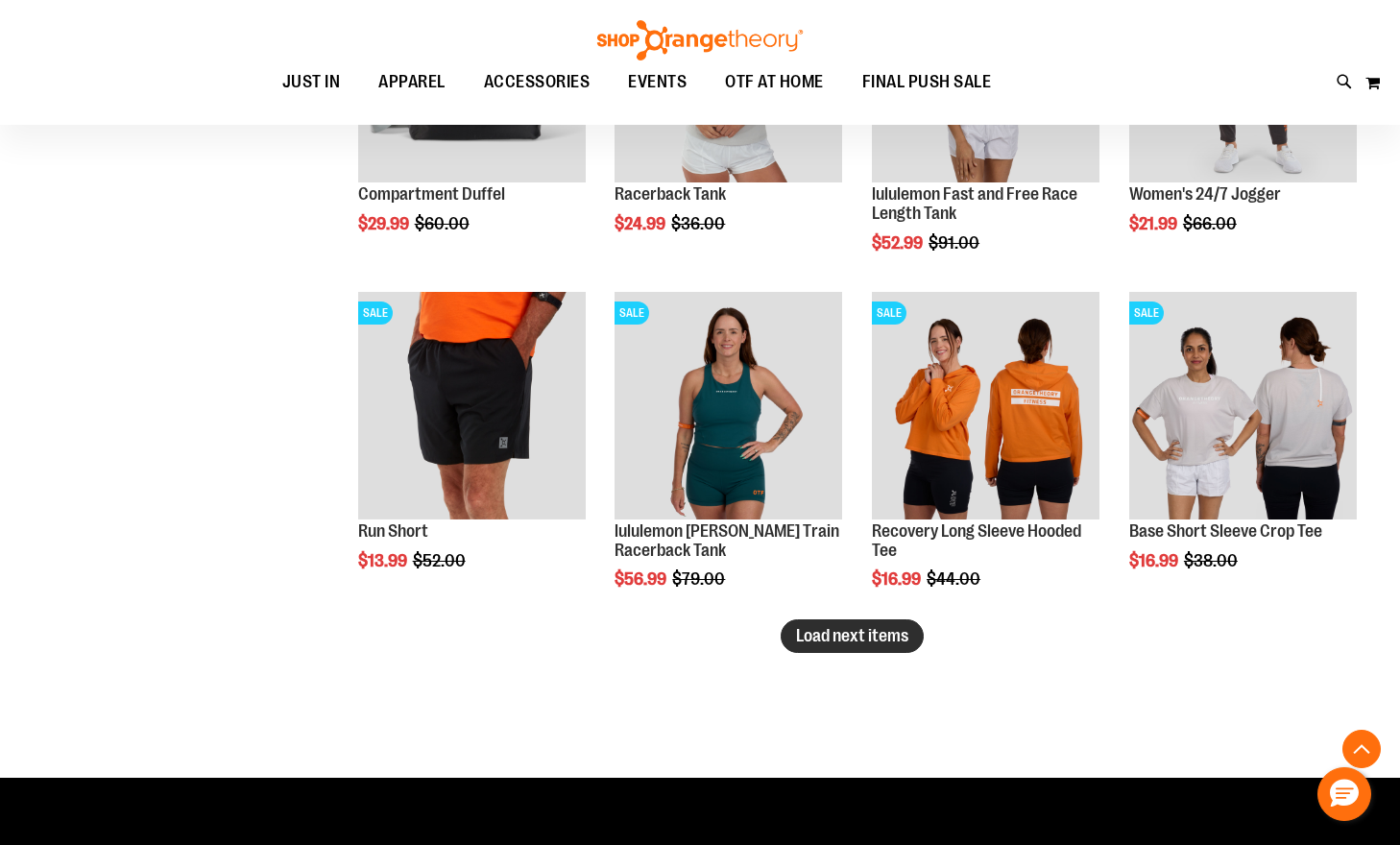
click at [839, 638] on span "Load next items" at bounding box center [853, 636] width 112 height 19
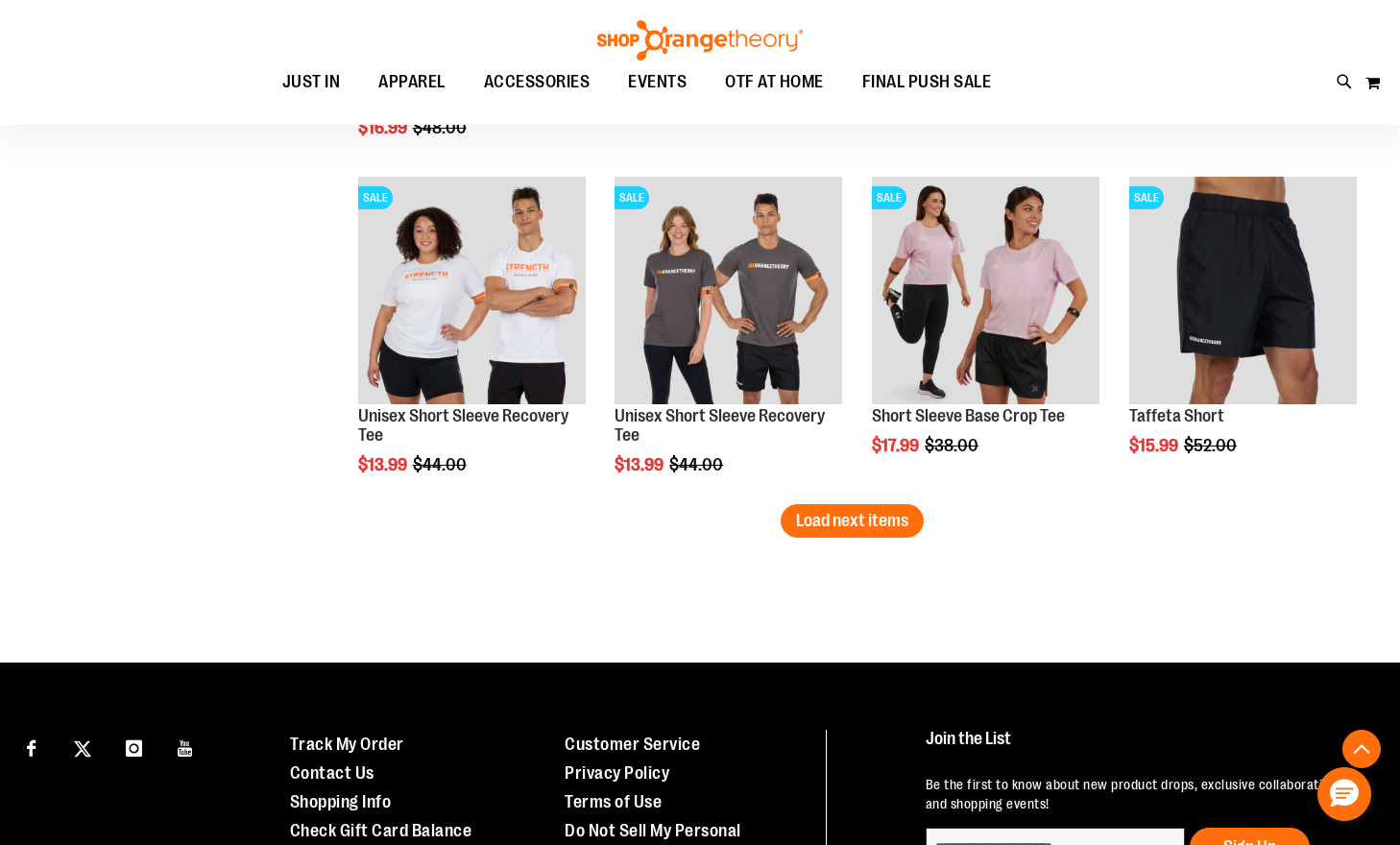
scroll to position [8972, 0]
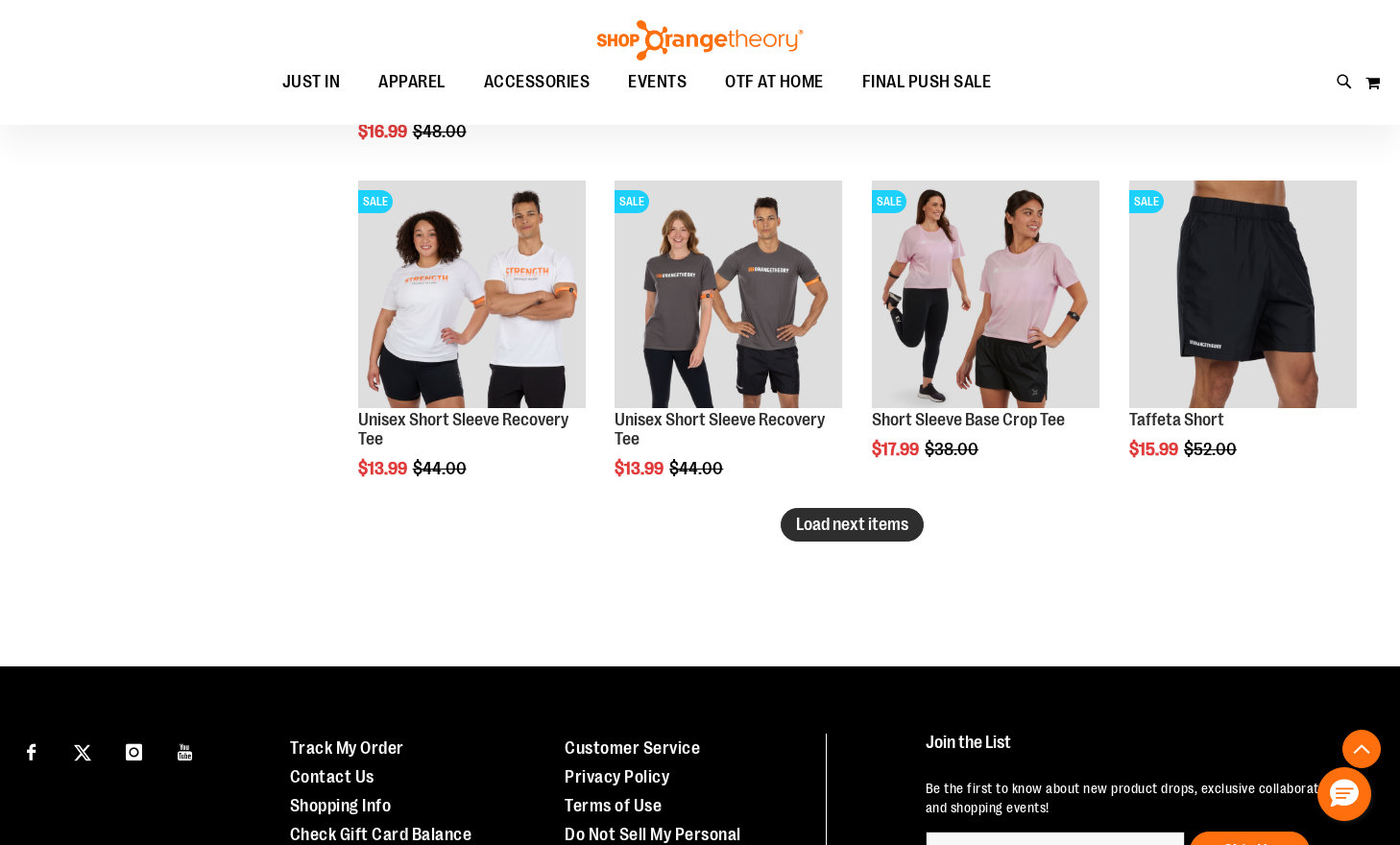
click at [834, 530] on span "Load next items" at bounding box center [853, 524] width 112 height 19
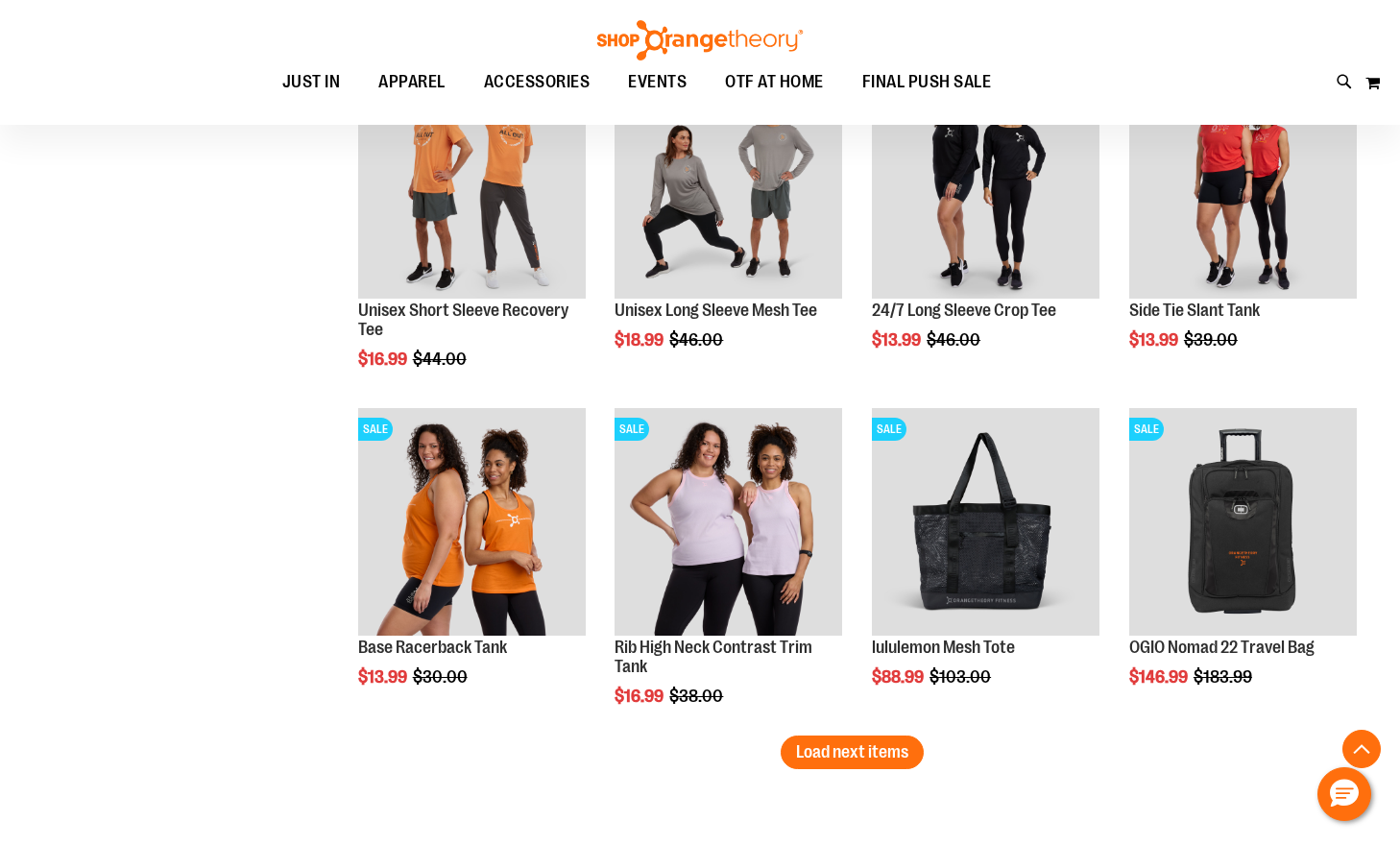
scroll to position [9757, 0]
click at [875, 759] on span "Load next items" at bounding box center [853, 751] width 112 height 19
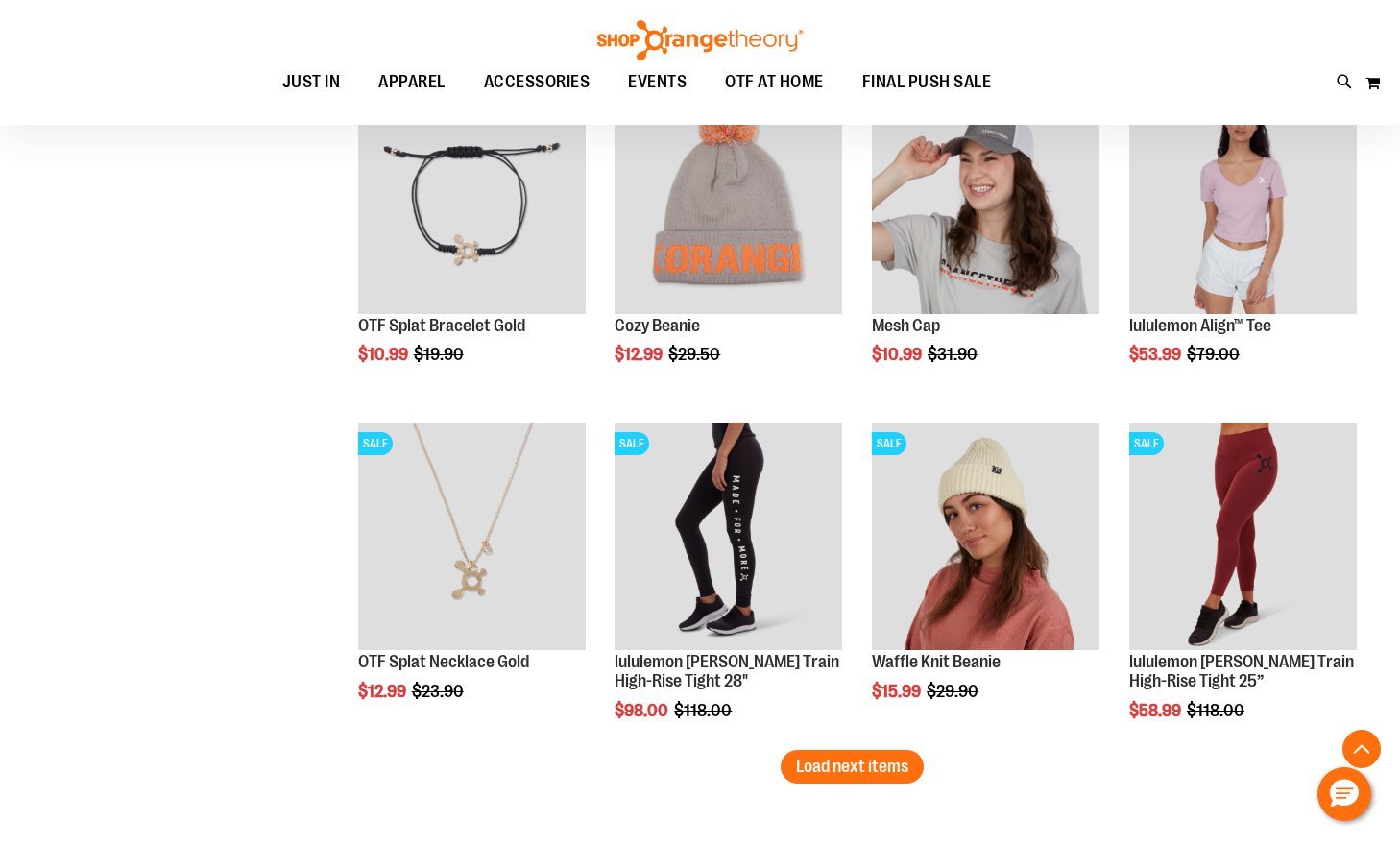
scroll to position [10754, 0]
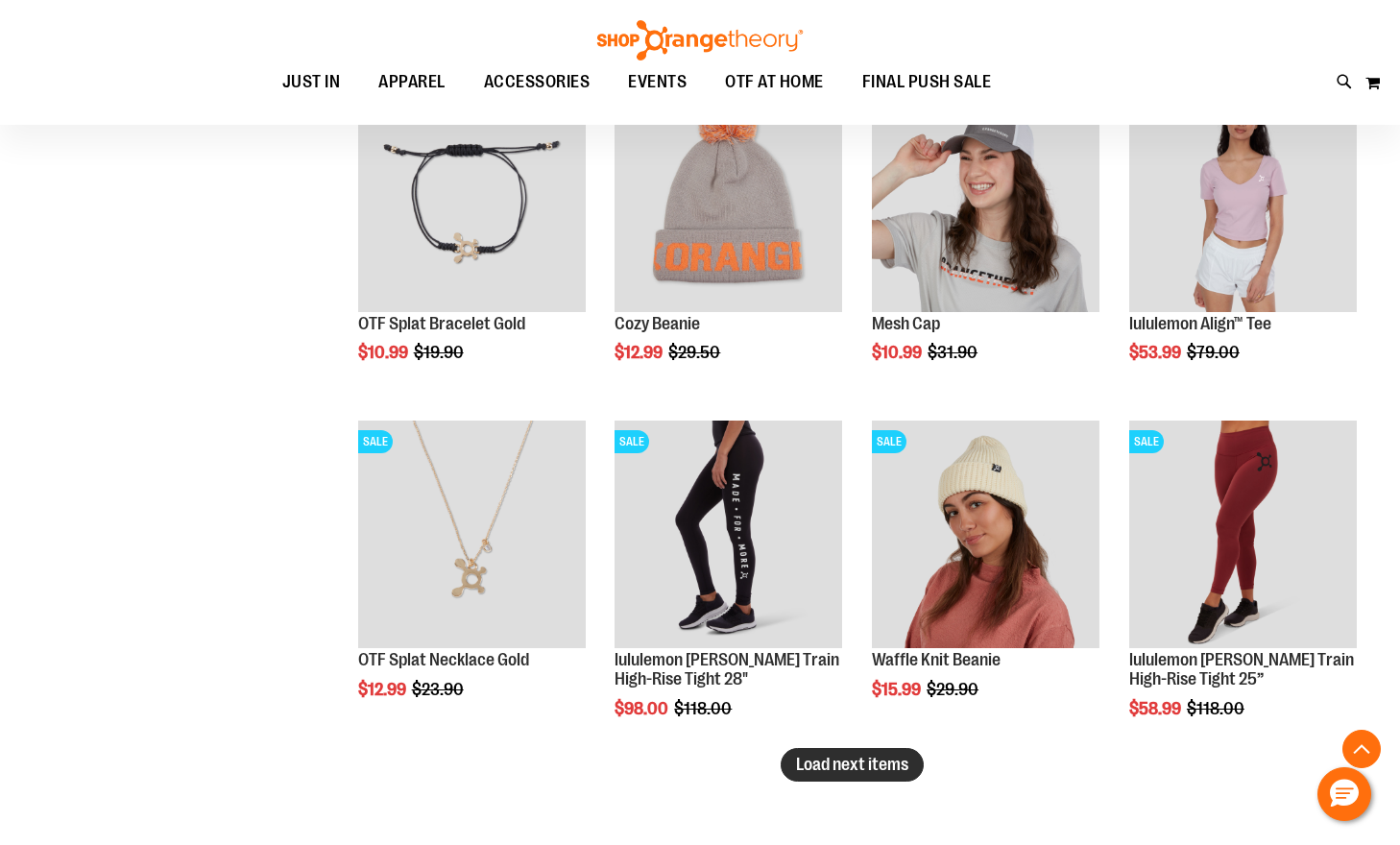
click at [872, 770] on span "Load next items" at bounding box center [853, 765] width 112 height 19
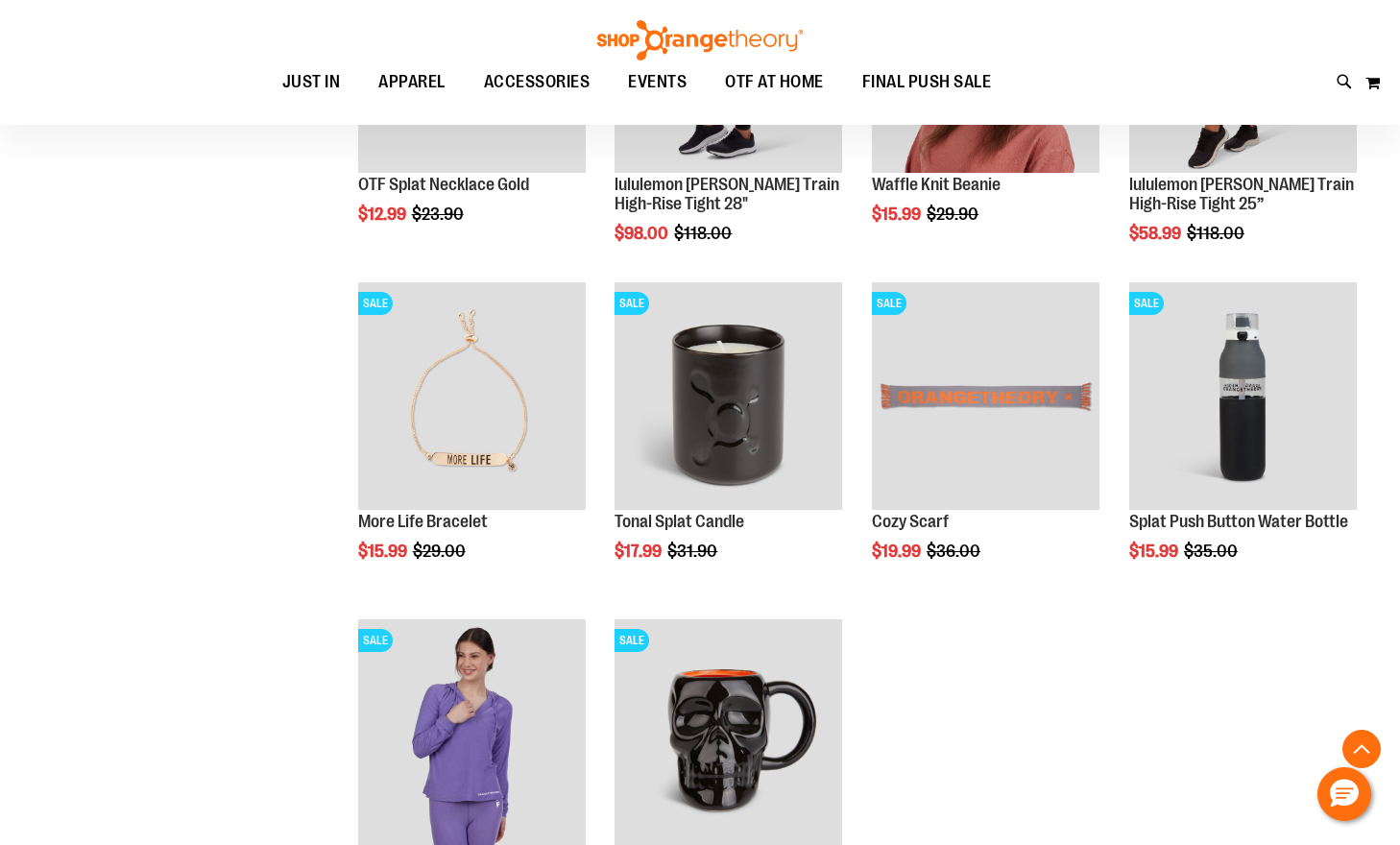
scroll to position [11225, 0]
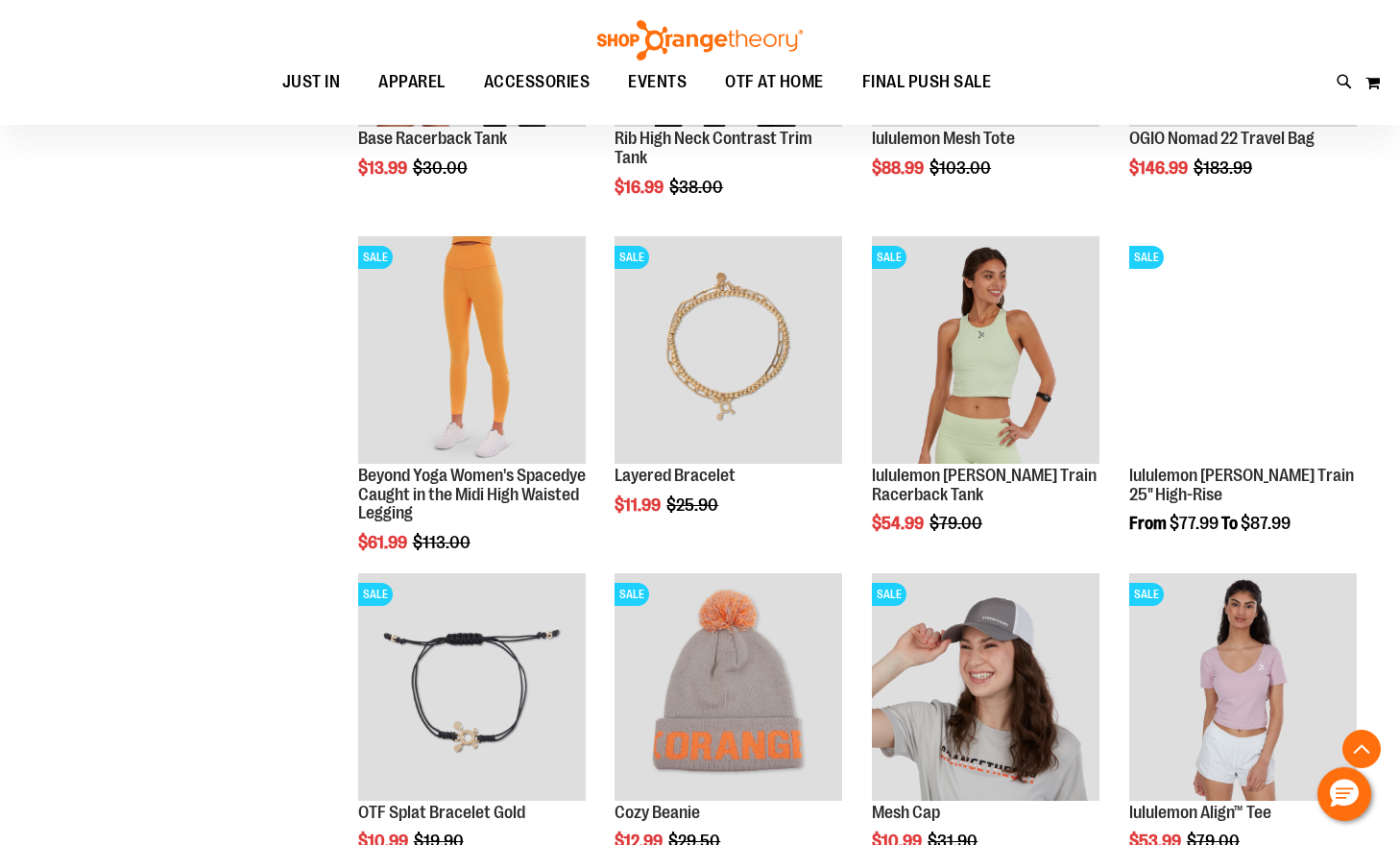
scroll to position [10073, 0]
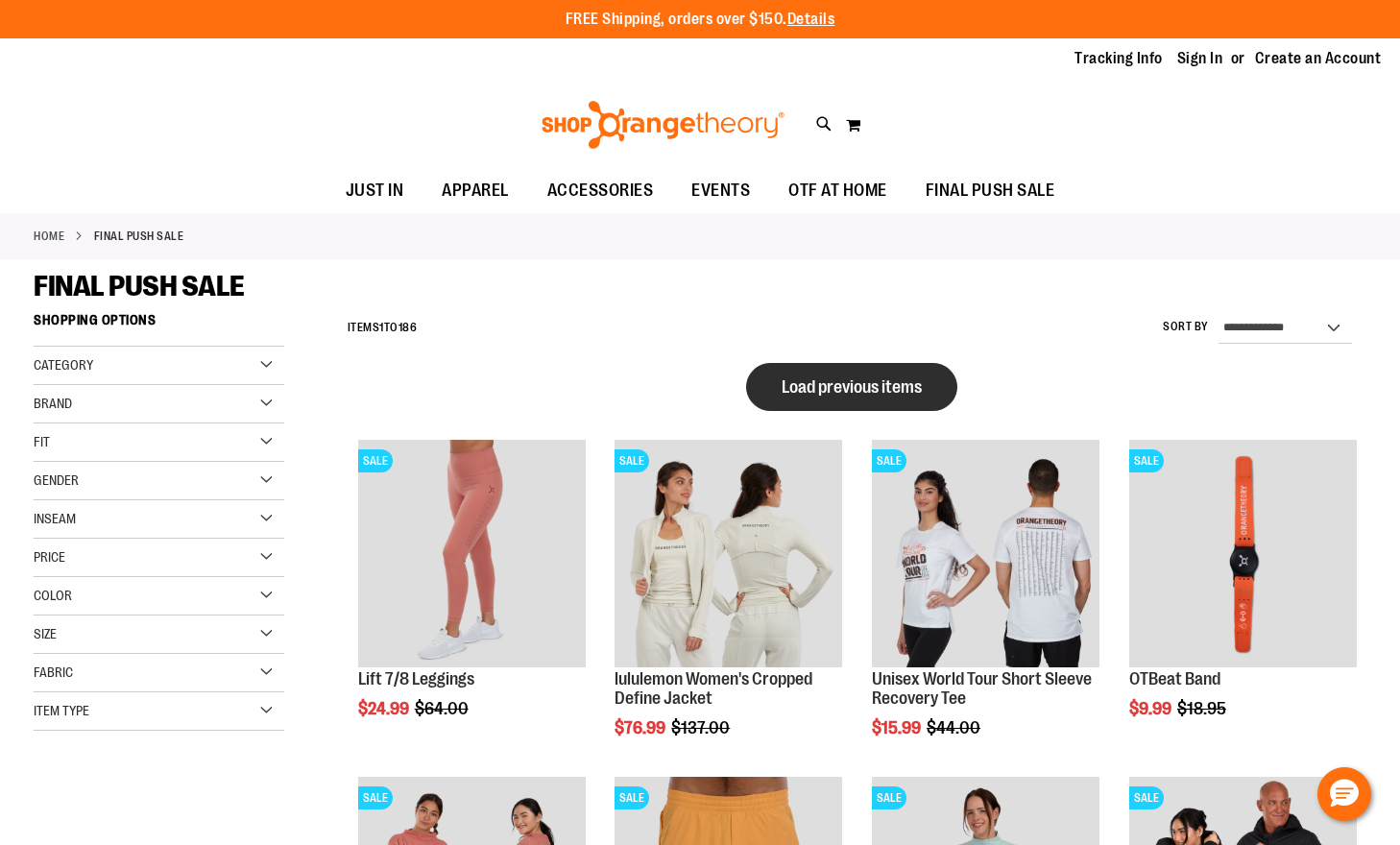
click at [876, 405] on button "Load previous items" at bounding box center [852, 388] width 211 height 48
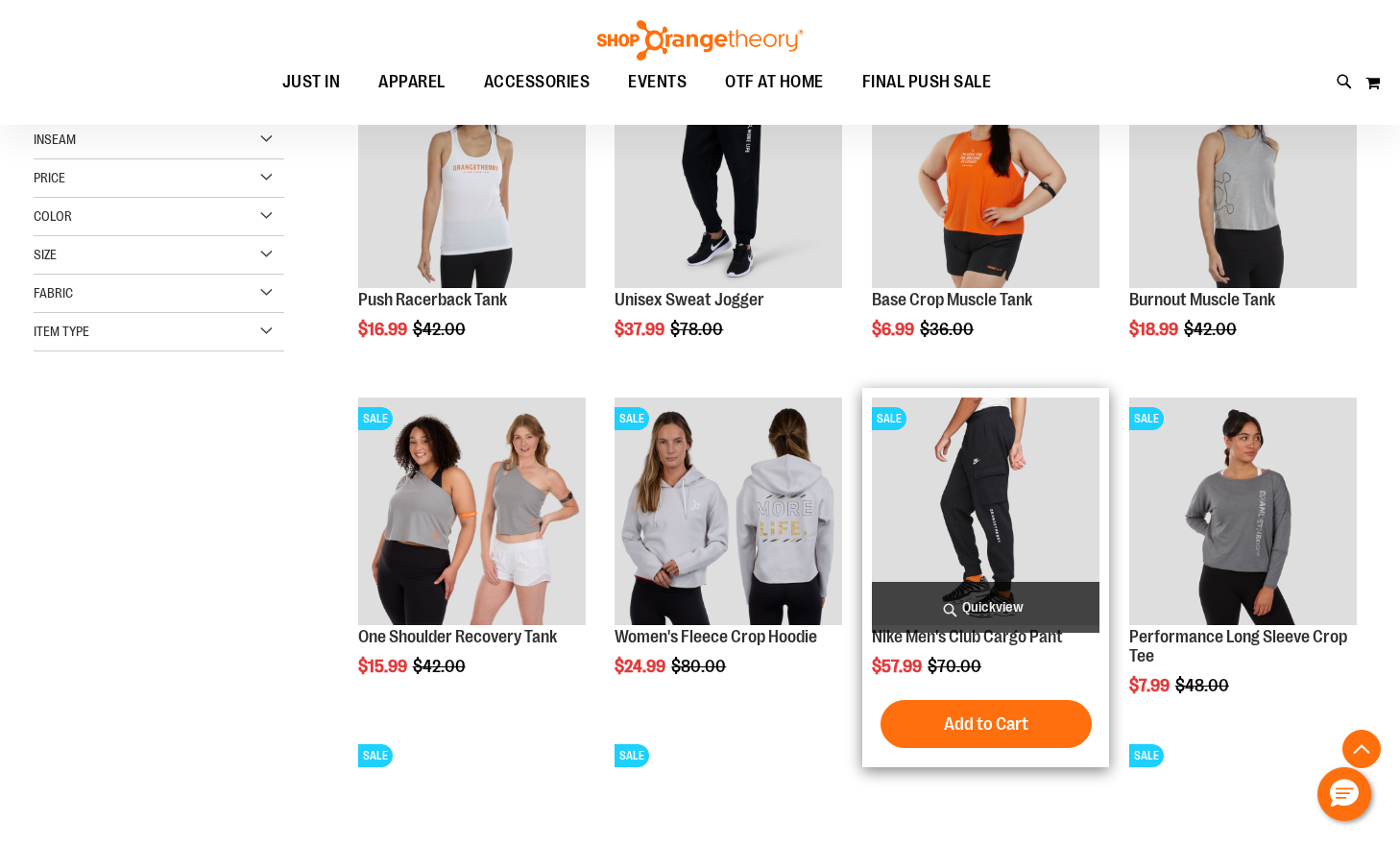
scroll to position [576, 0]
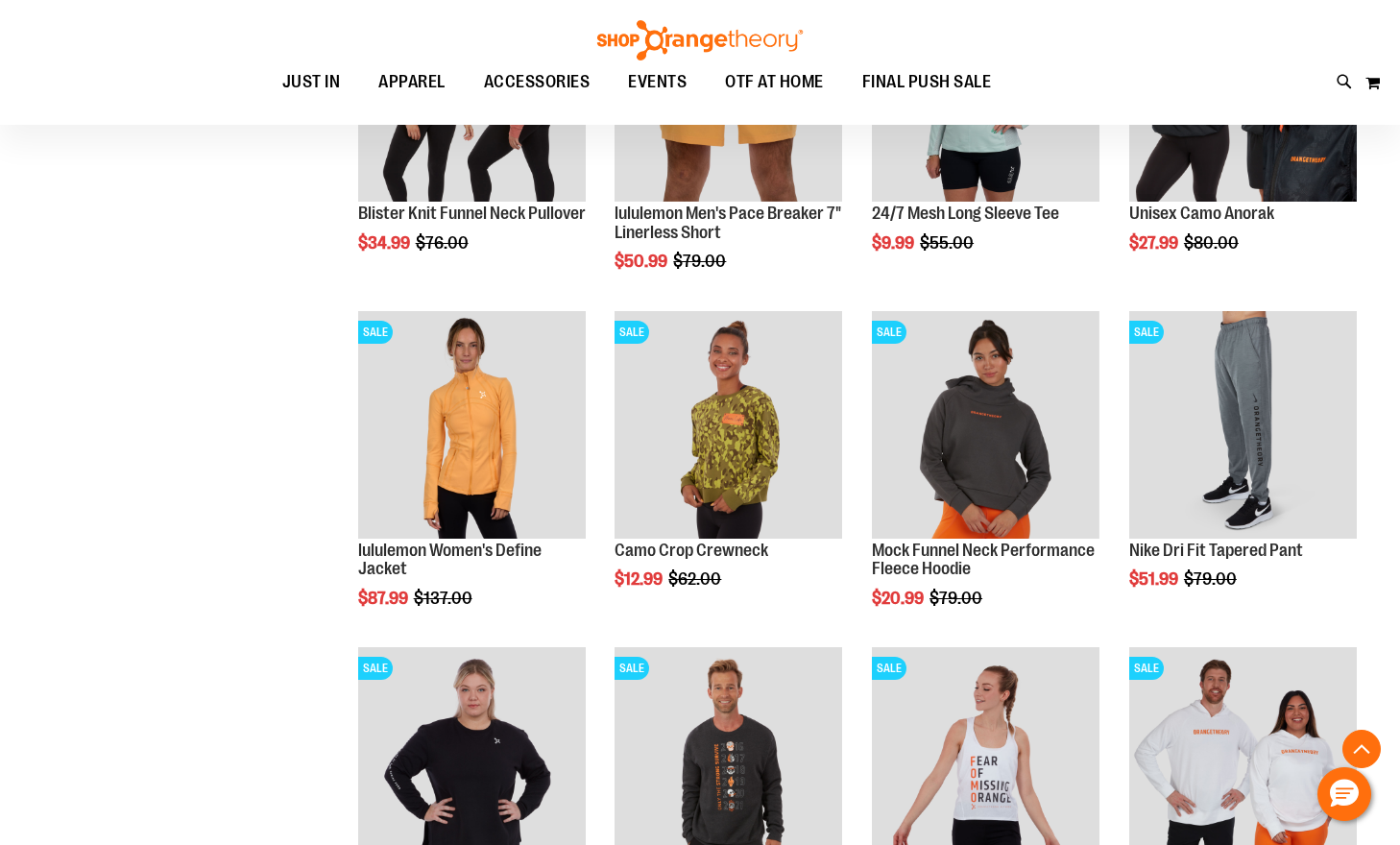
scroll to position [1920, 0]
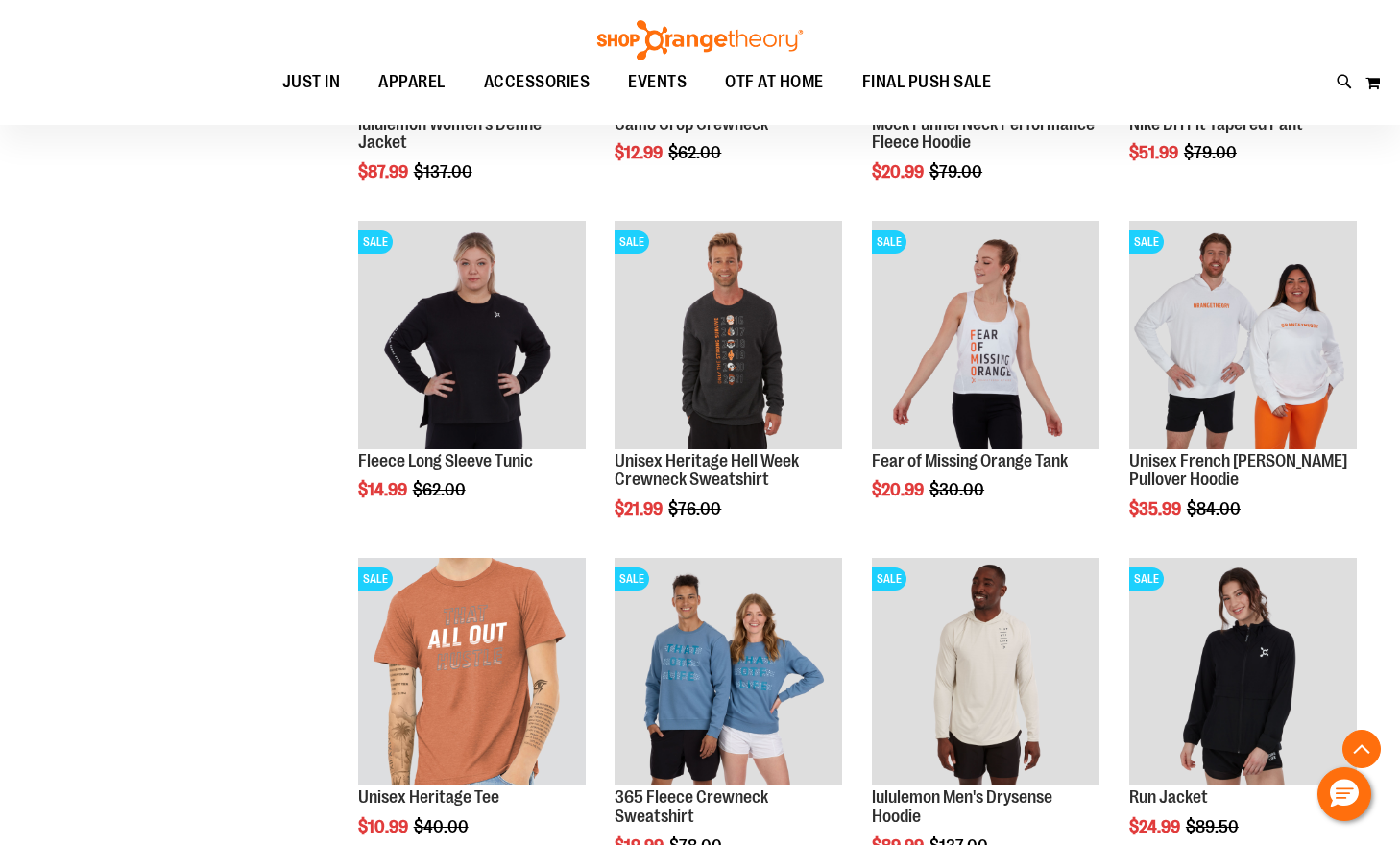
scroll to position [2304, 0]
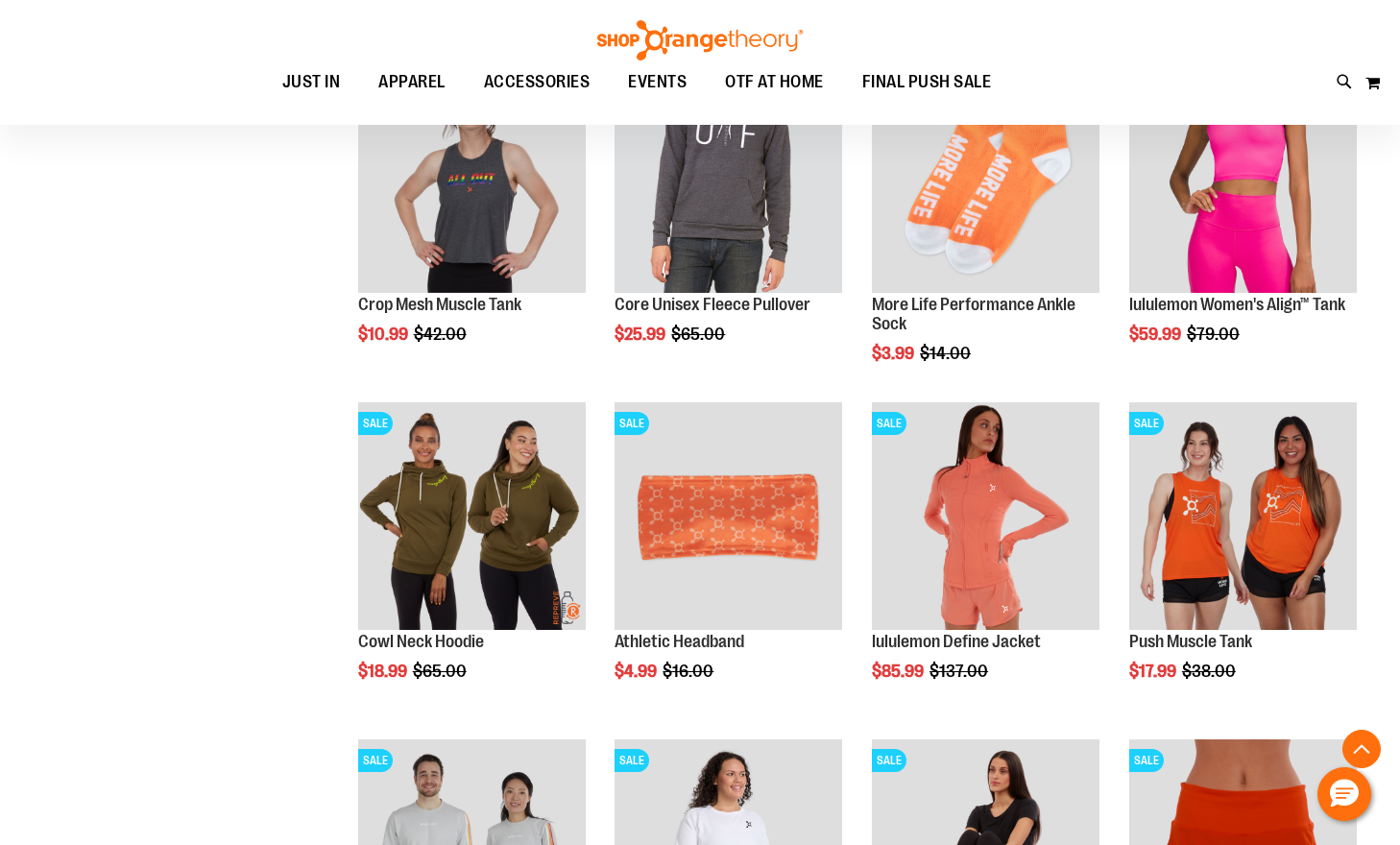
scroll to position [3745, 0]
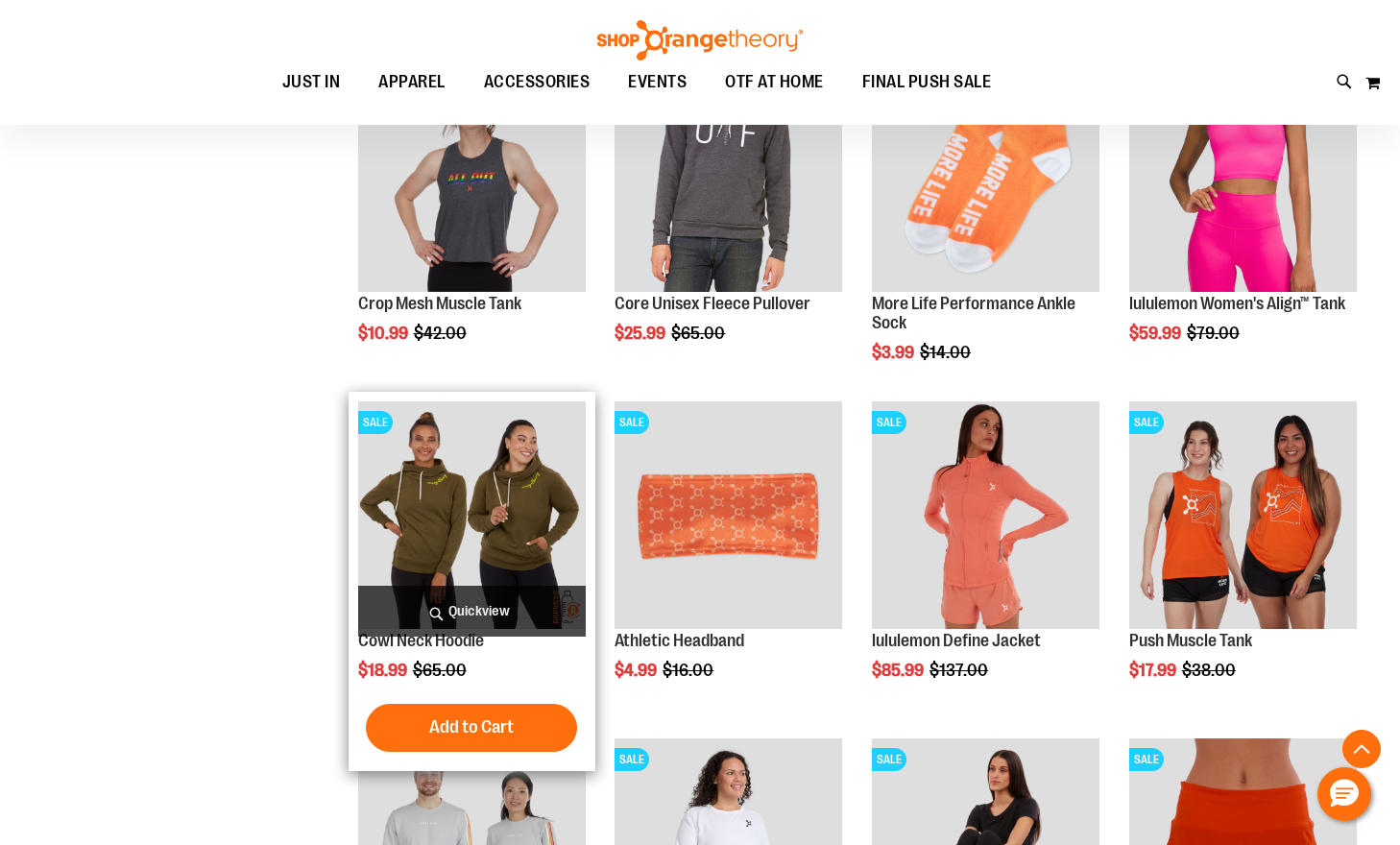
click at [447, 511] on img "product" at bounding box center [472, 515] width 228 height 228
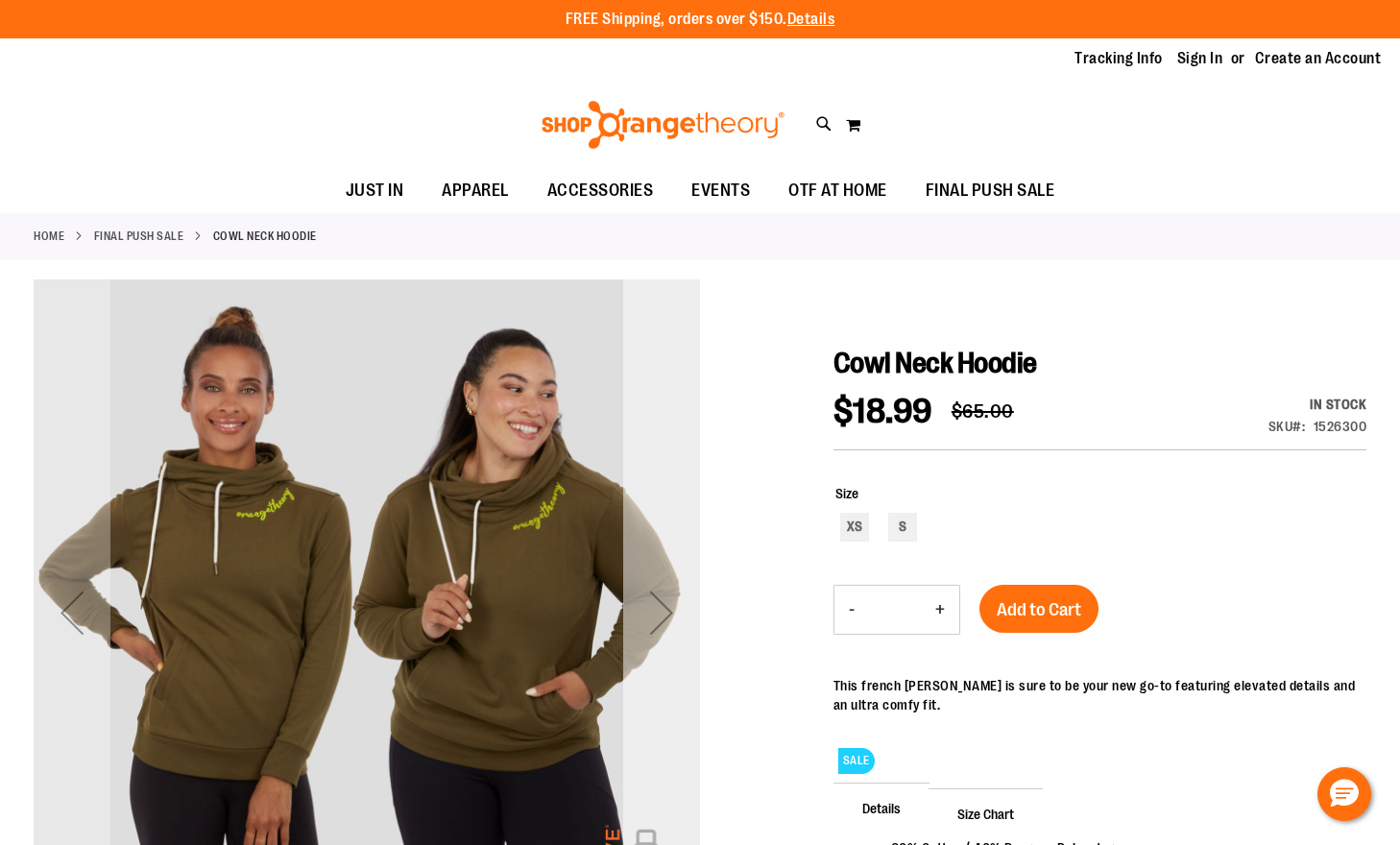
type input "**********"
click at [669, 610] on div "Next" at bounding box center [661, 612] width 77 height 77
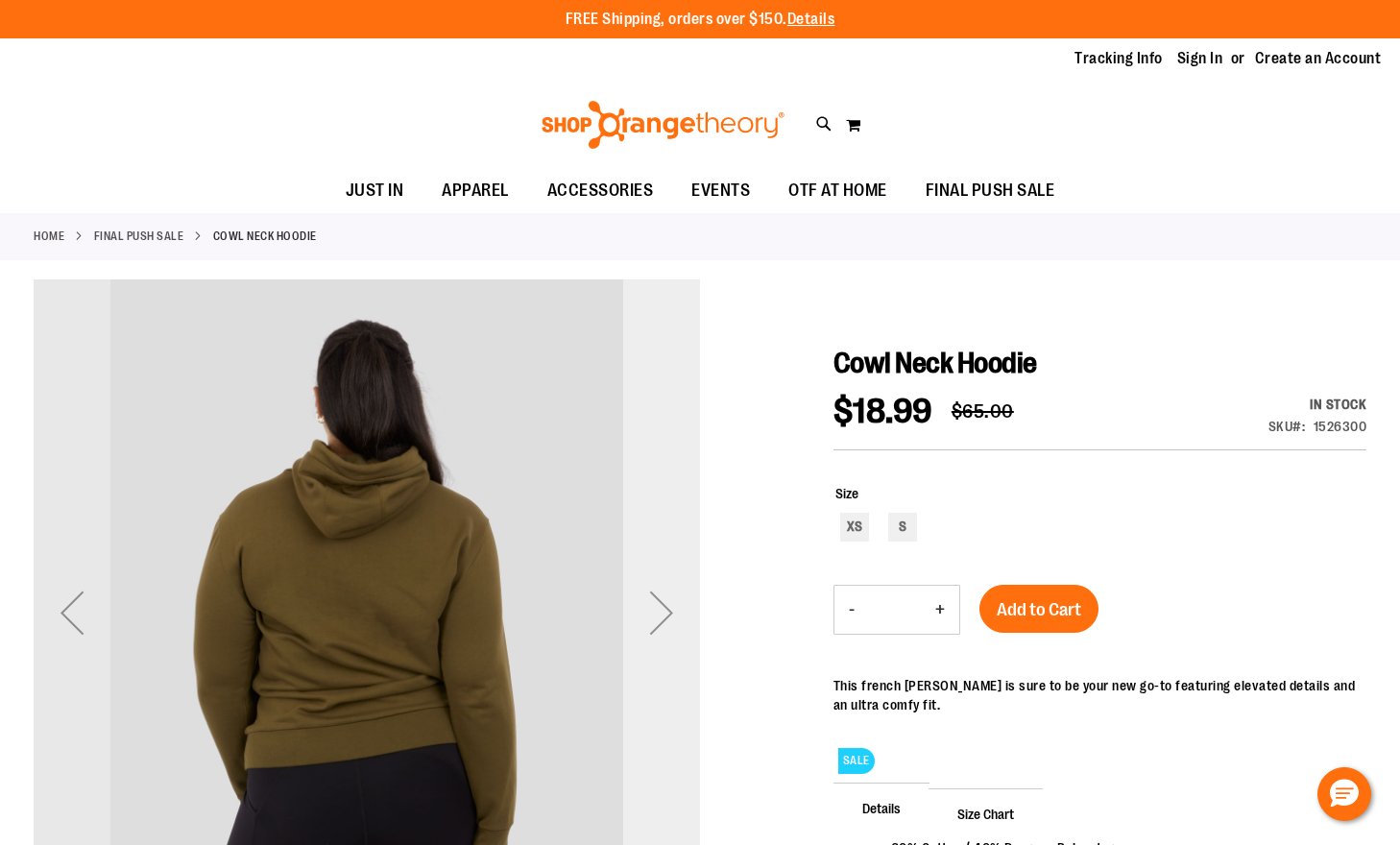
click at [669, 610] on div "Next" at bounding box center [661, 612] width 77 height 77
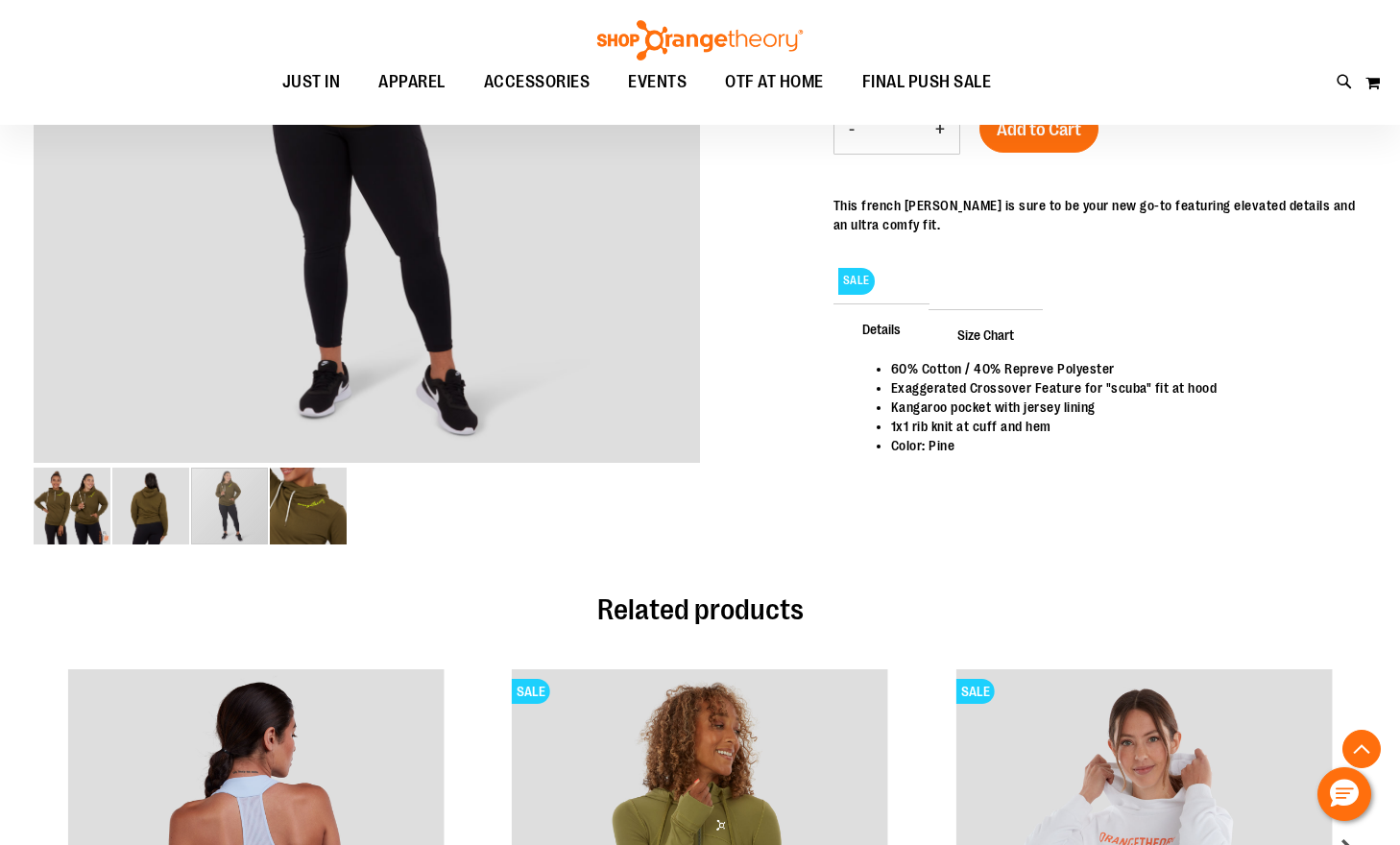
scroll to position [95, 0]
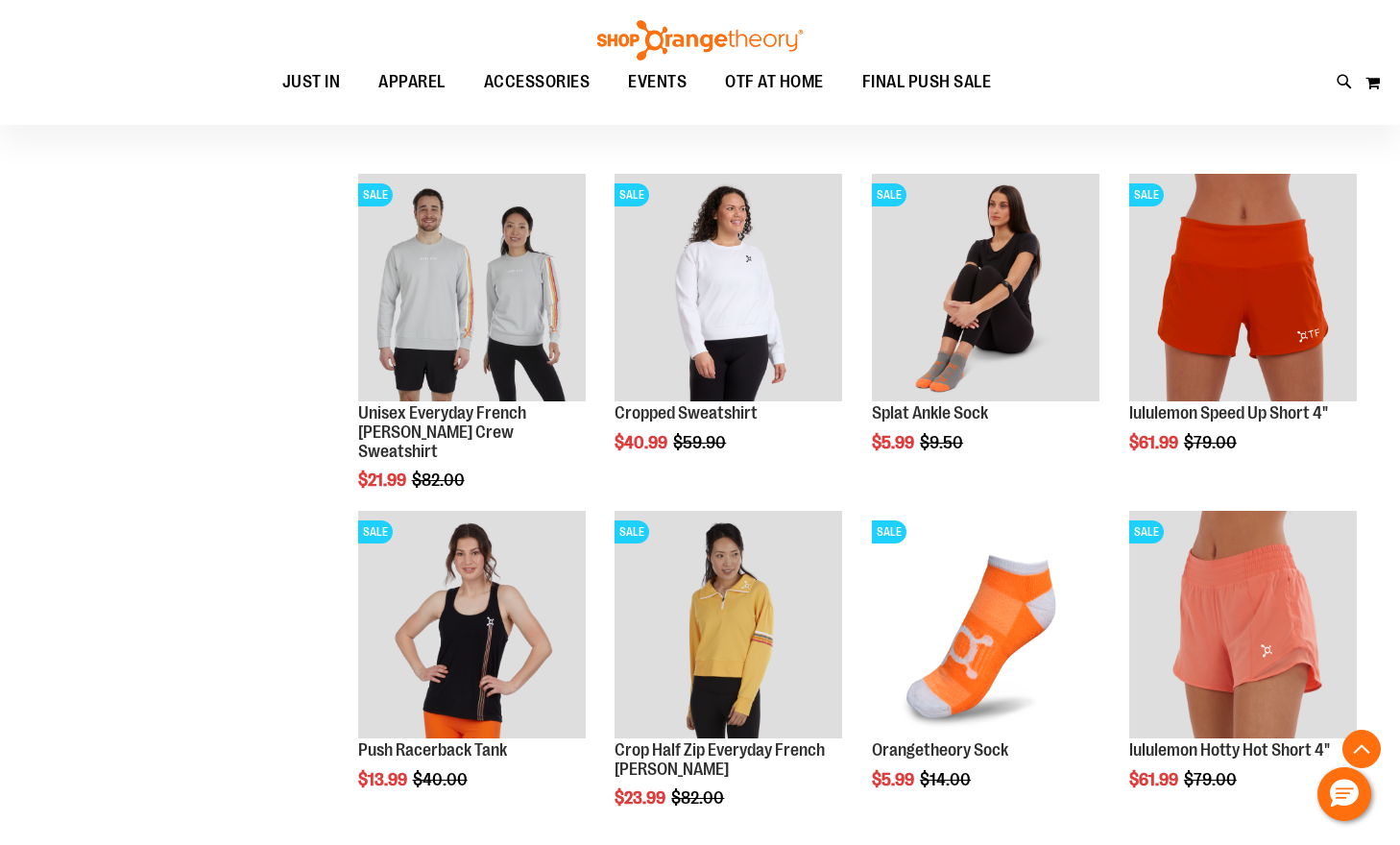
scroll to position [1288, 0]
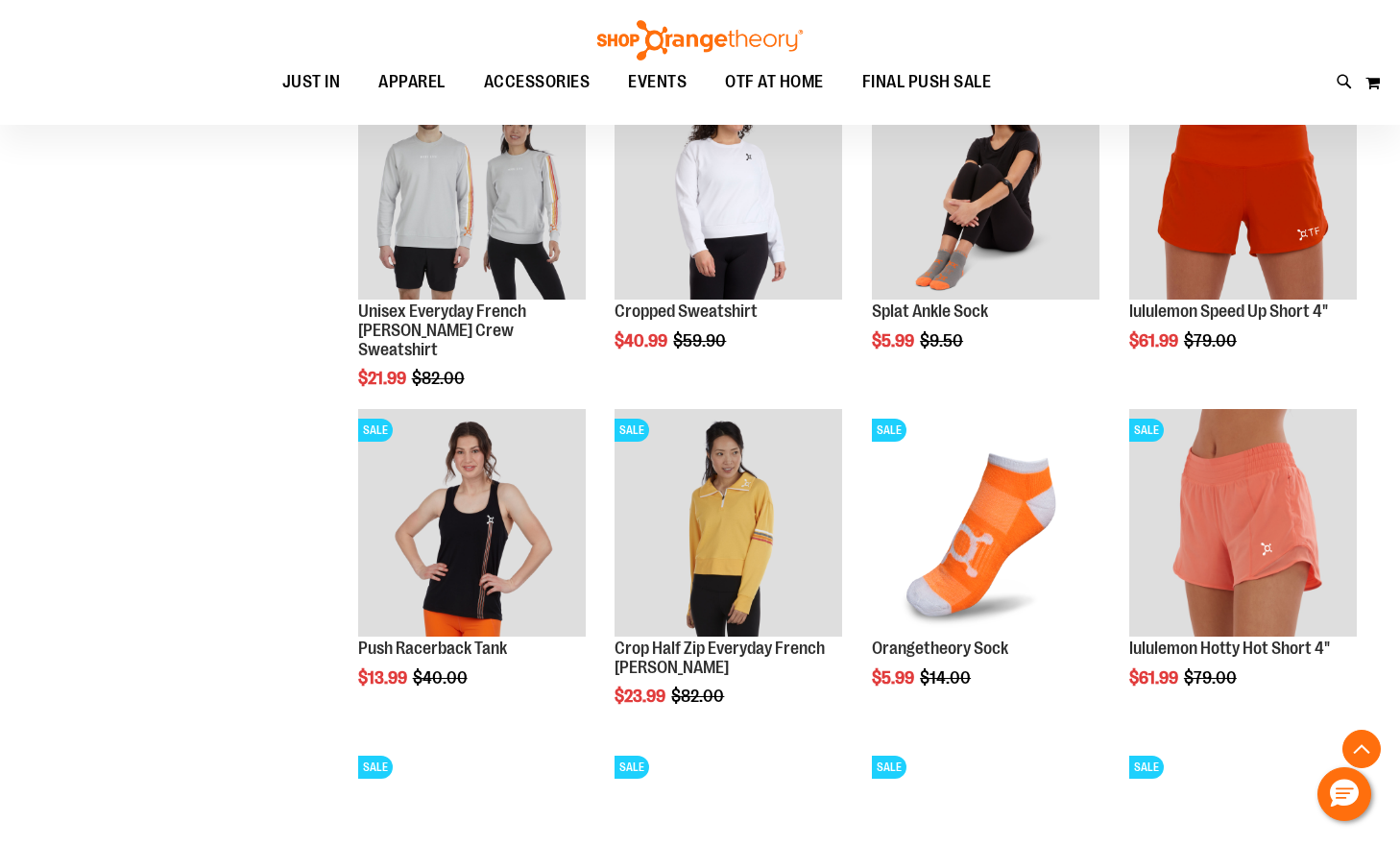
scroll to position [1577, 0]
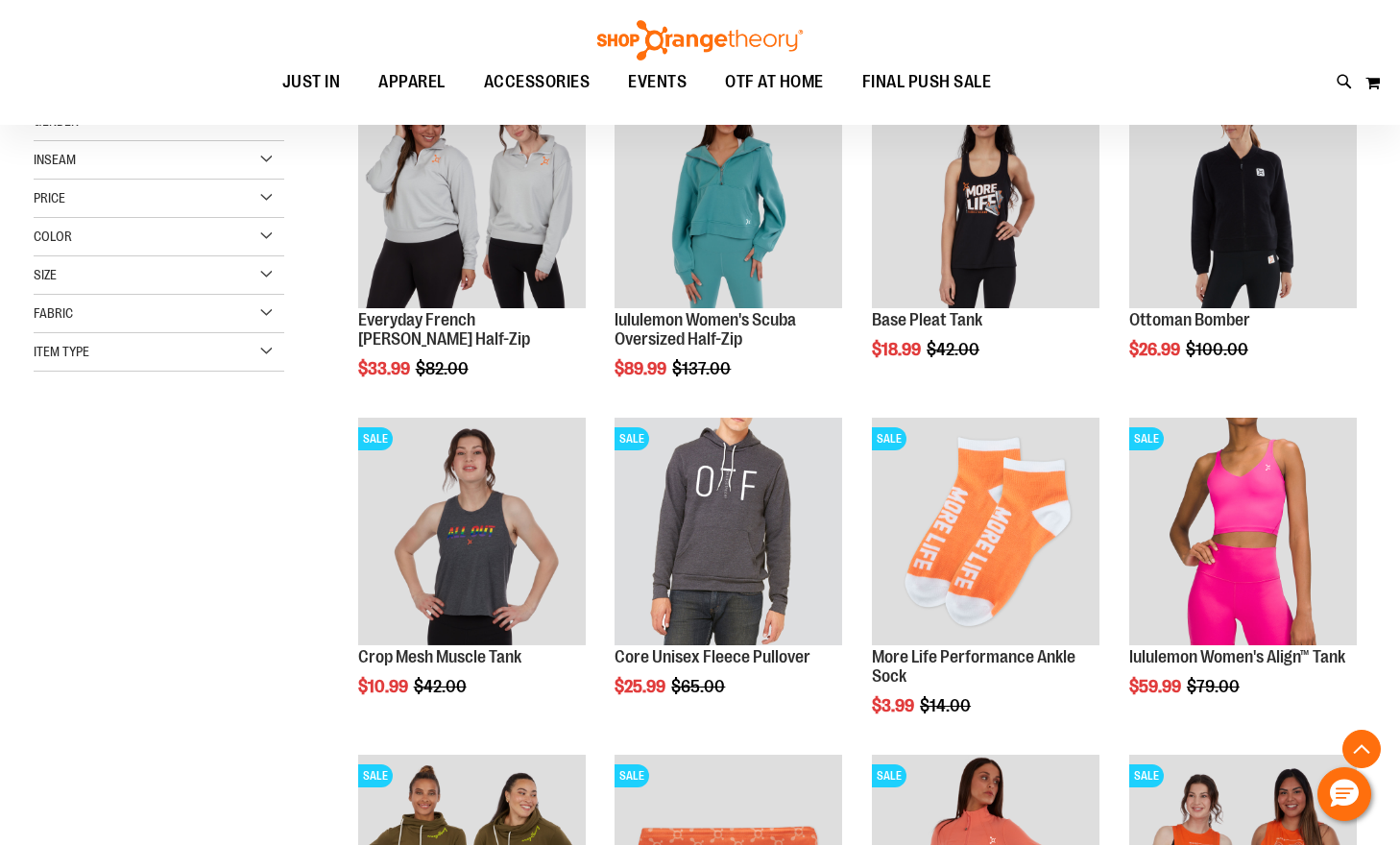
scroll to position [40, 0]
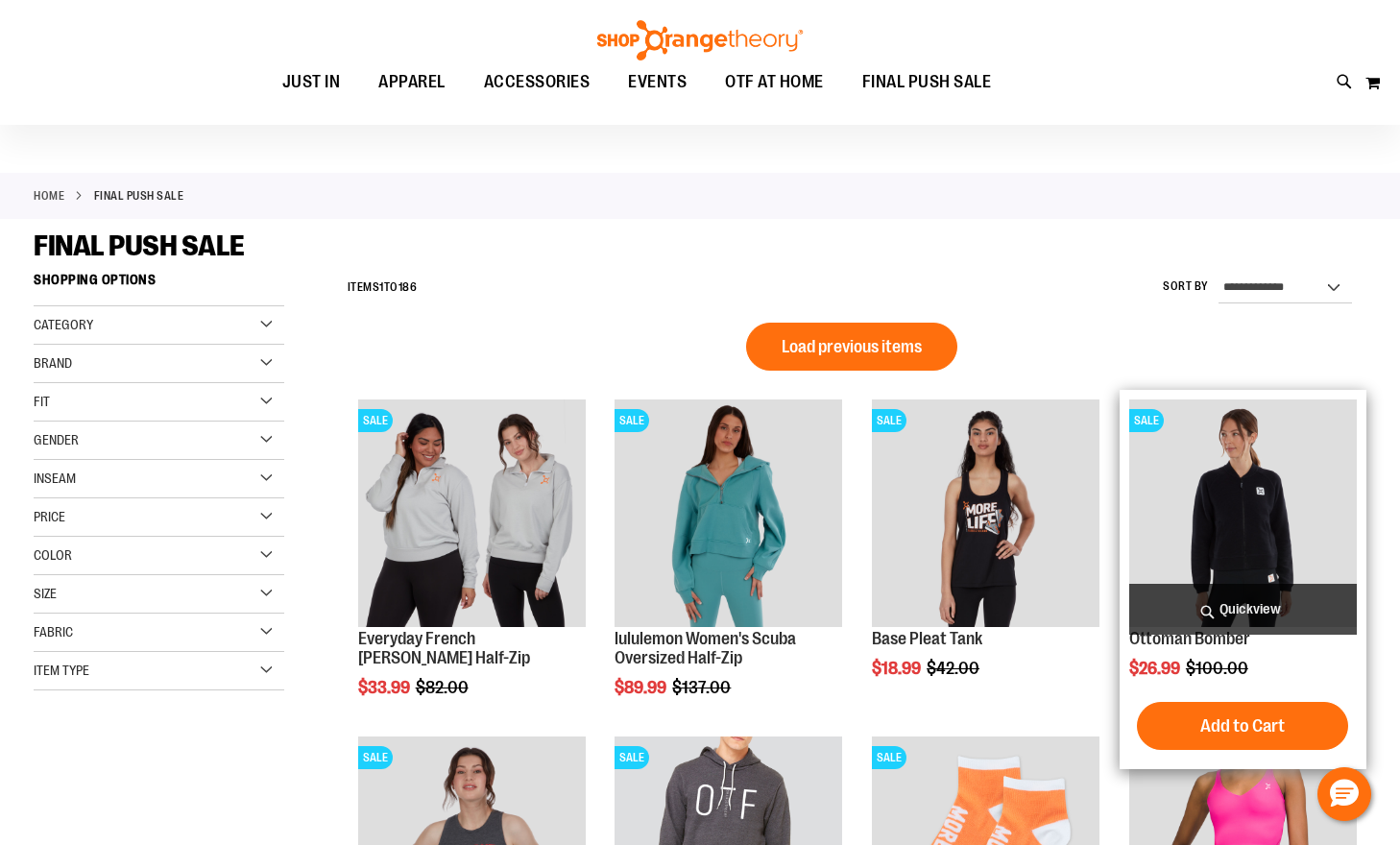
type input "**********"
click at [1222, 583] on img "product" at bounding box center [1243, 513] width 228 height 228
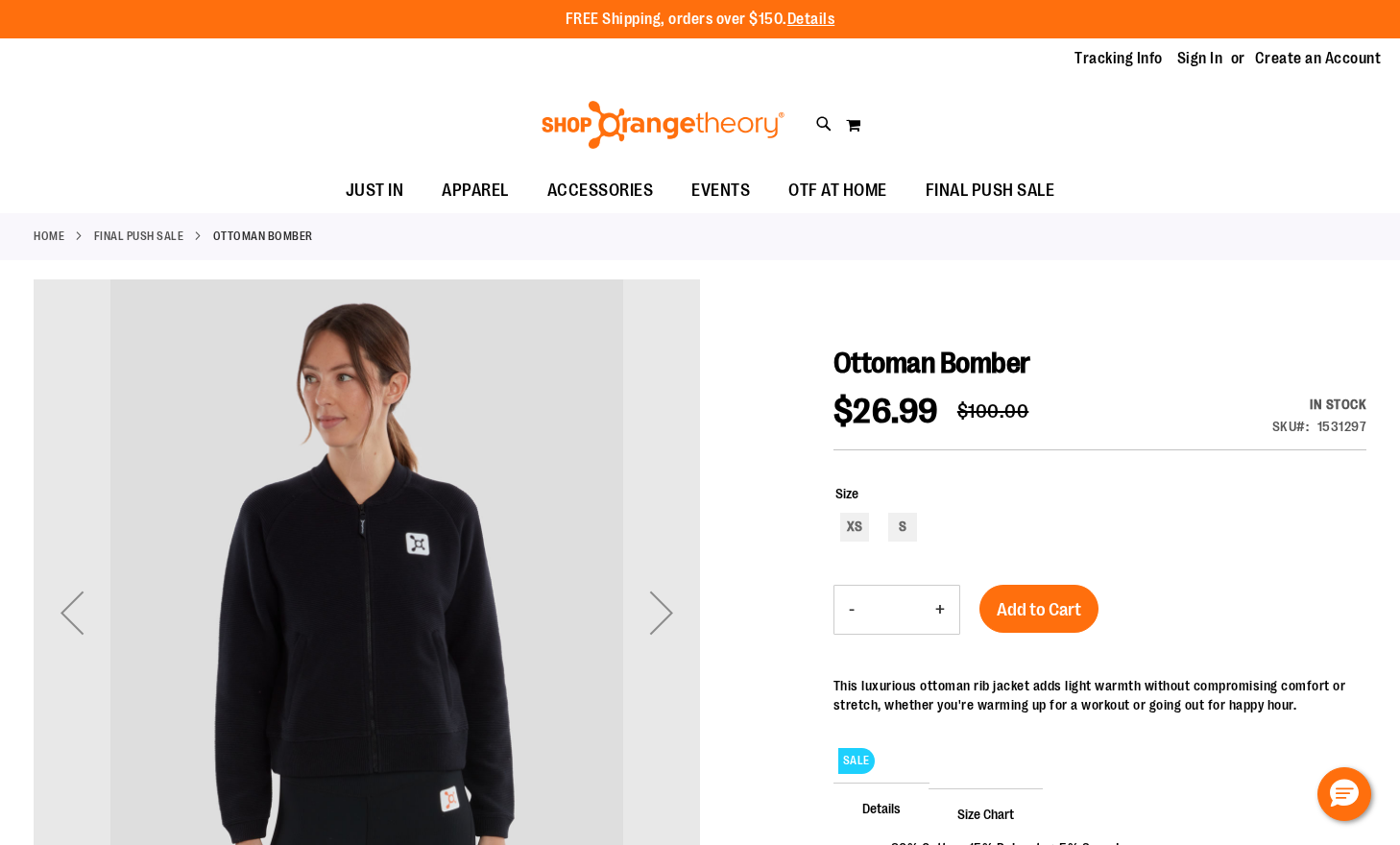
type input "**********"
click at [888, 522] on div "S" at bounding box center [903, 527] width 29 height 29
type input "***"
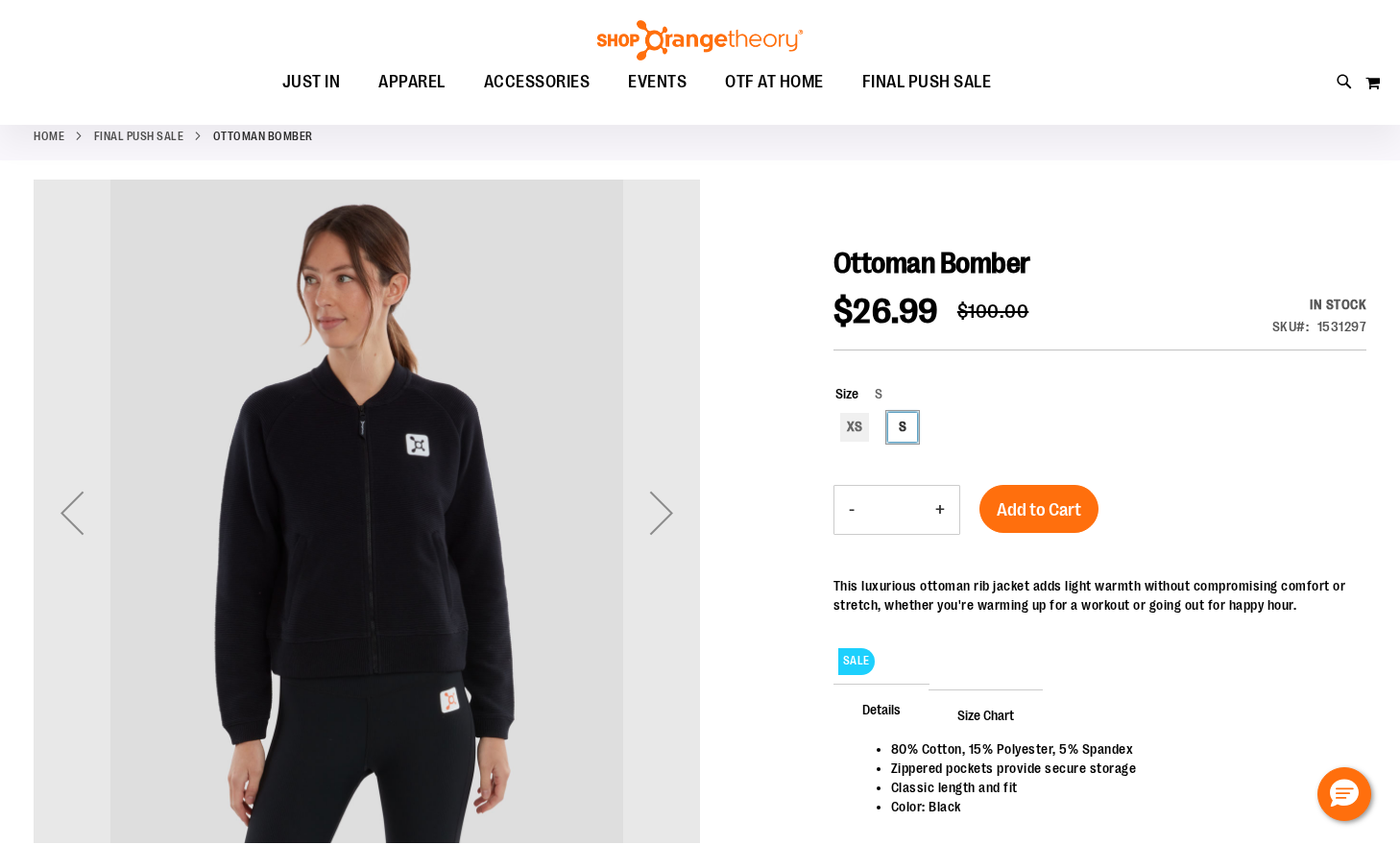
scroll to position [287, 0]
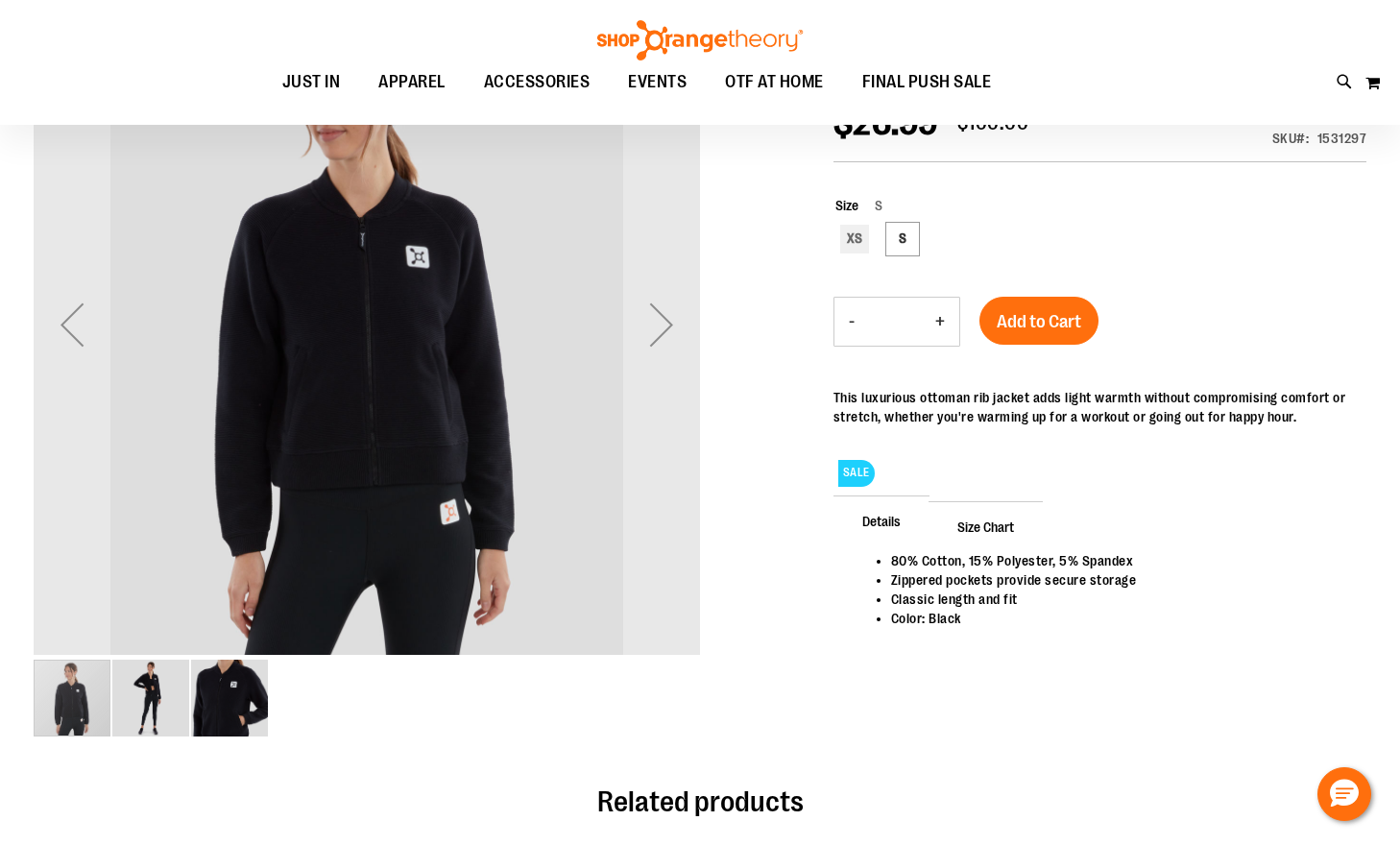
click at [980, 518] on span "Size Chart" at bounding box center [986, 526] width 114 height 50
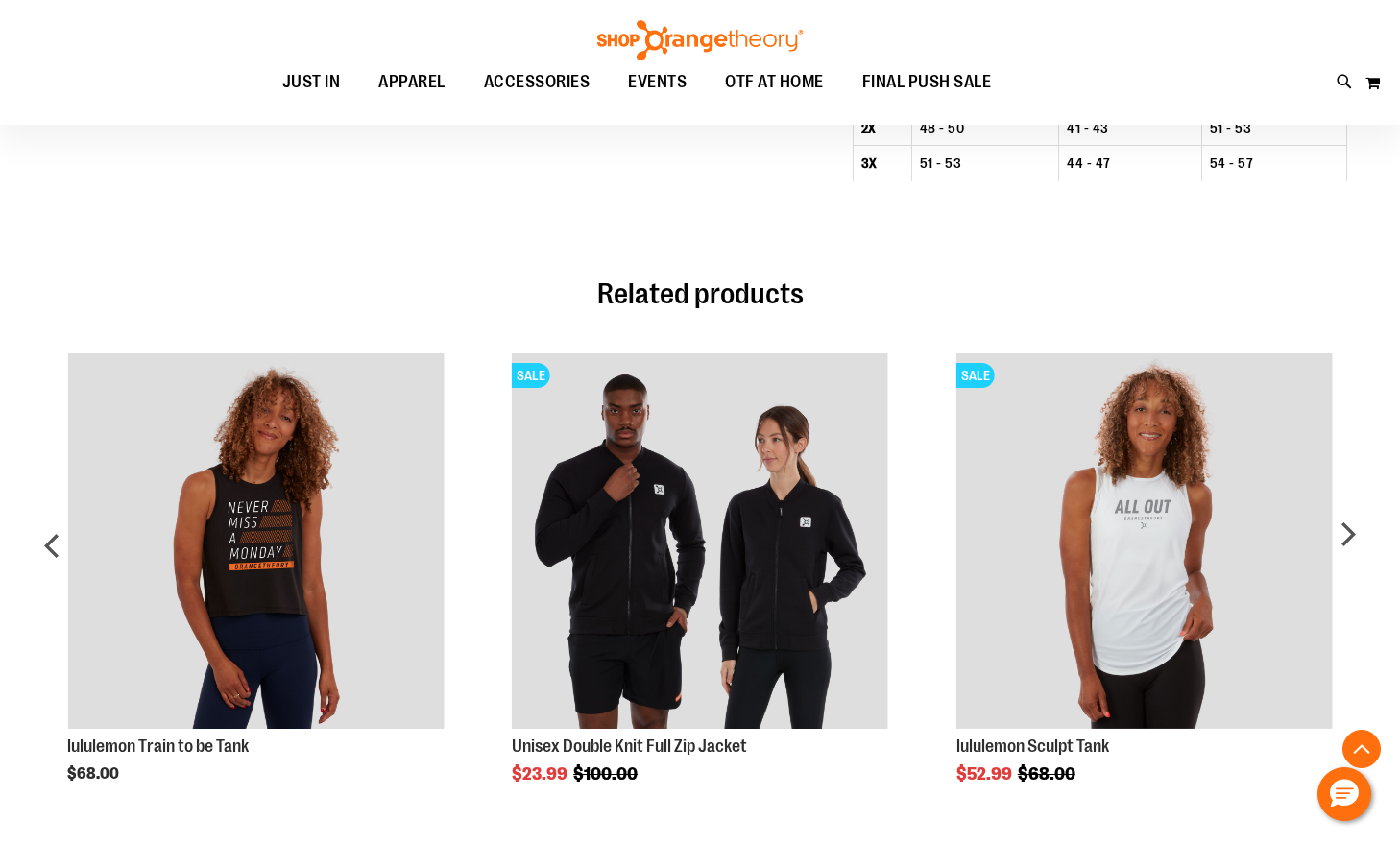
scroll to position [1055, 0]
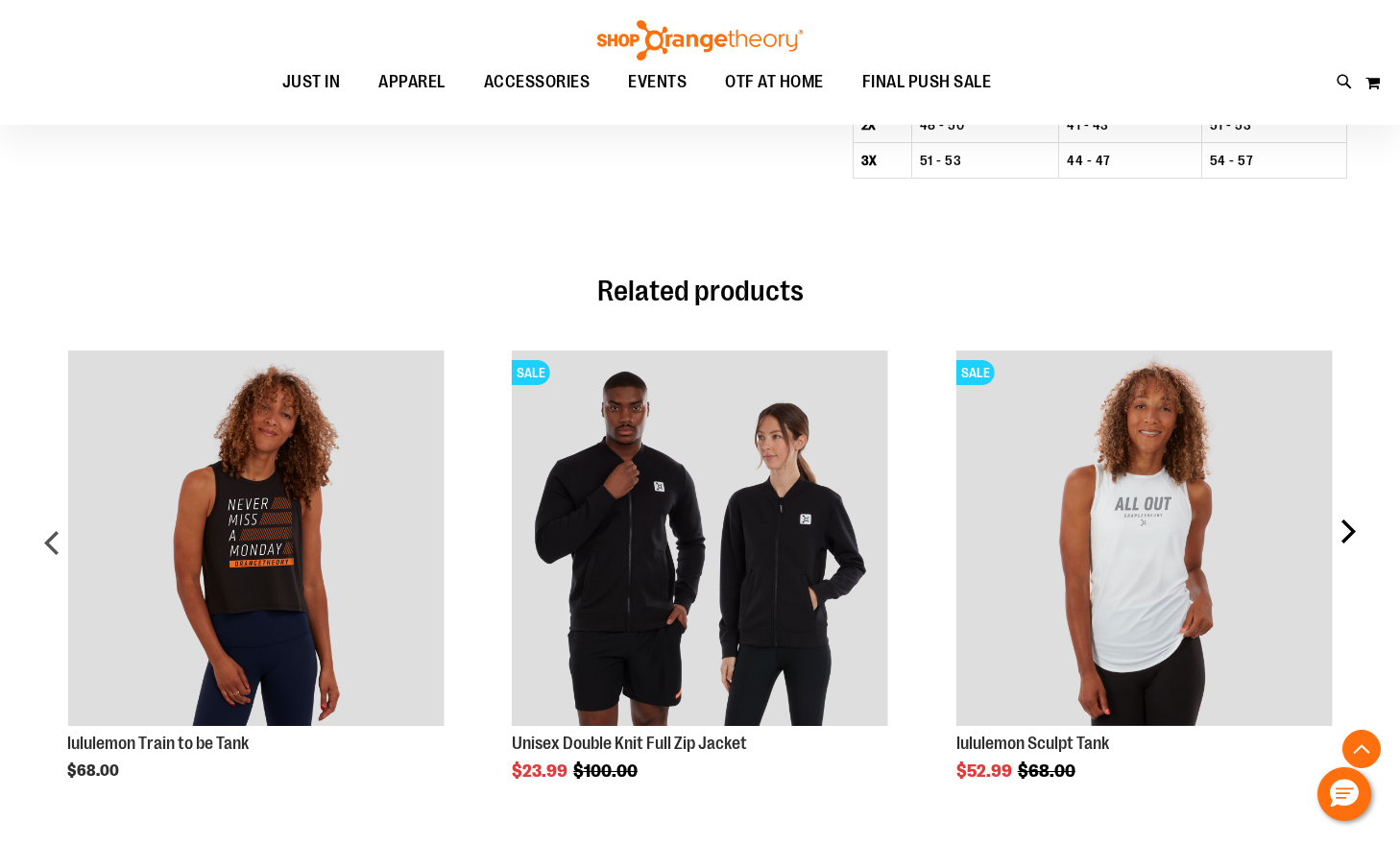
click at [1360, 537] on div "next" at bounding box center [1348, 551] width 39 height 459
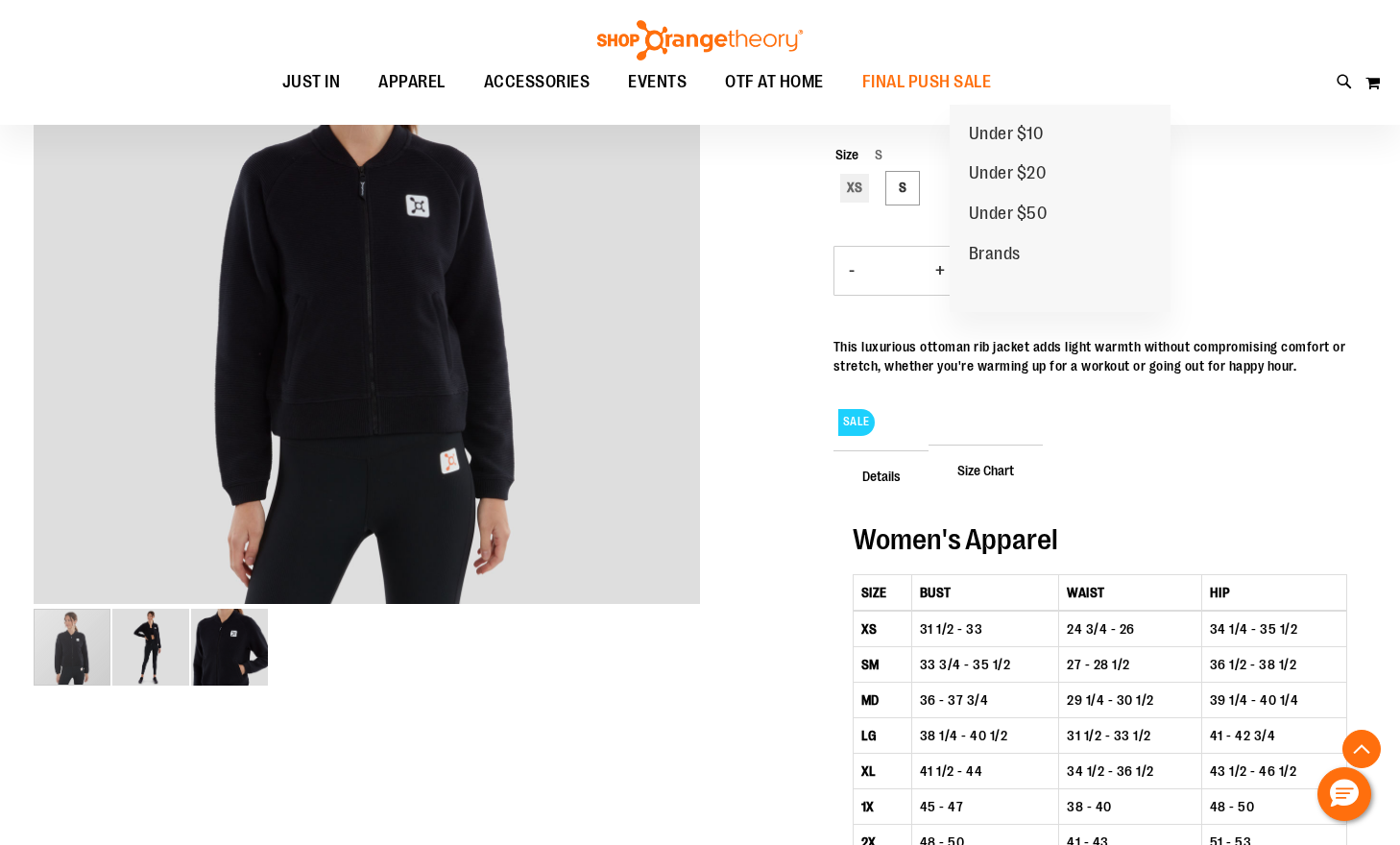
scroll to position [383, 0]
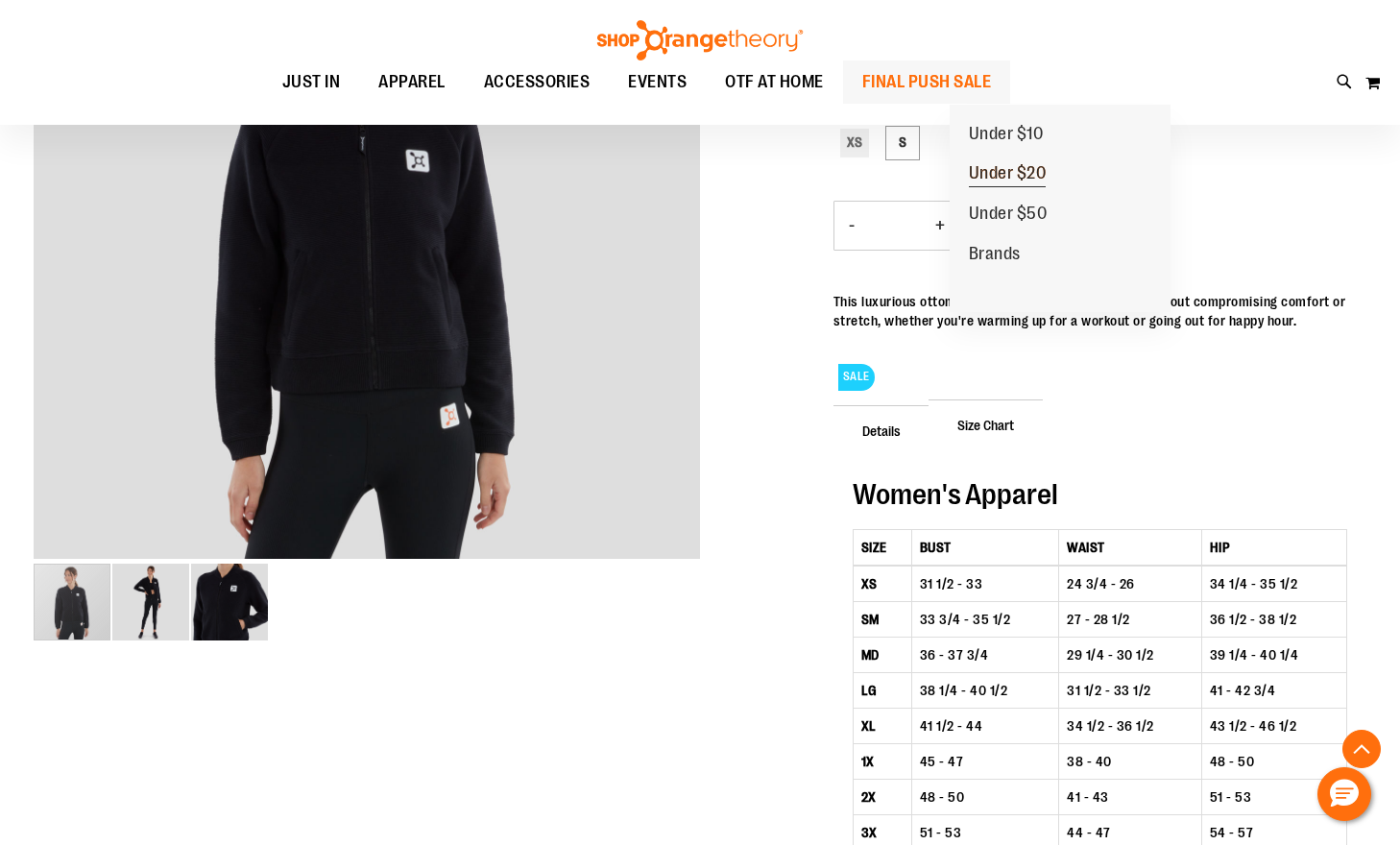
click at [1000, 171] on span "Under $20" at bounding box center [1008, 175] width 78 height 24
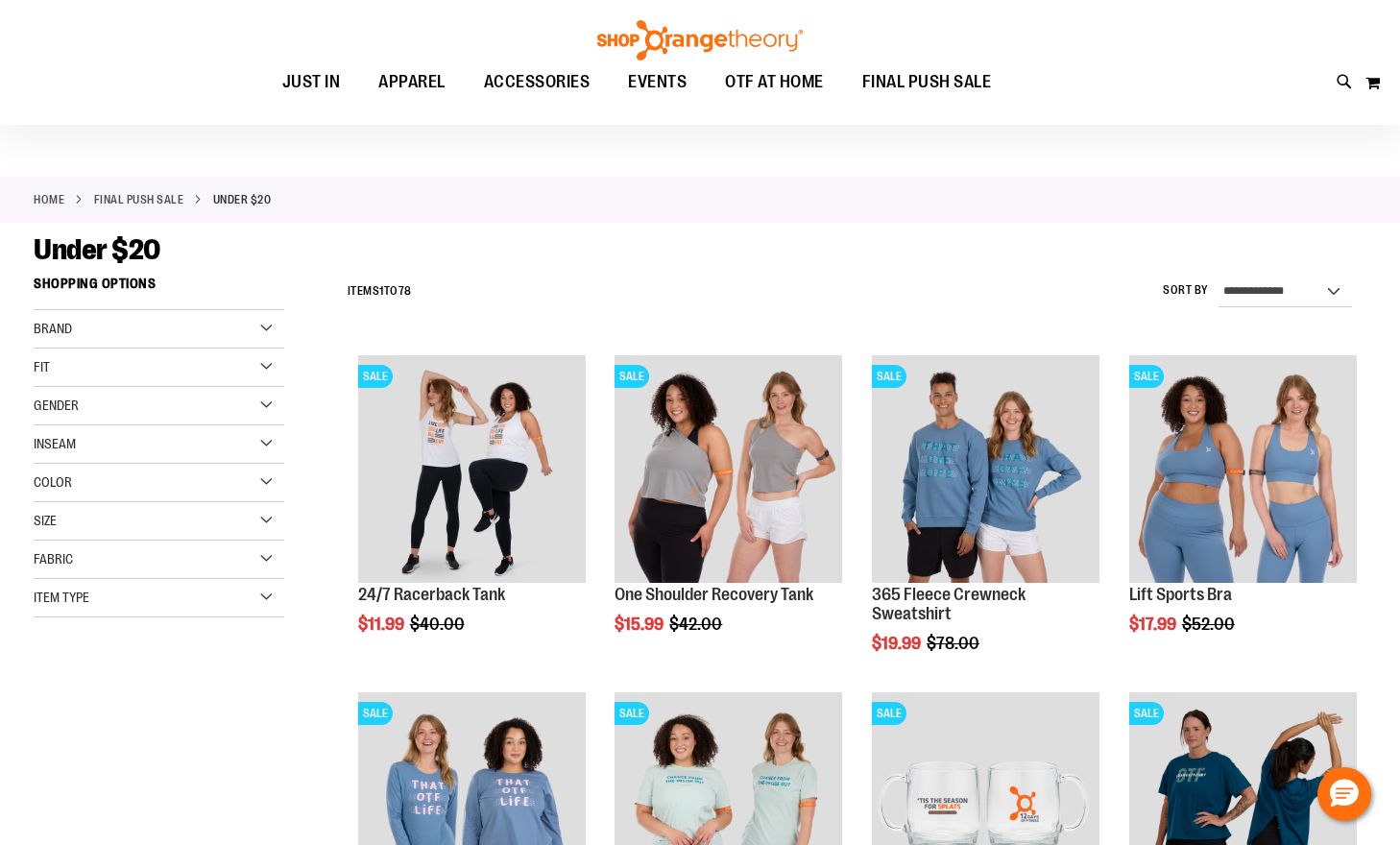
scroll to position [191, 0]
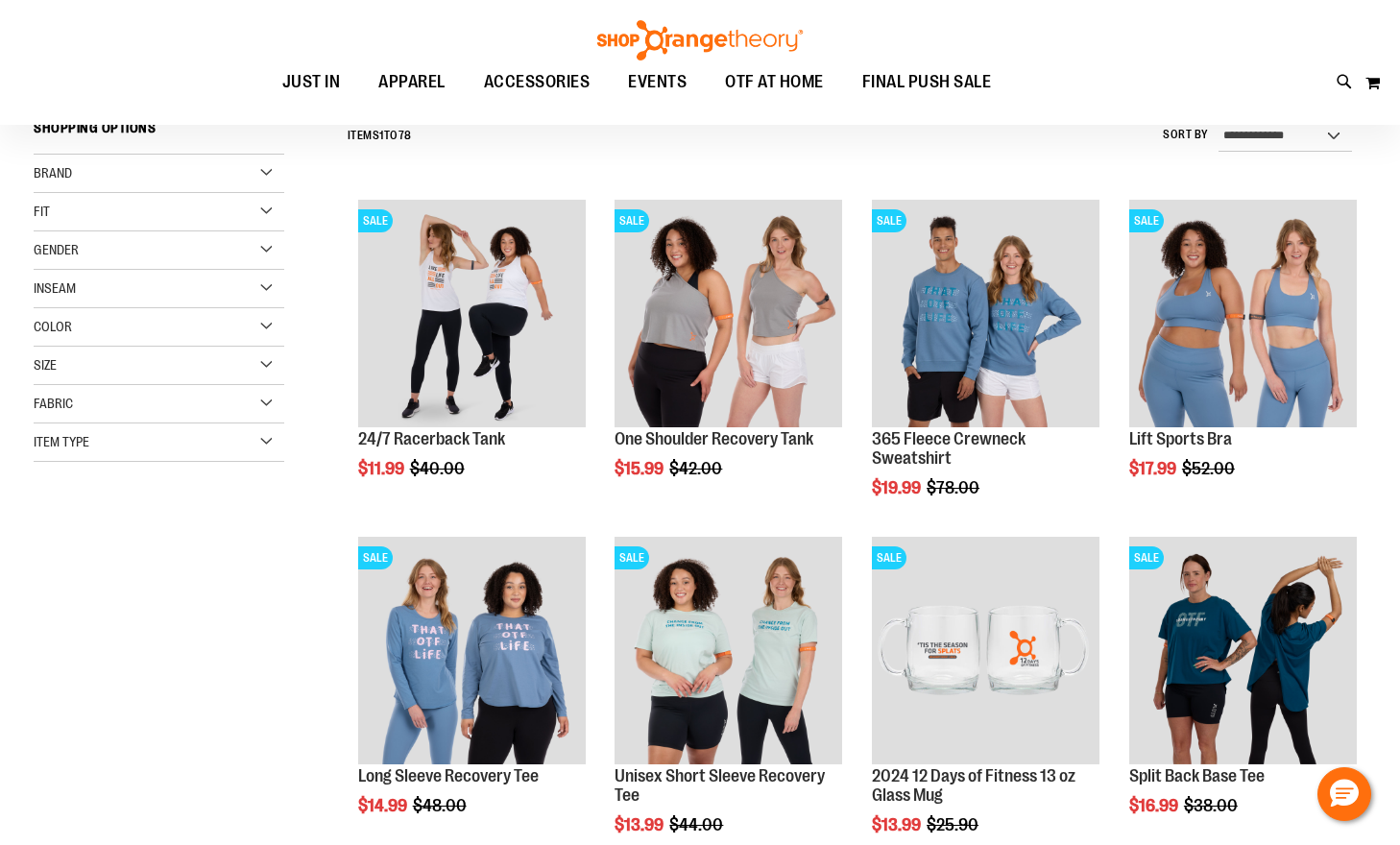
type input "**********"
click at [920, 321] on img "product" at bounding box center [985, 313] width 228 height 228
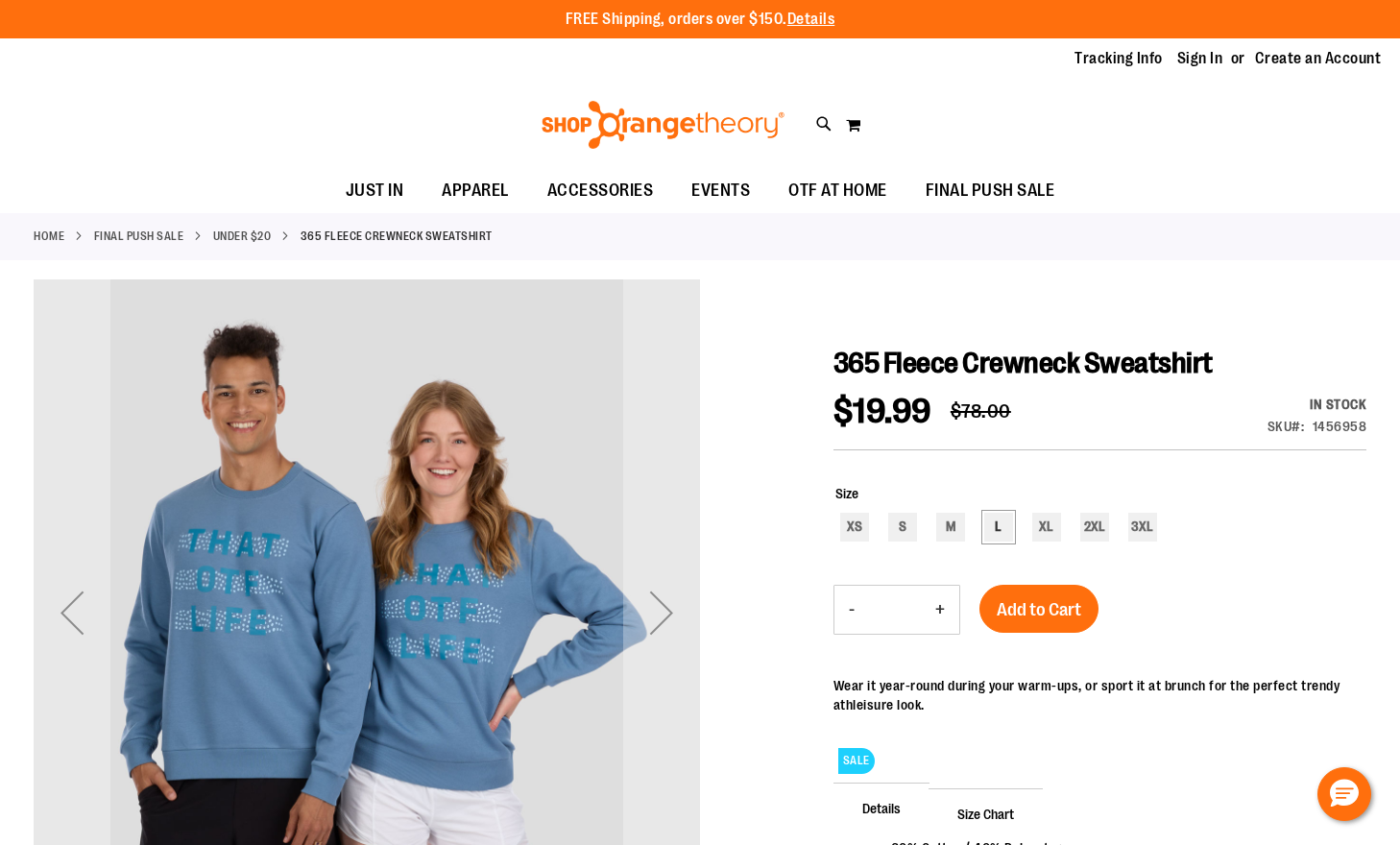
type input "**********"
click at [1004, 531] on div "L" at bounding box center [999, 527] width 29 height 29
type input "***"
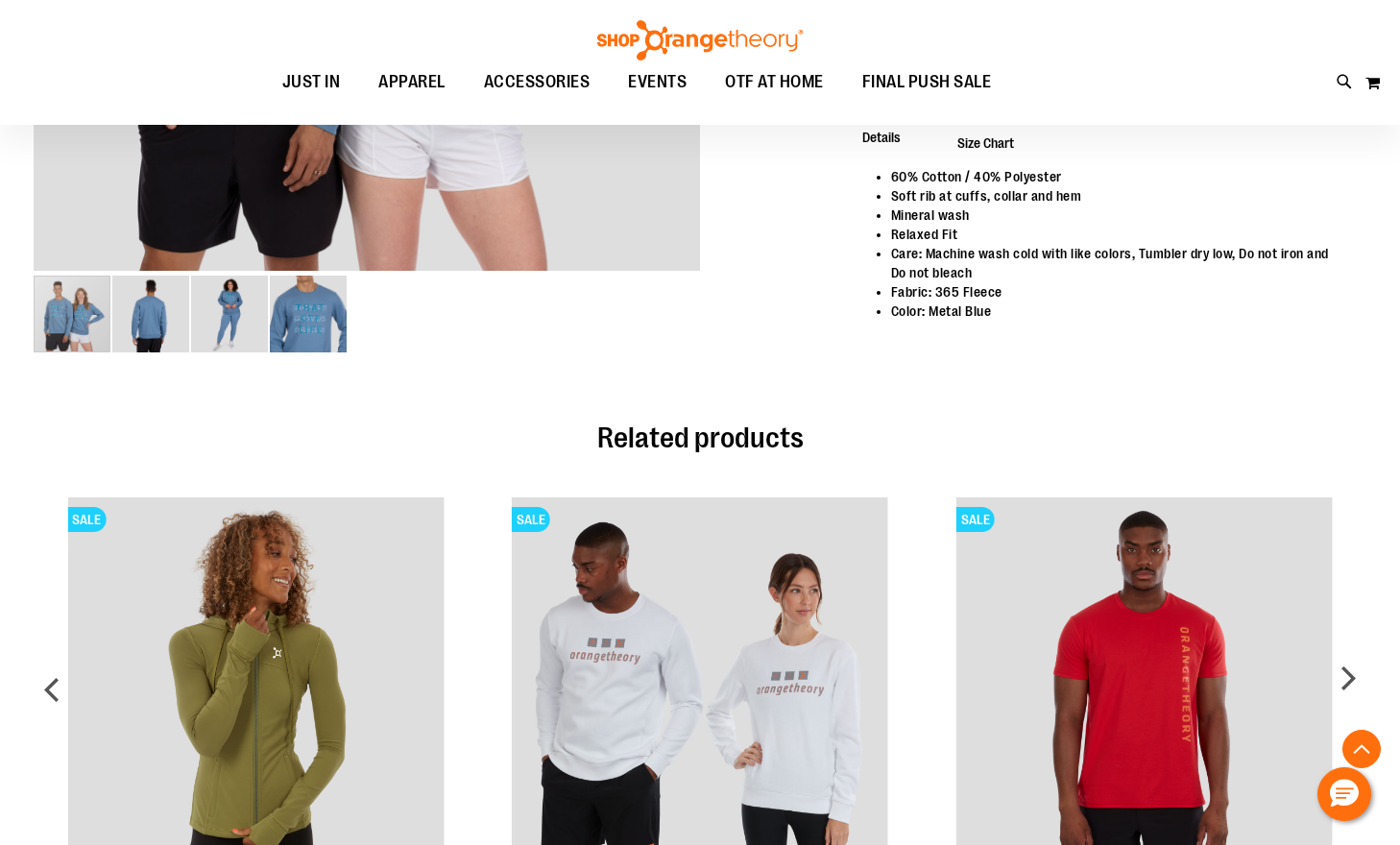
scroll to position [287, 0]
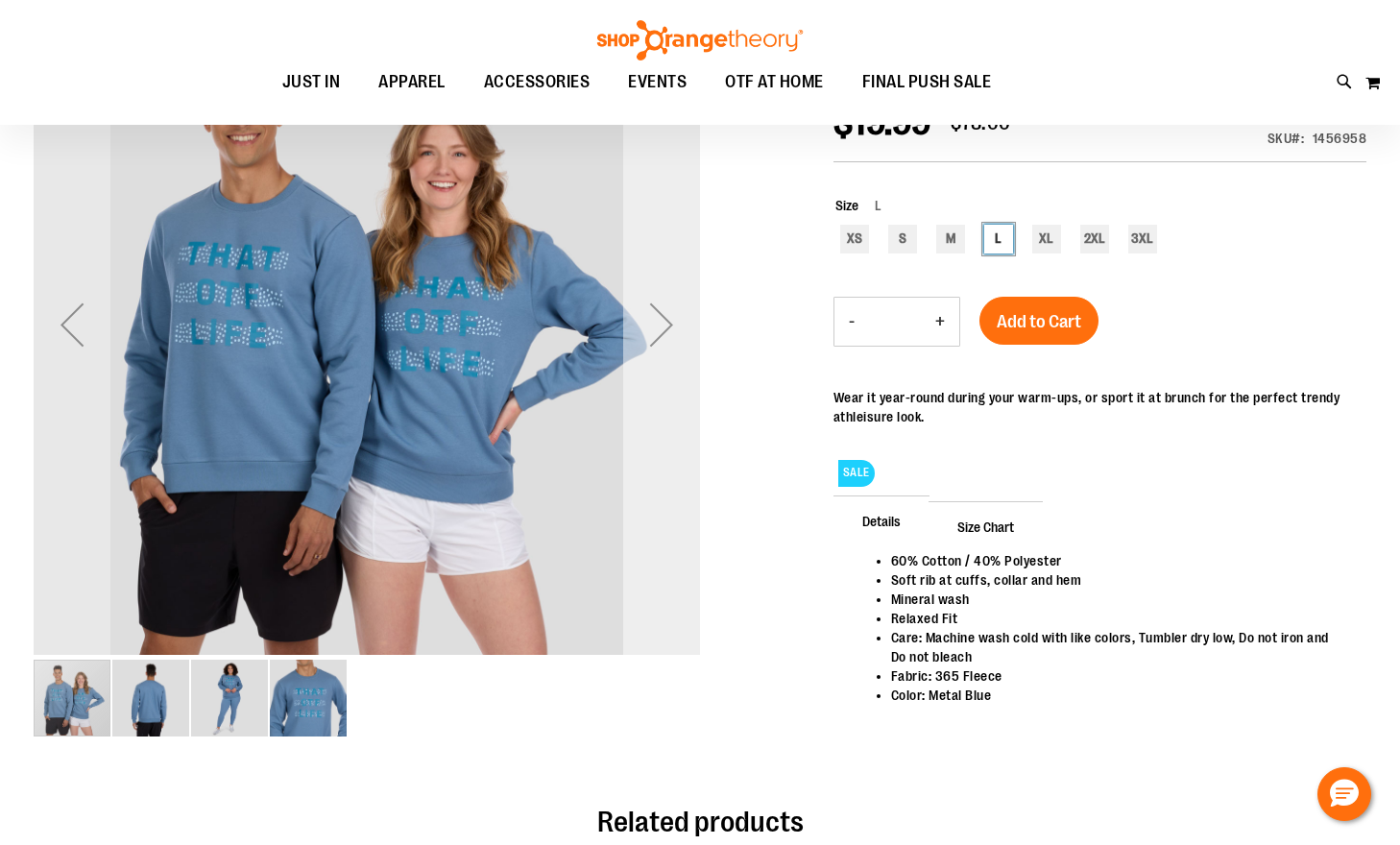
click at [664, 315] on div "Next" at bounding box center [661, 324] width 77 height 77
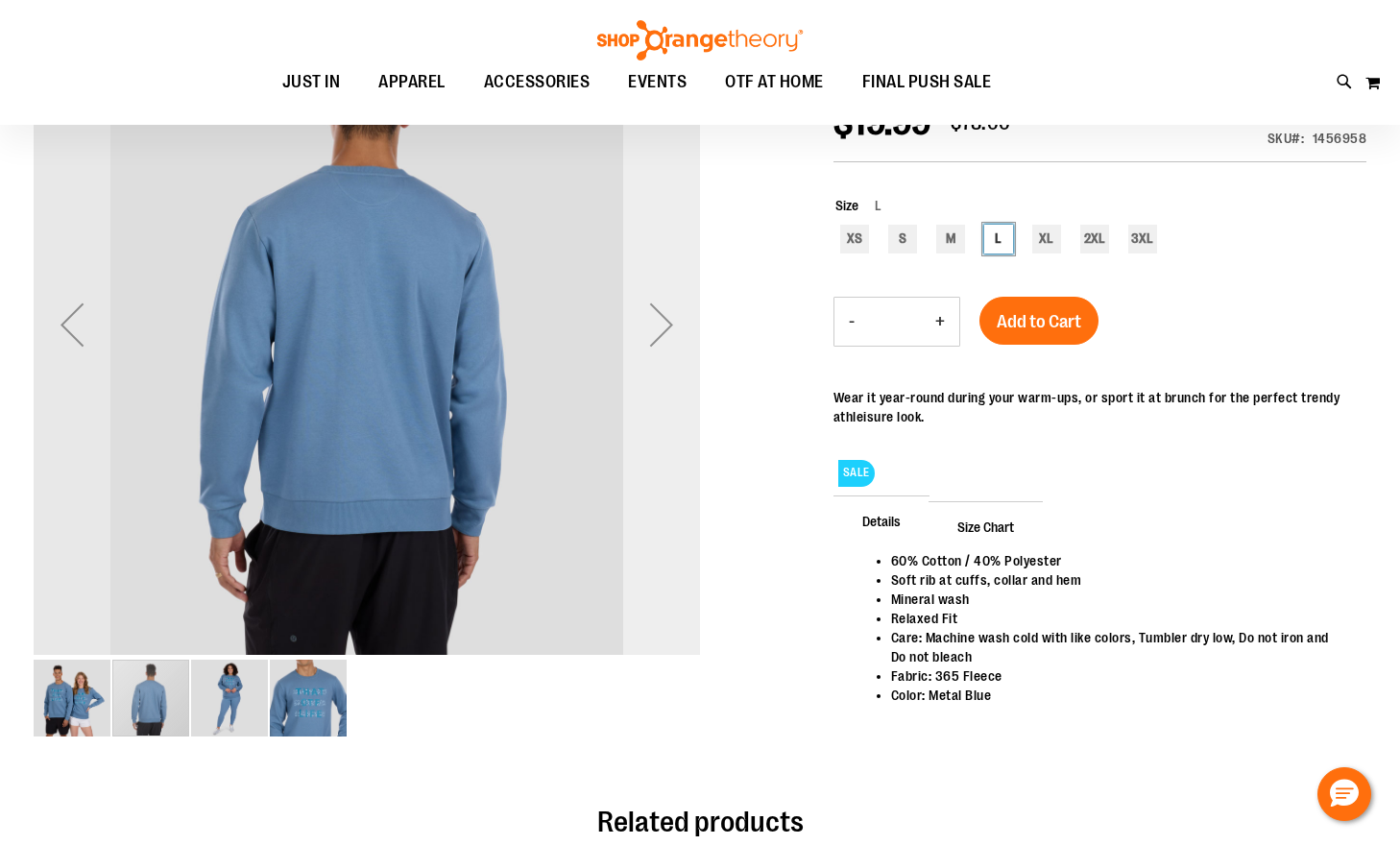
click at [664, 315] on div "Next" at bounding box center [661, 324] width 77 height 77
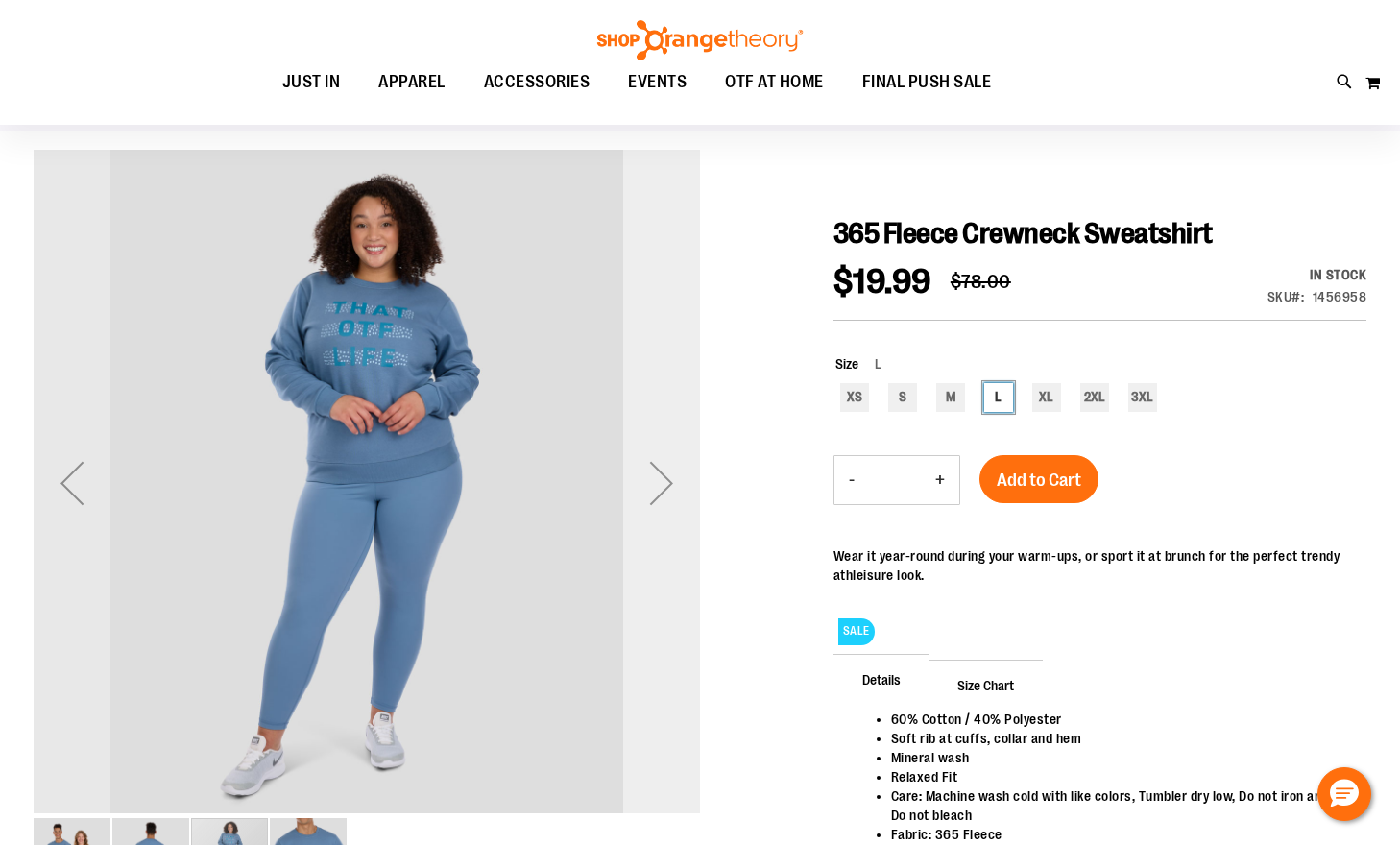
scroll to position [95, 0]
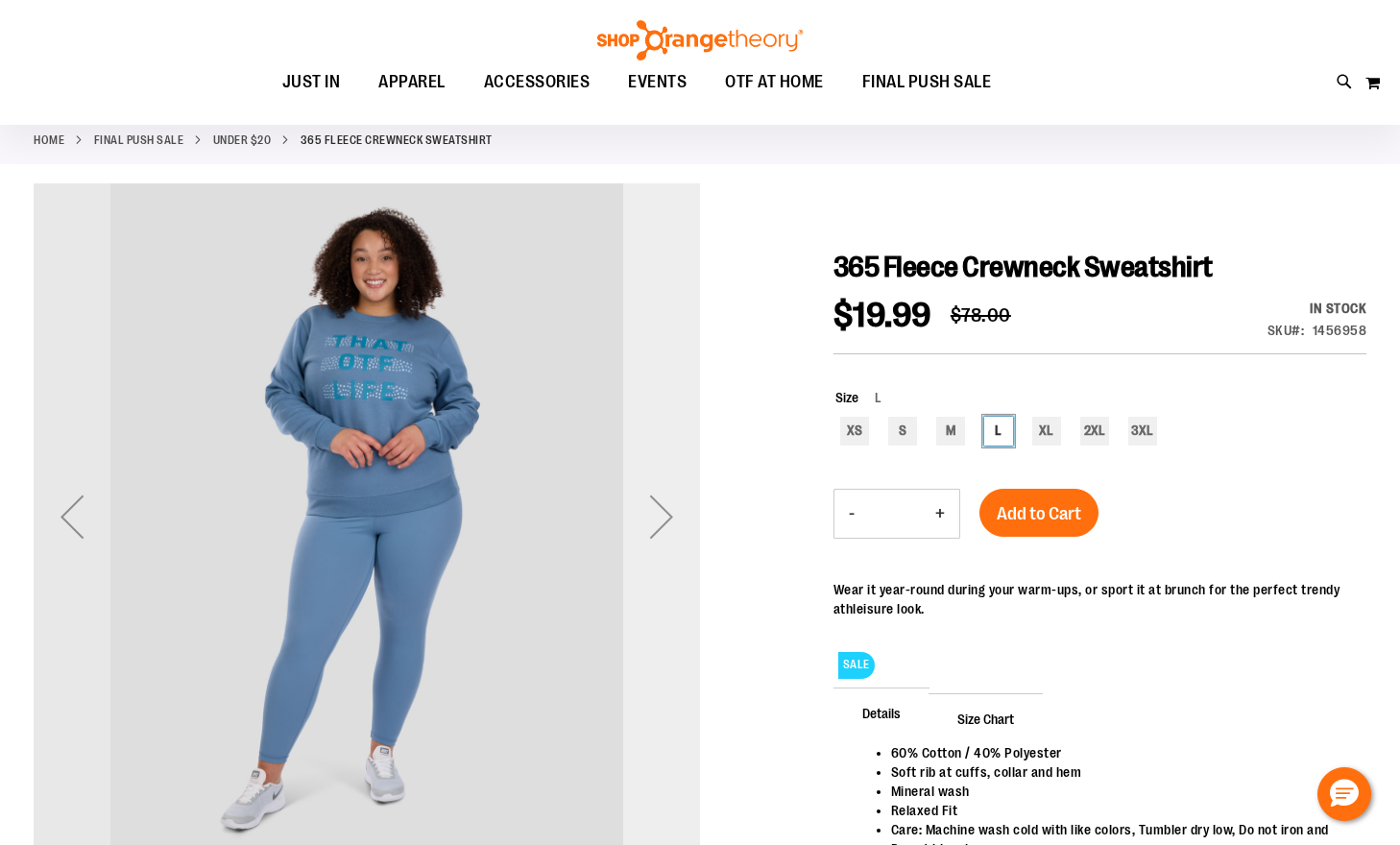
click at [651, 413] on div "Next" at bounding box center [661, 516] width 77 height 667
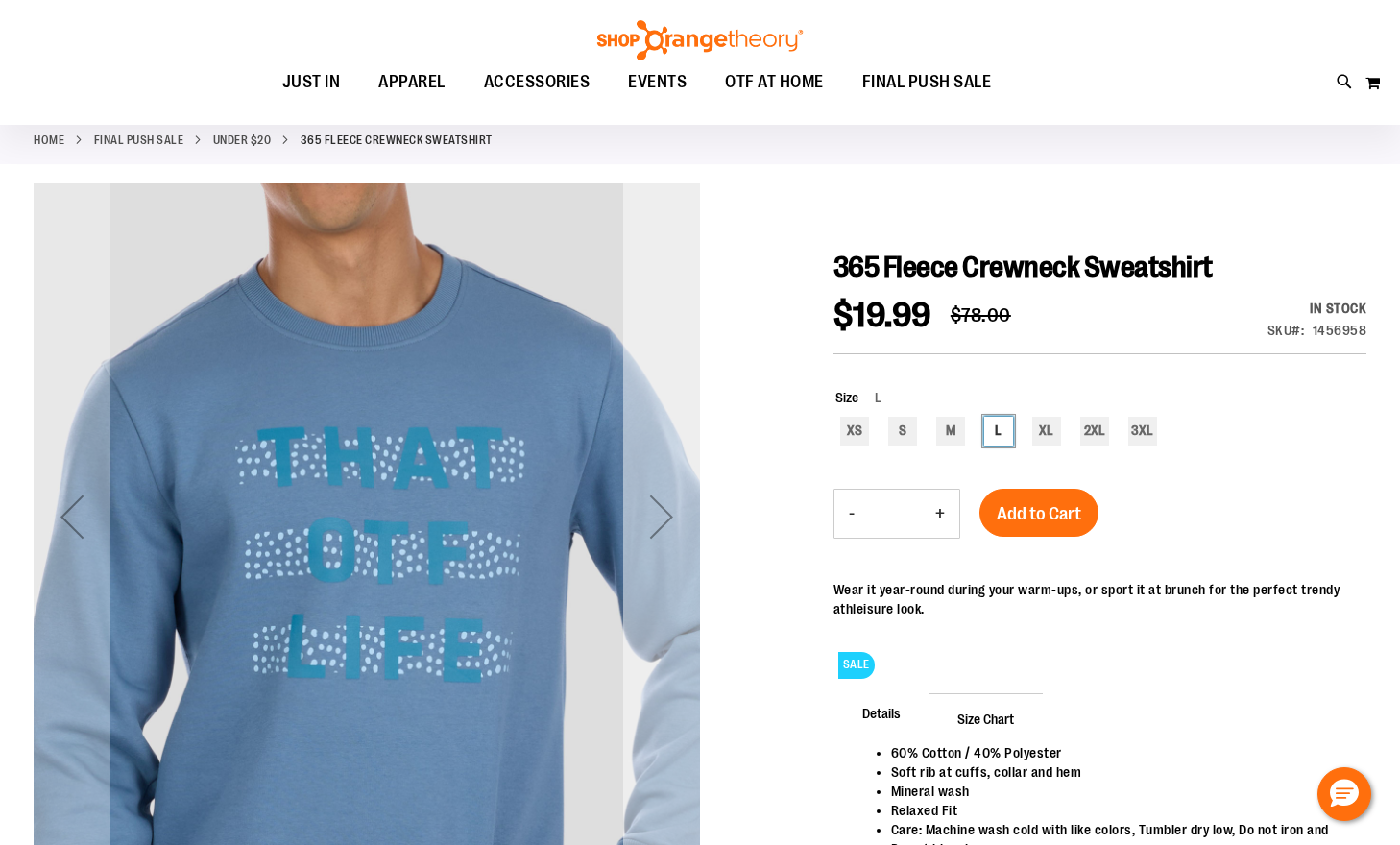
click at [651, 413] on div "Next" at bounding box center [661, 516] width 77 height 667
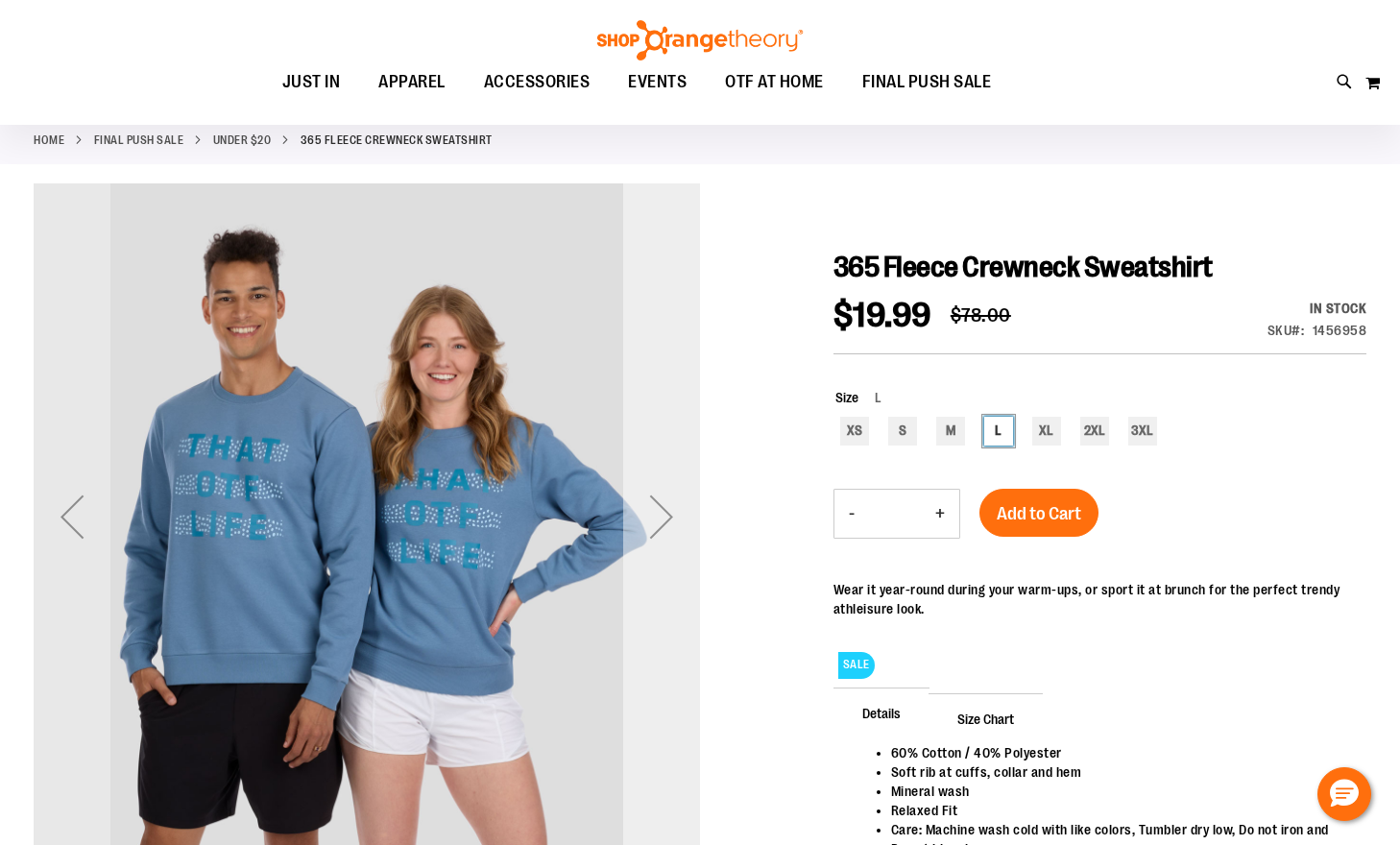
click at [651, 413] on div "Next" at bounding box center [661, 516] width 77 height 667
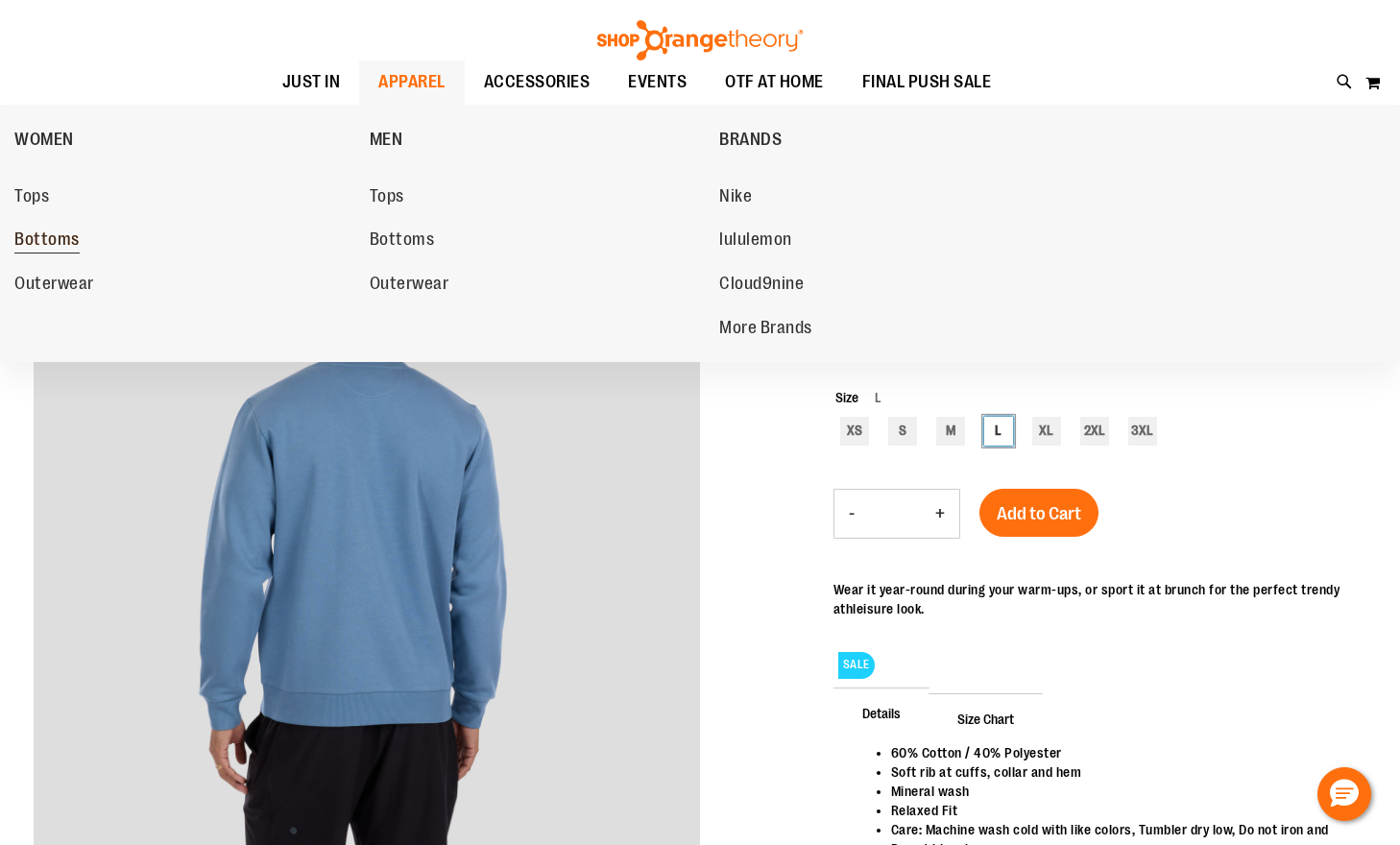
click at [79, 235] on link "Bottoms" at bounding box center [182, 240] width 336 height 35
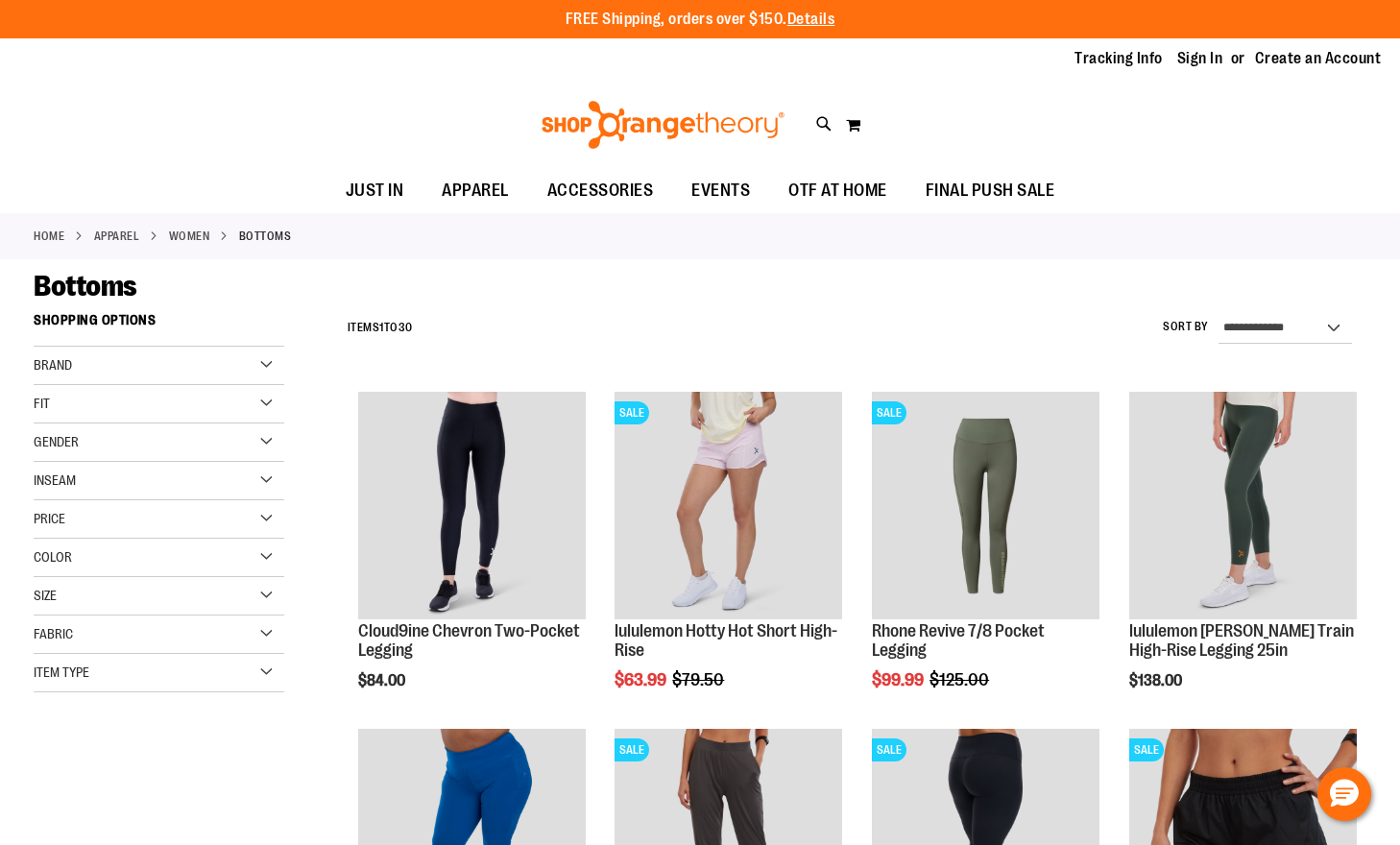
type input "**********"
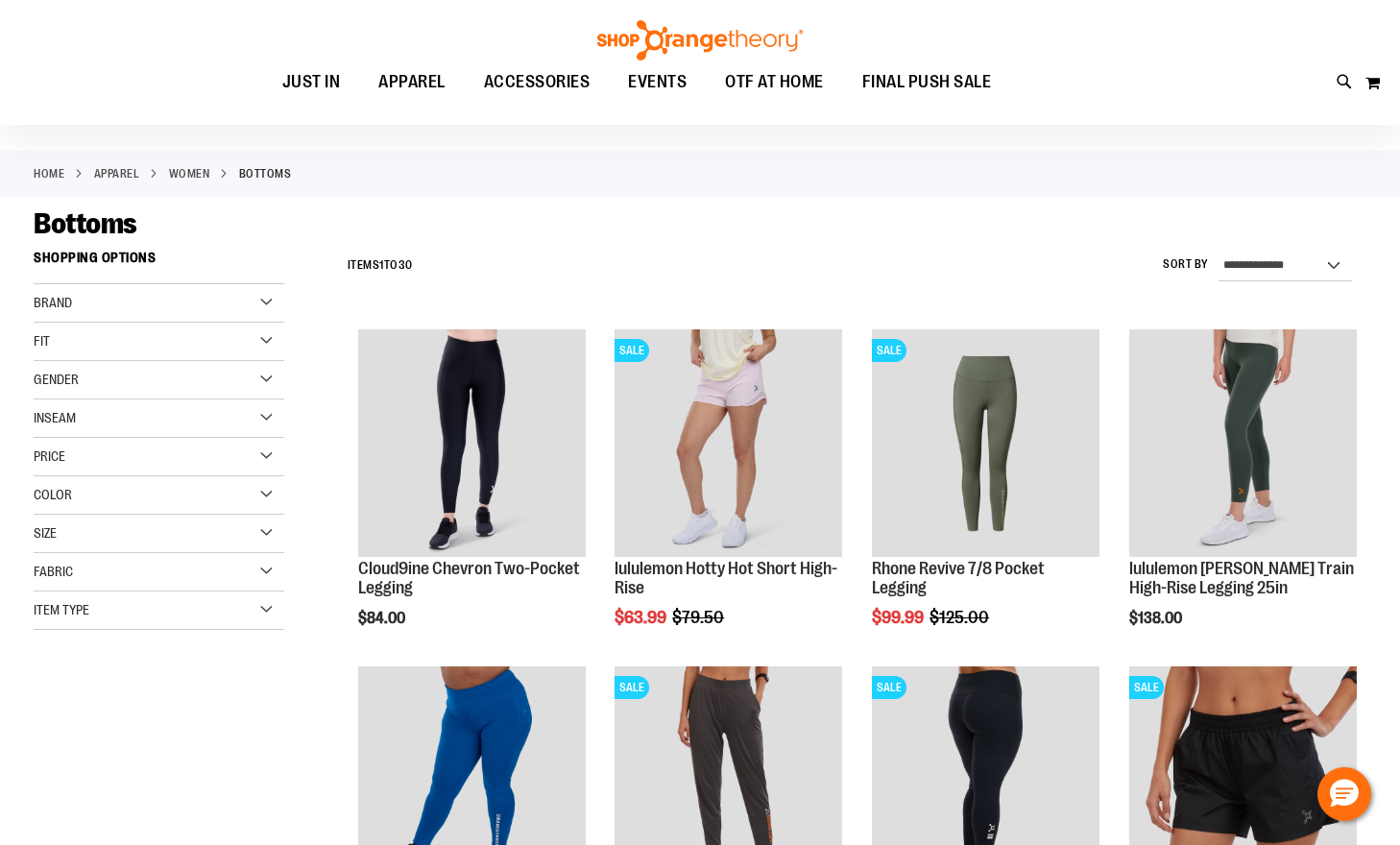
scroll to position [95, 0]
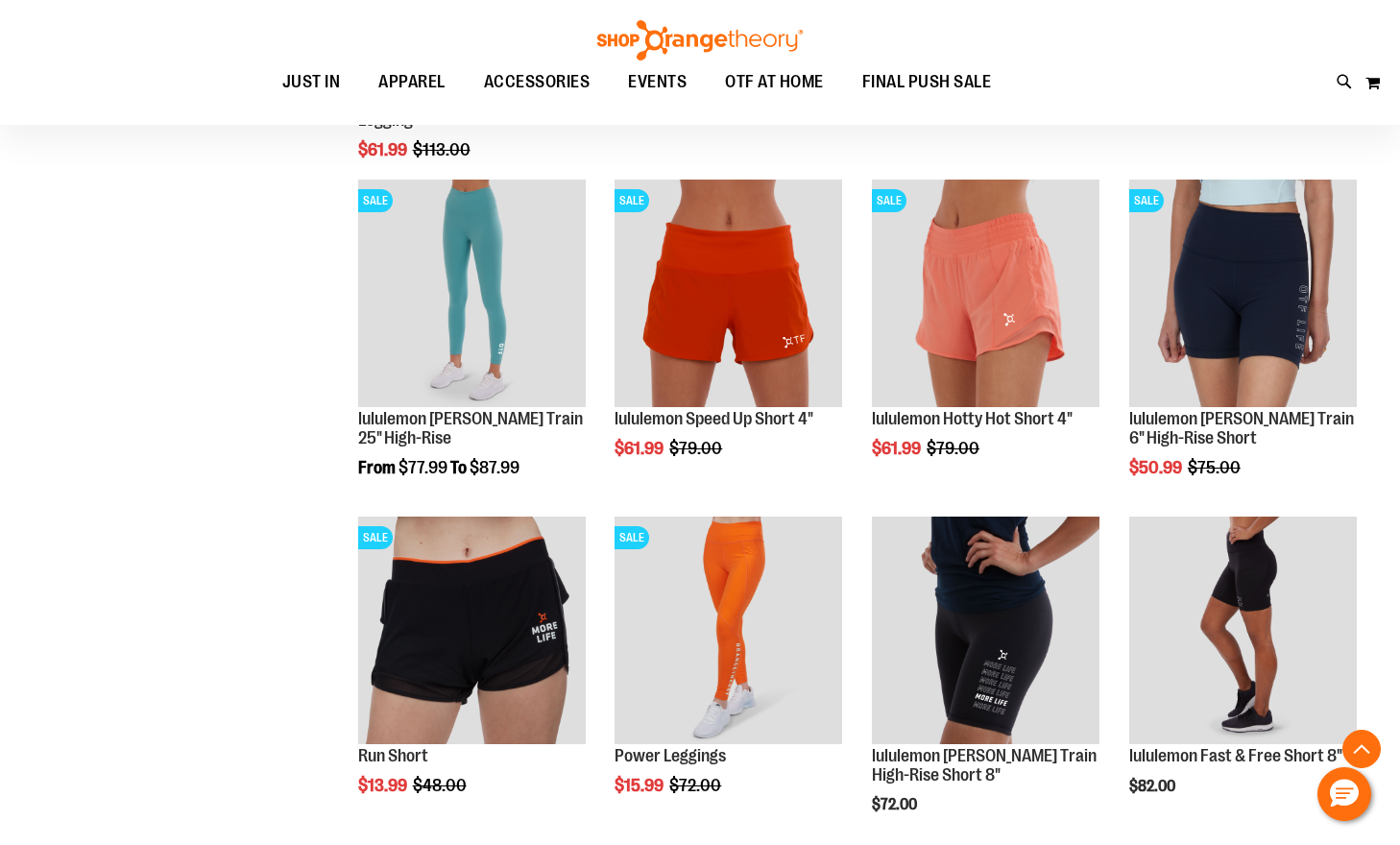
scroll to position [1248, 0]
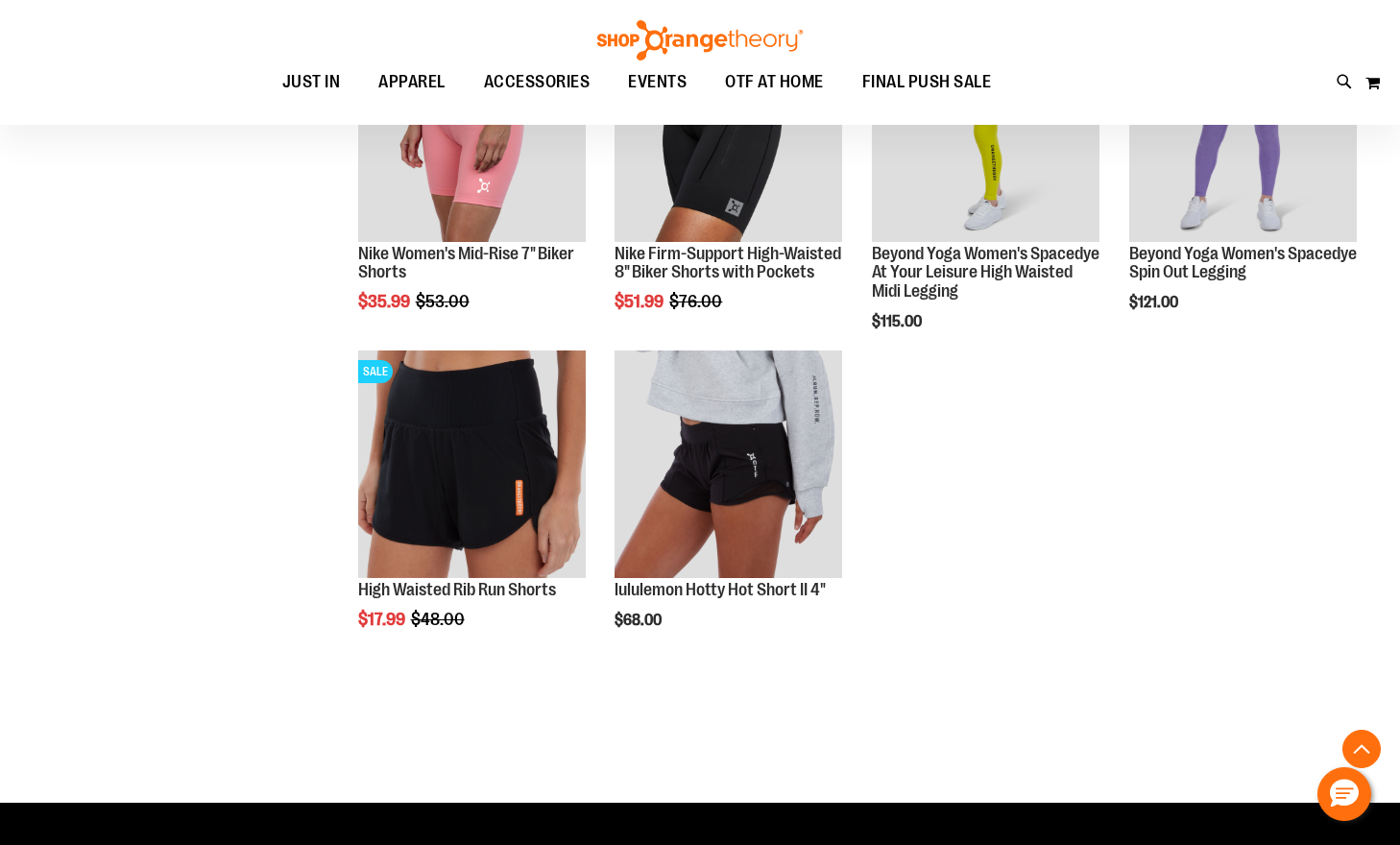
scroll to position [2400, 0]
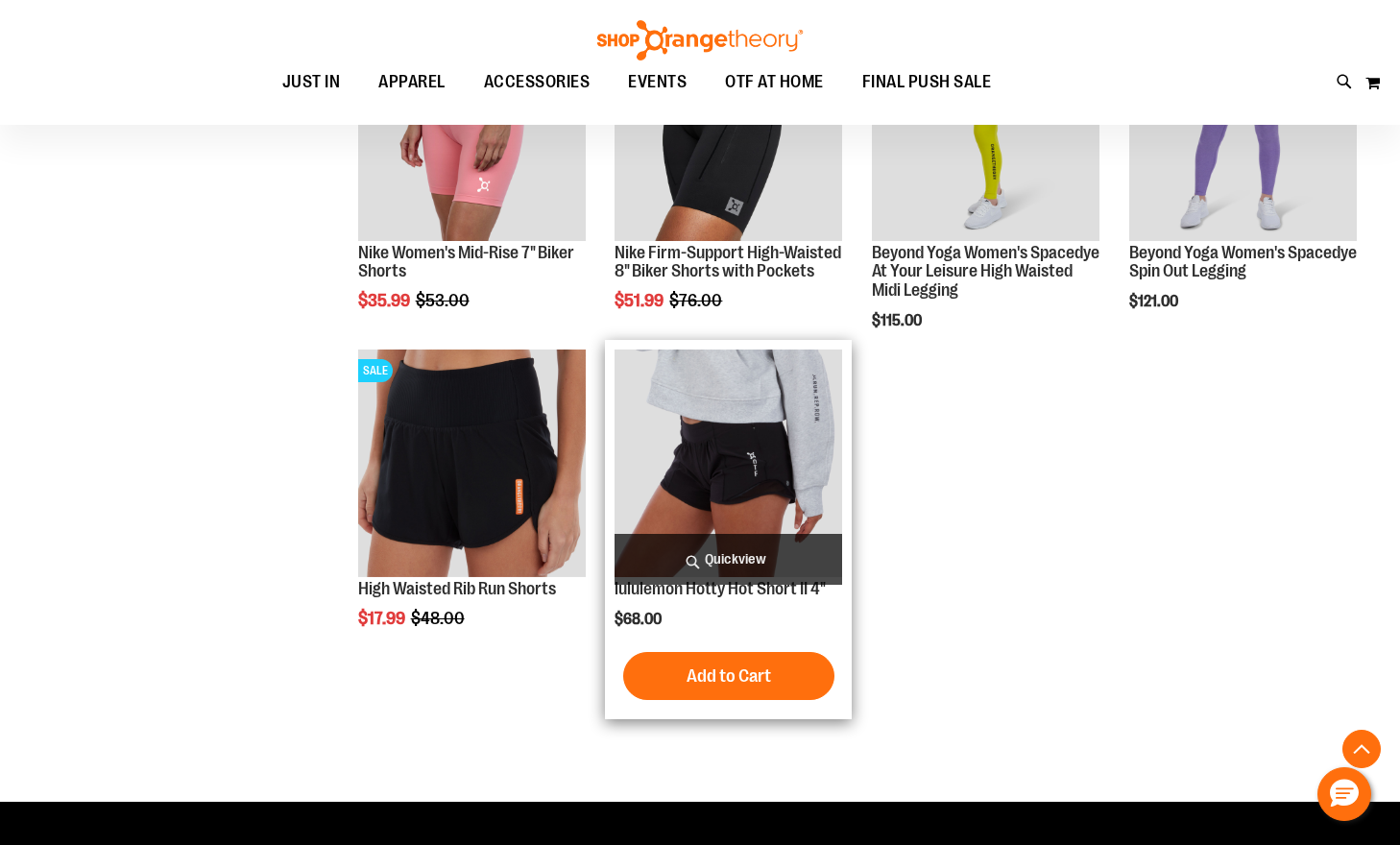
click at [735, 474] on img "product" at bounding box center [728, 463] width 228 height 228
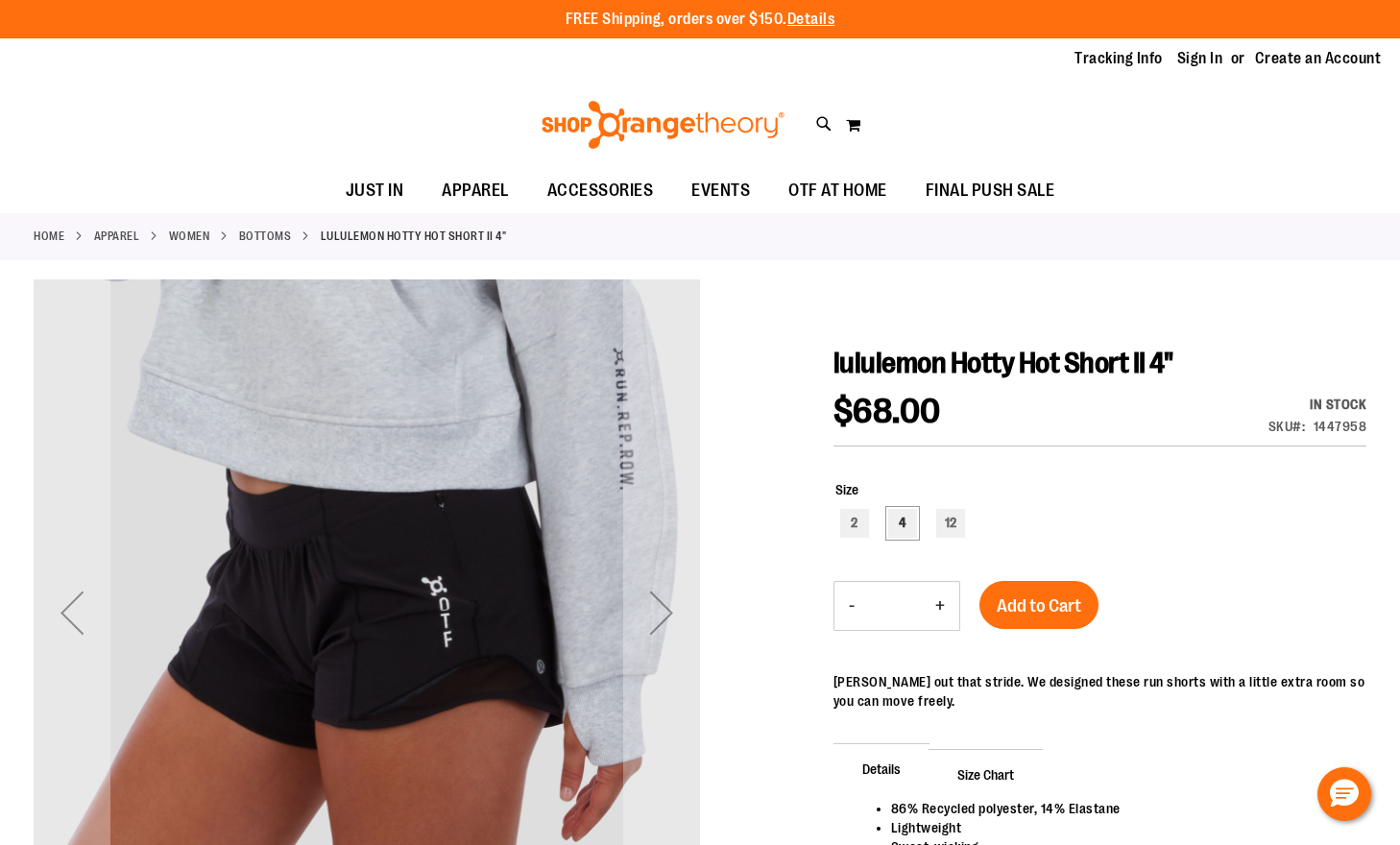
type input "**********"
click at [896, 525] on div "4" at bounding box center [903, 523] width 29 height 29
type input "***"
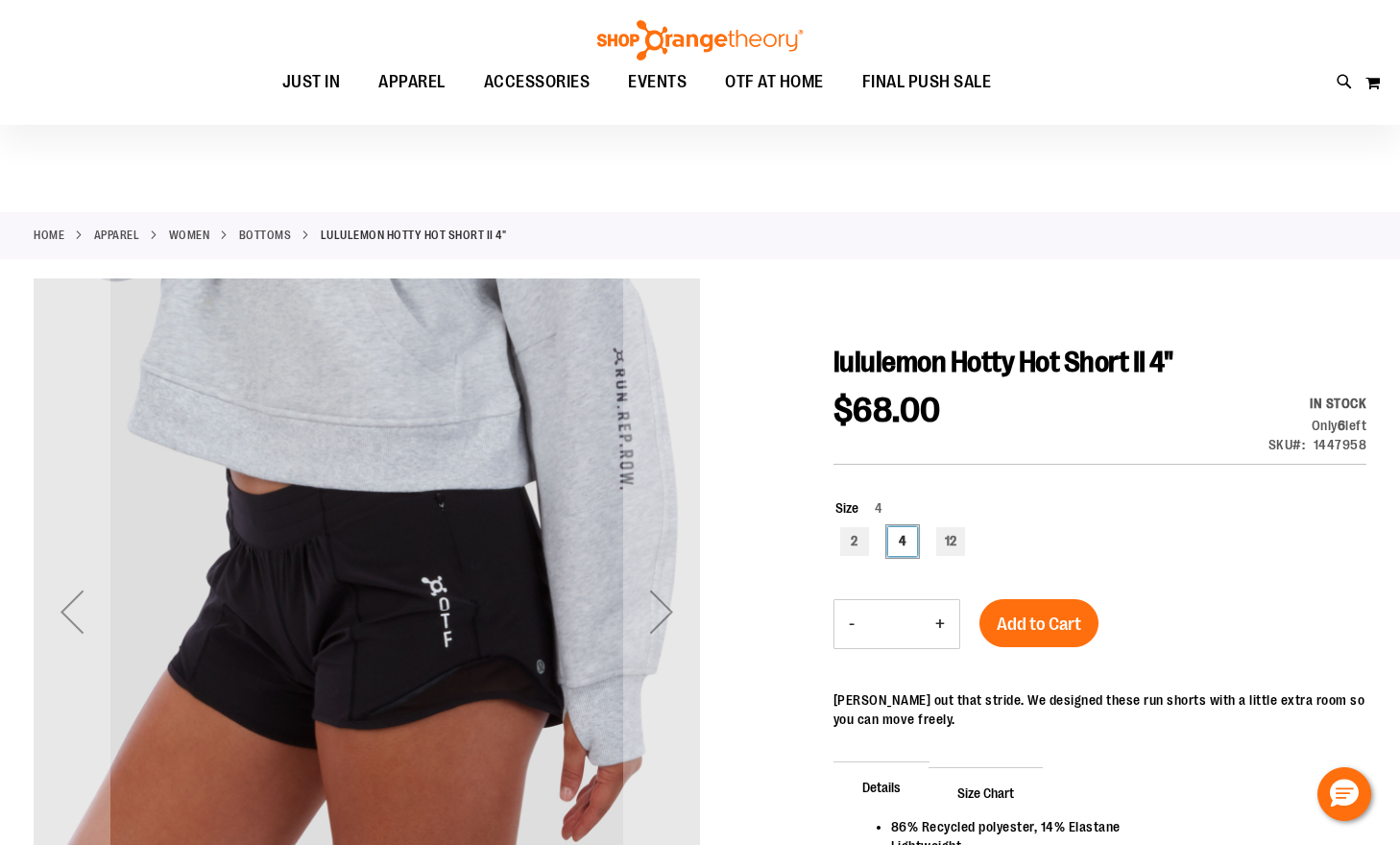
scroll to position [287, 0]
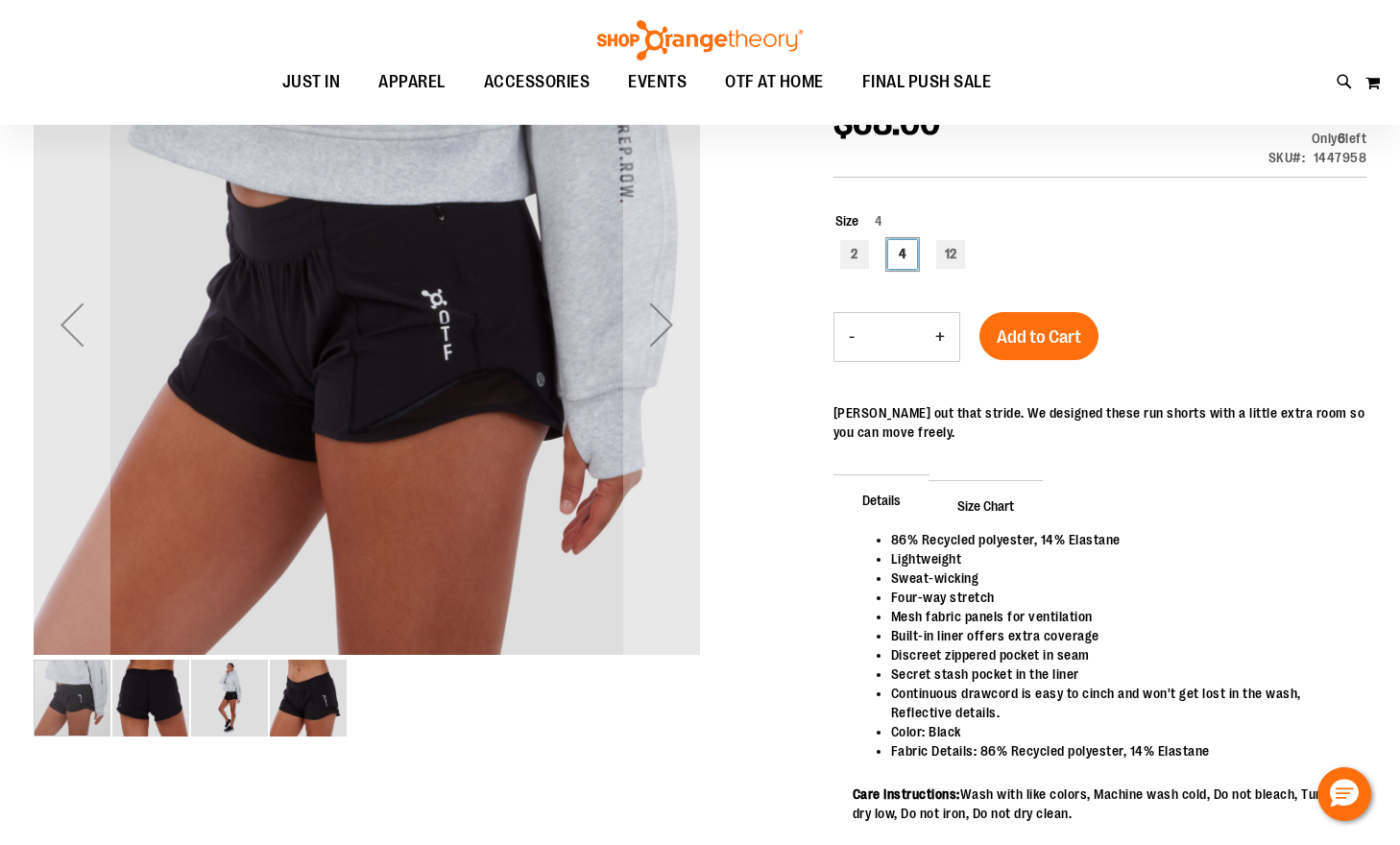
click at [236, 719] on img "image 3 of 4" at bounding box center [229, 698] width 77 height 77
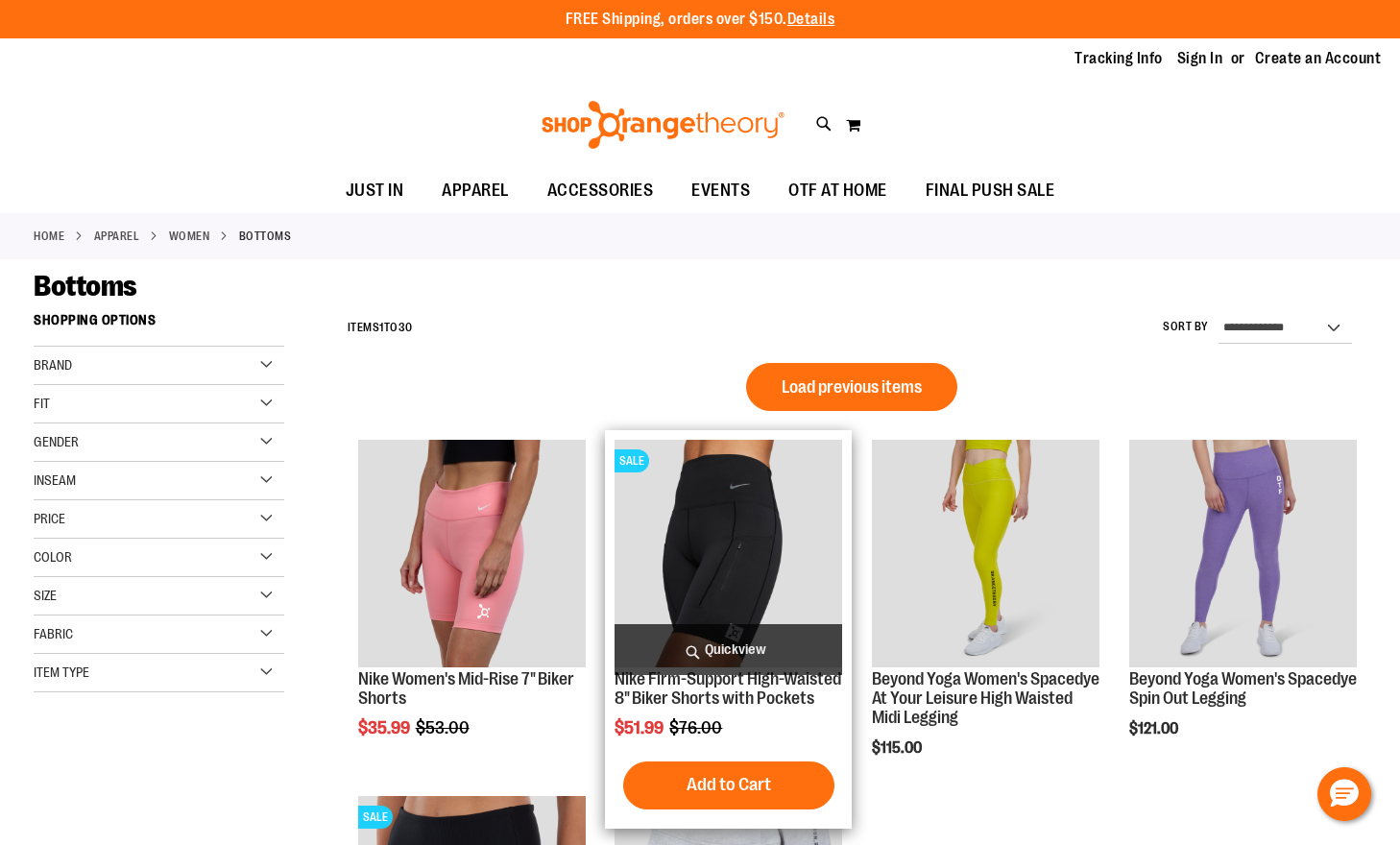
type input "**********"
click at [750, 556] on img "product" at bounding box center [728, 553] width 228 height 228
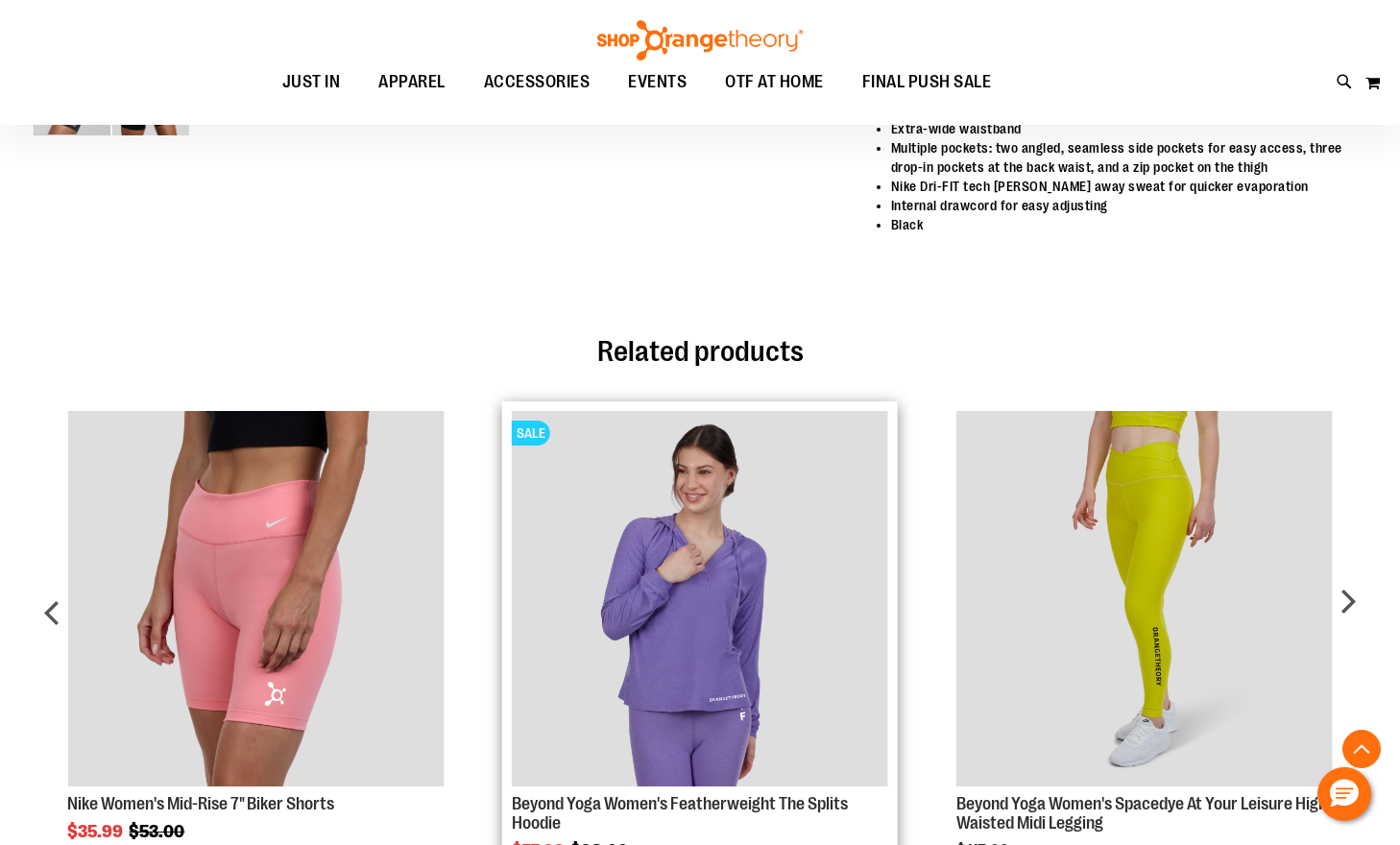
scroll to position [1055, 0]
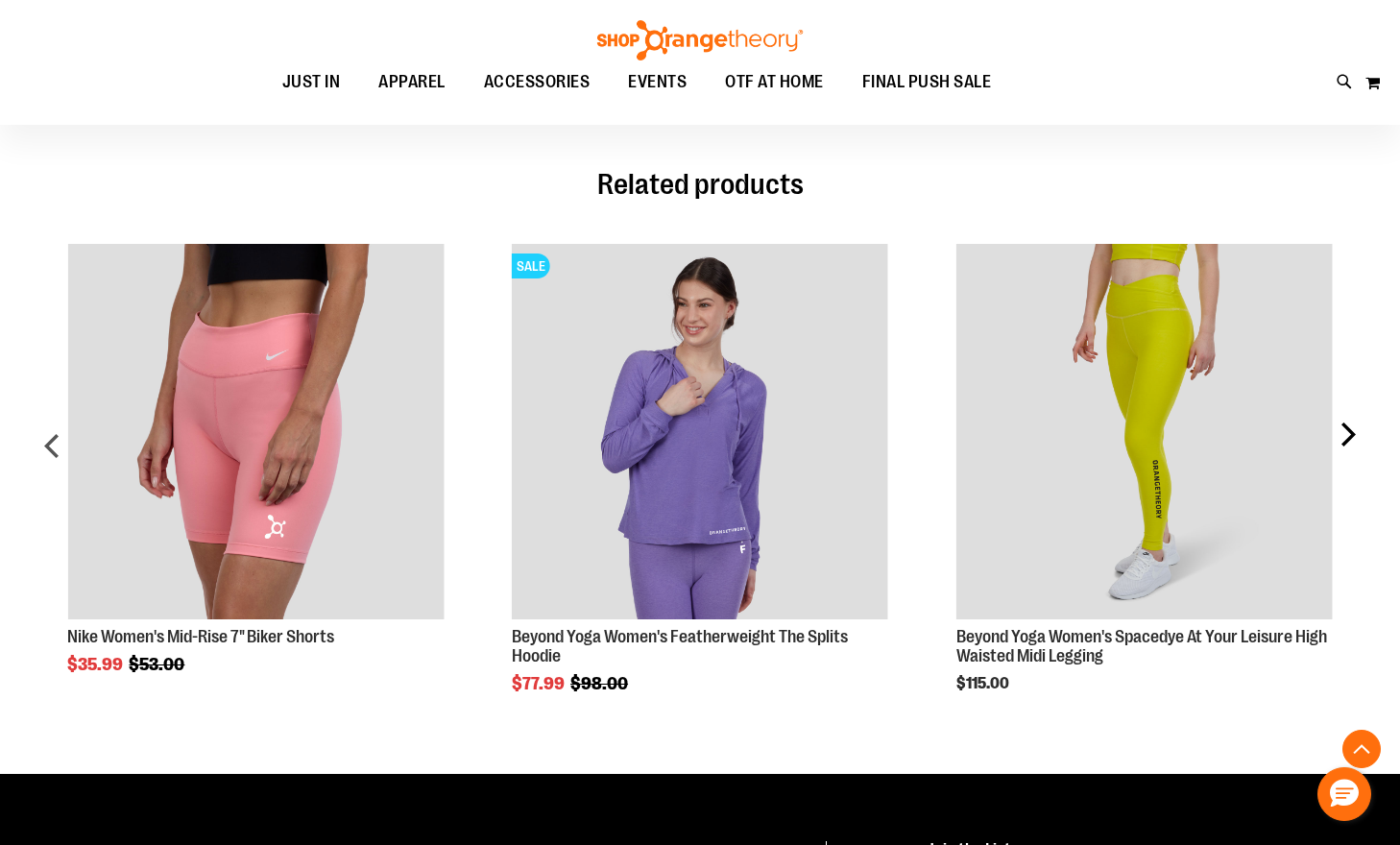
type input "**********"
click at [1335, 444] on div "next" at bounding box center [1348, 454] width 39 height 479
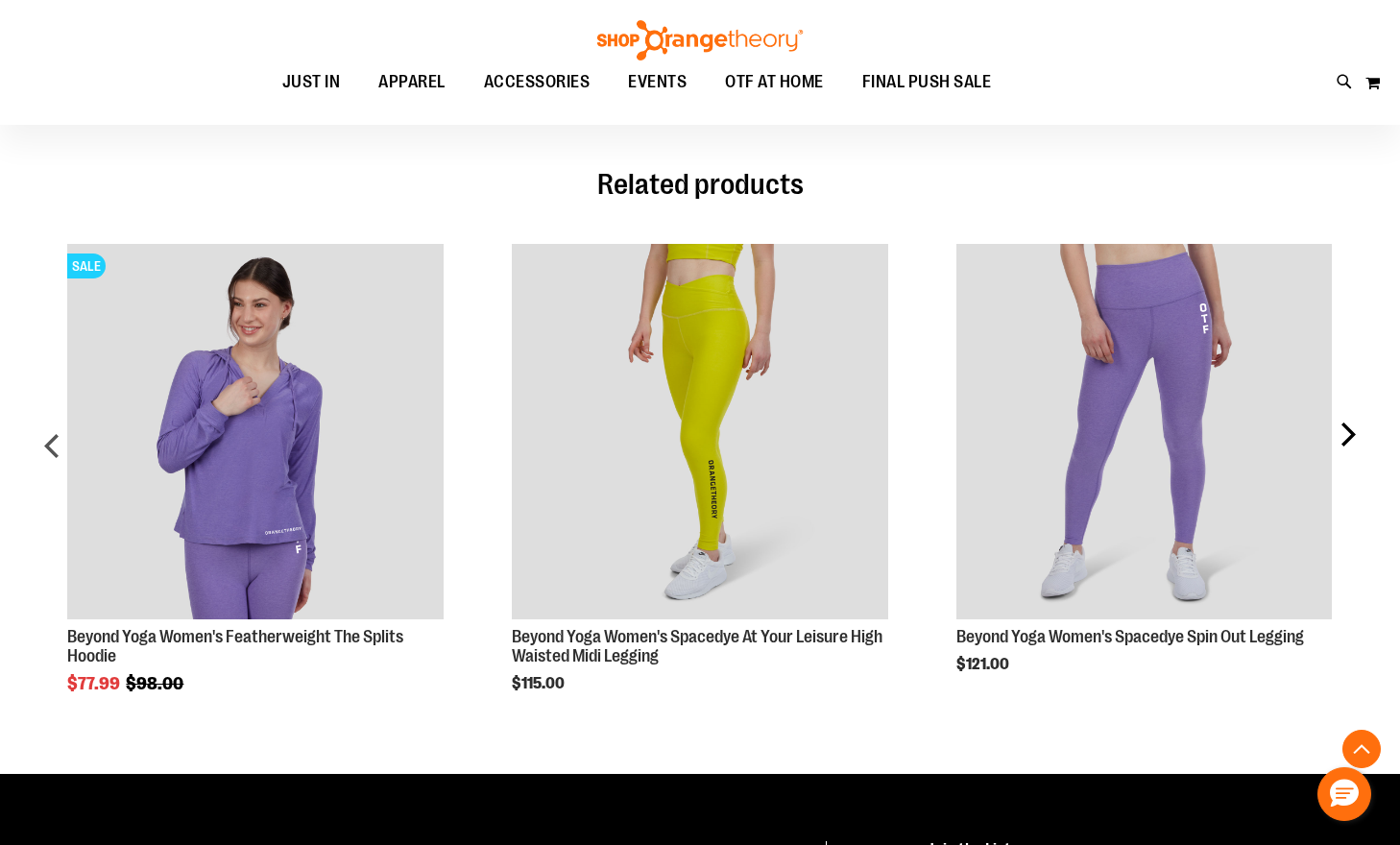
click at [1335, 444] on div "next" at bounding box center [1348, 454] width 39 height 479
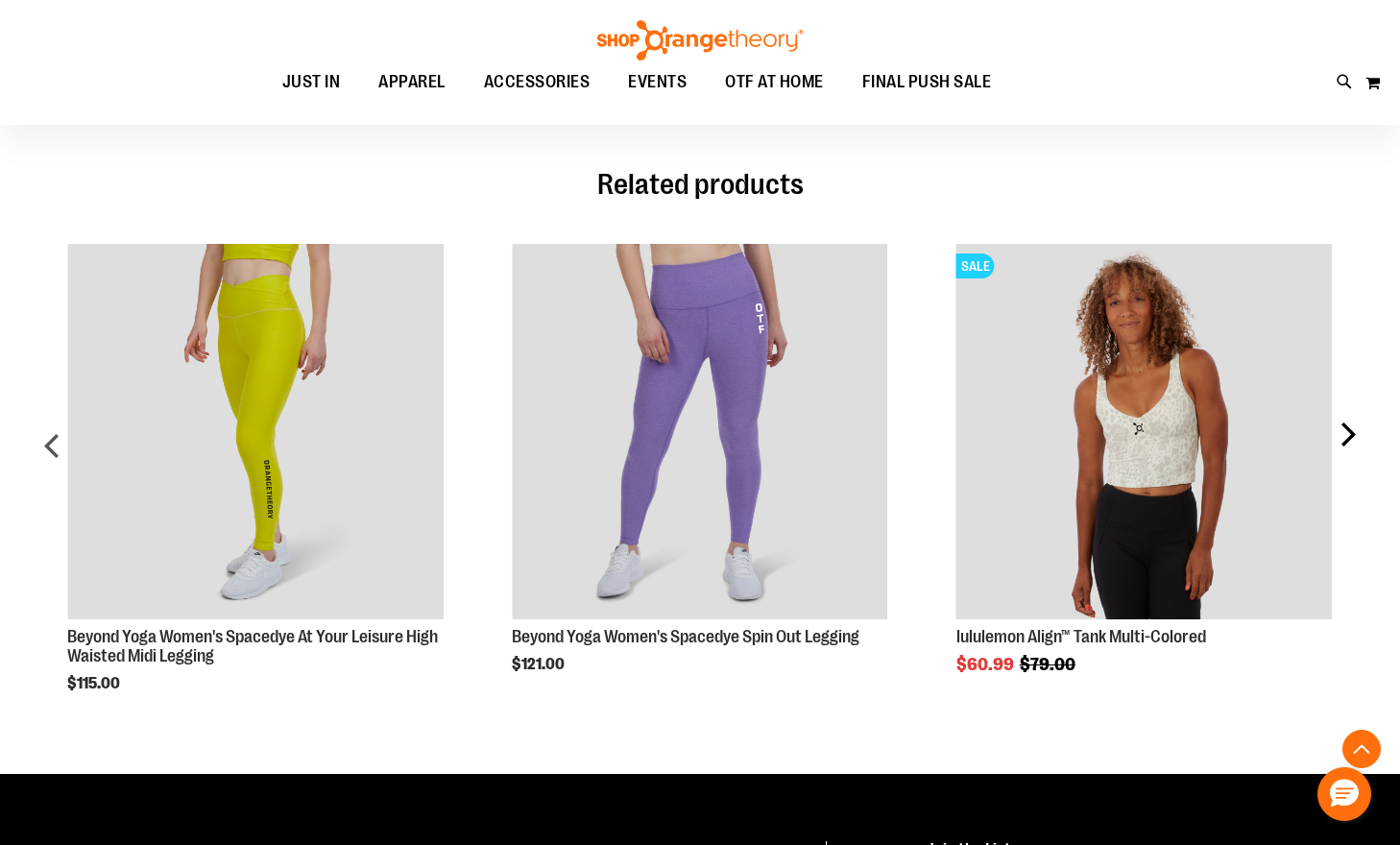
click at [1335, 444] on div "next" at bounding box center [1348, 454] width 39 height 479
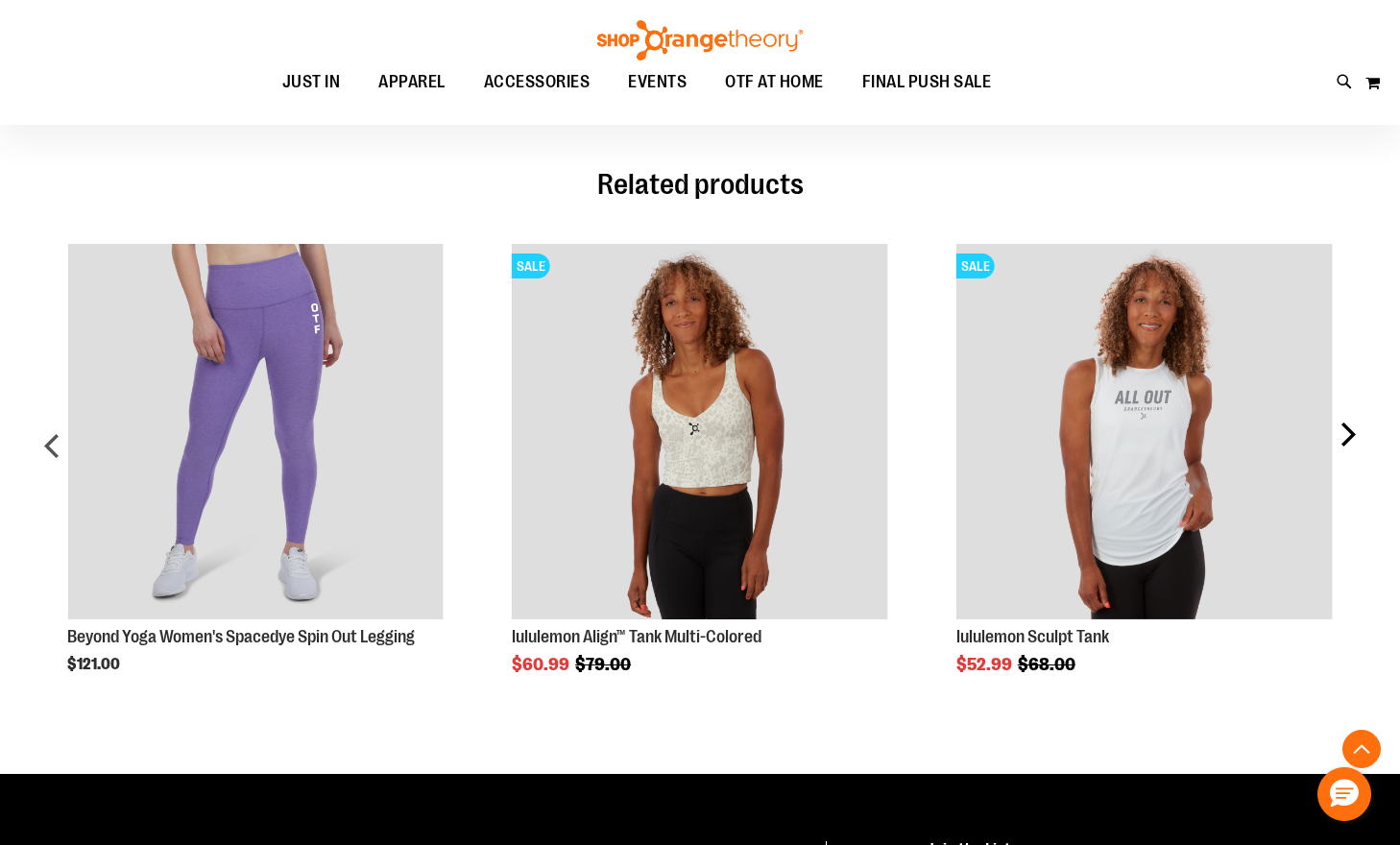
click at [1335, 444] on div "next" at bounding box center [1348, 454] width 39 height 479
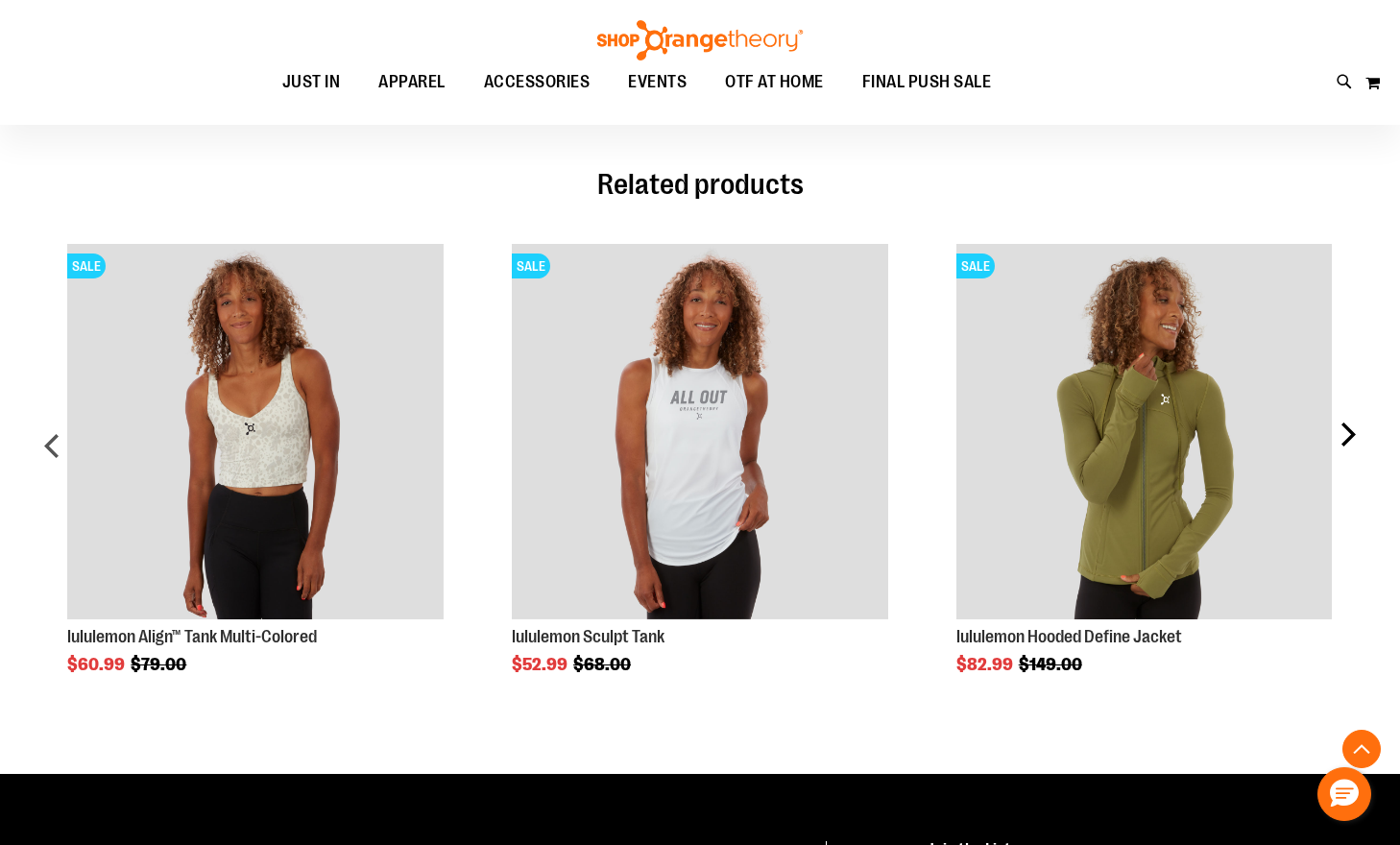
click at [1335, 444] on div "next" at bounding box center [1348, 454] width 39 height 479
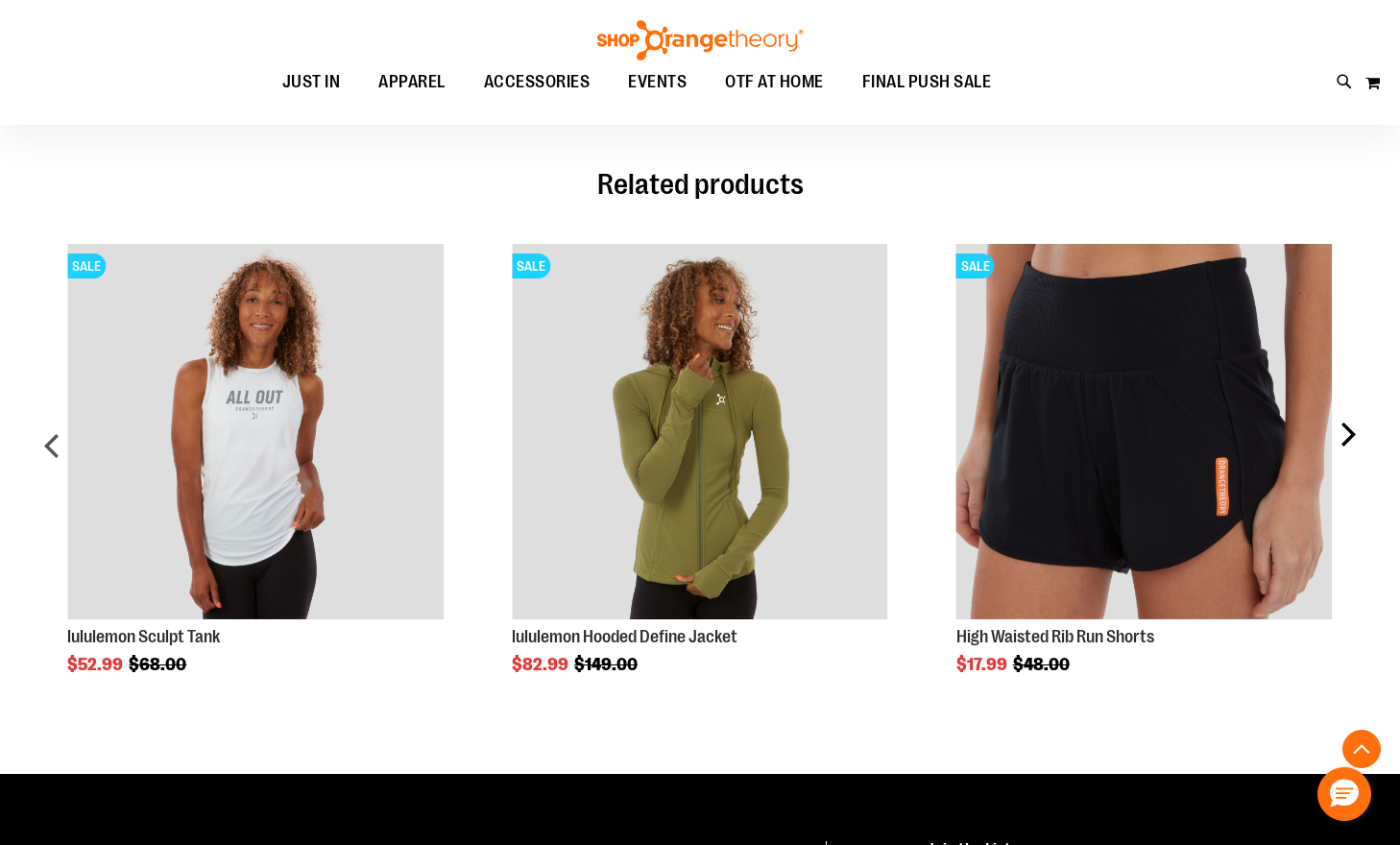
click at [1335, 444] on div "next" at bounding box center [1348, 454] width 39 height 479
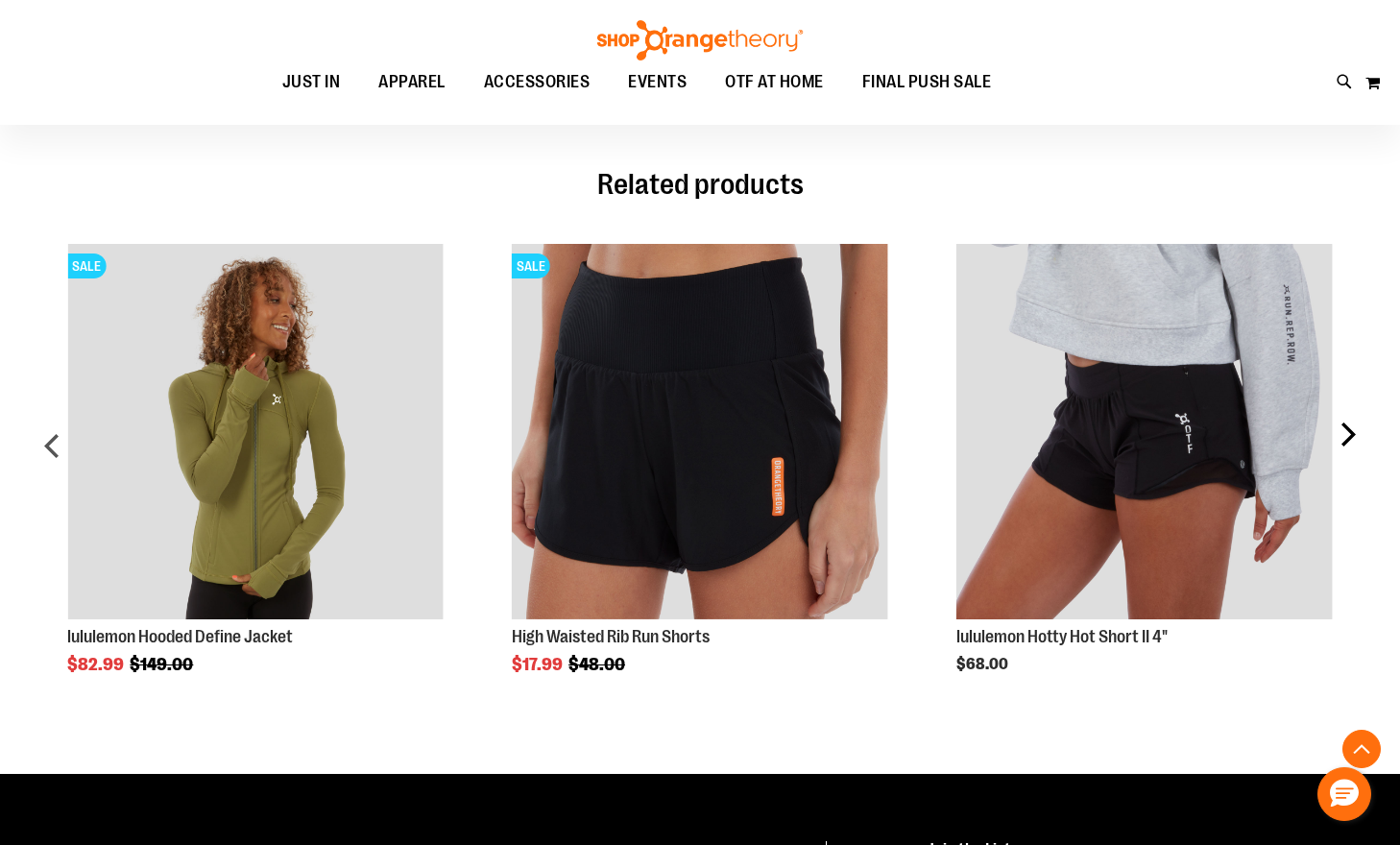
click at [1335, 444] on div "next" at bounding box center [1348, 454] width 39 height 479
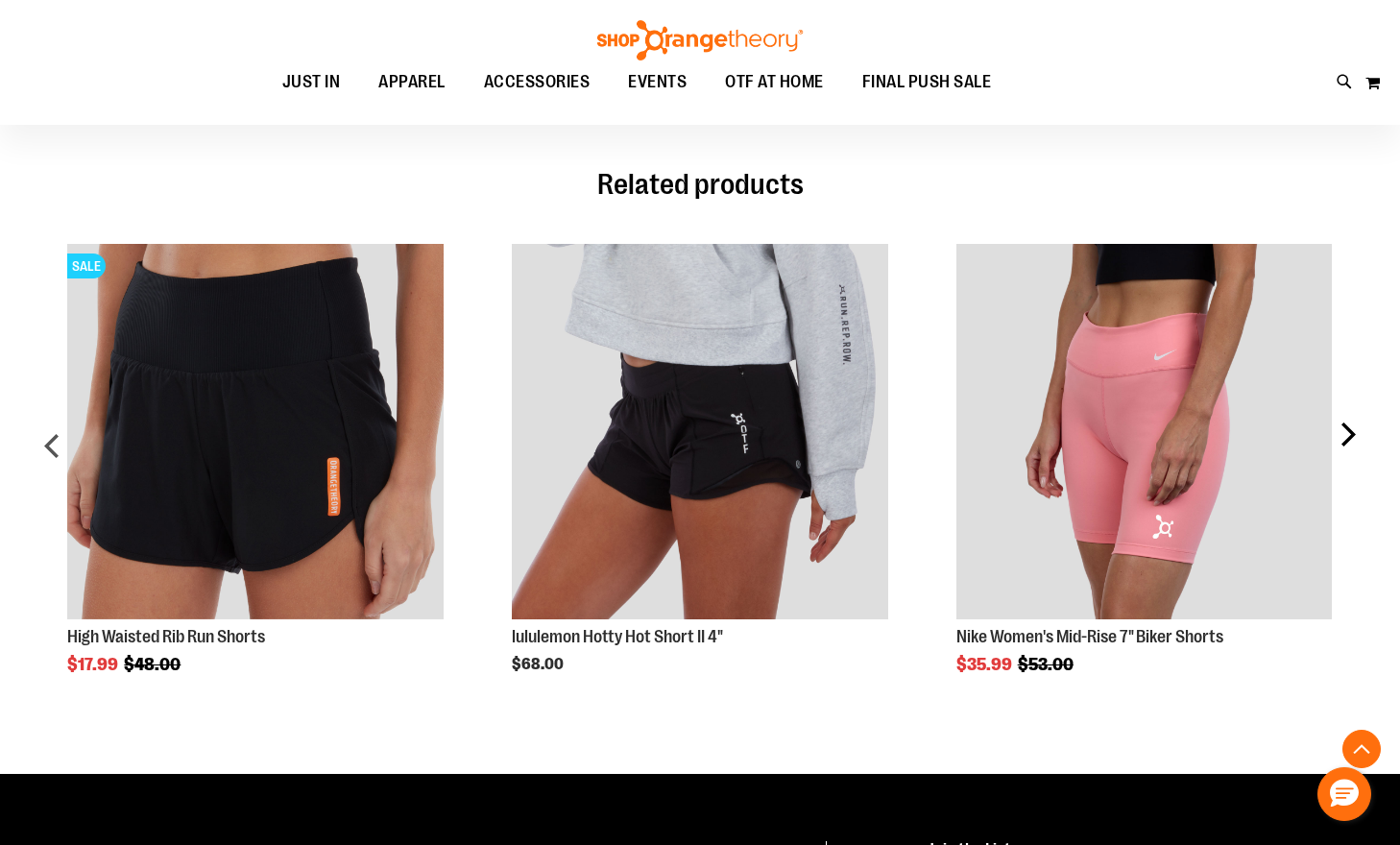
click at [1335, 444] on div "next" at bounding box center [1348, 454] width 39 height 479
